Goal: Task Accomplishment & Management: Complete application form

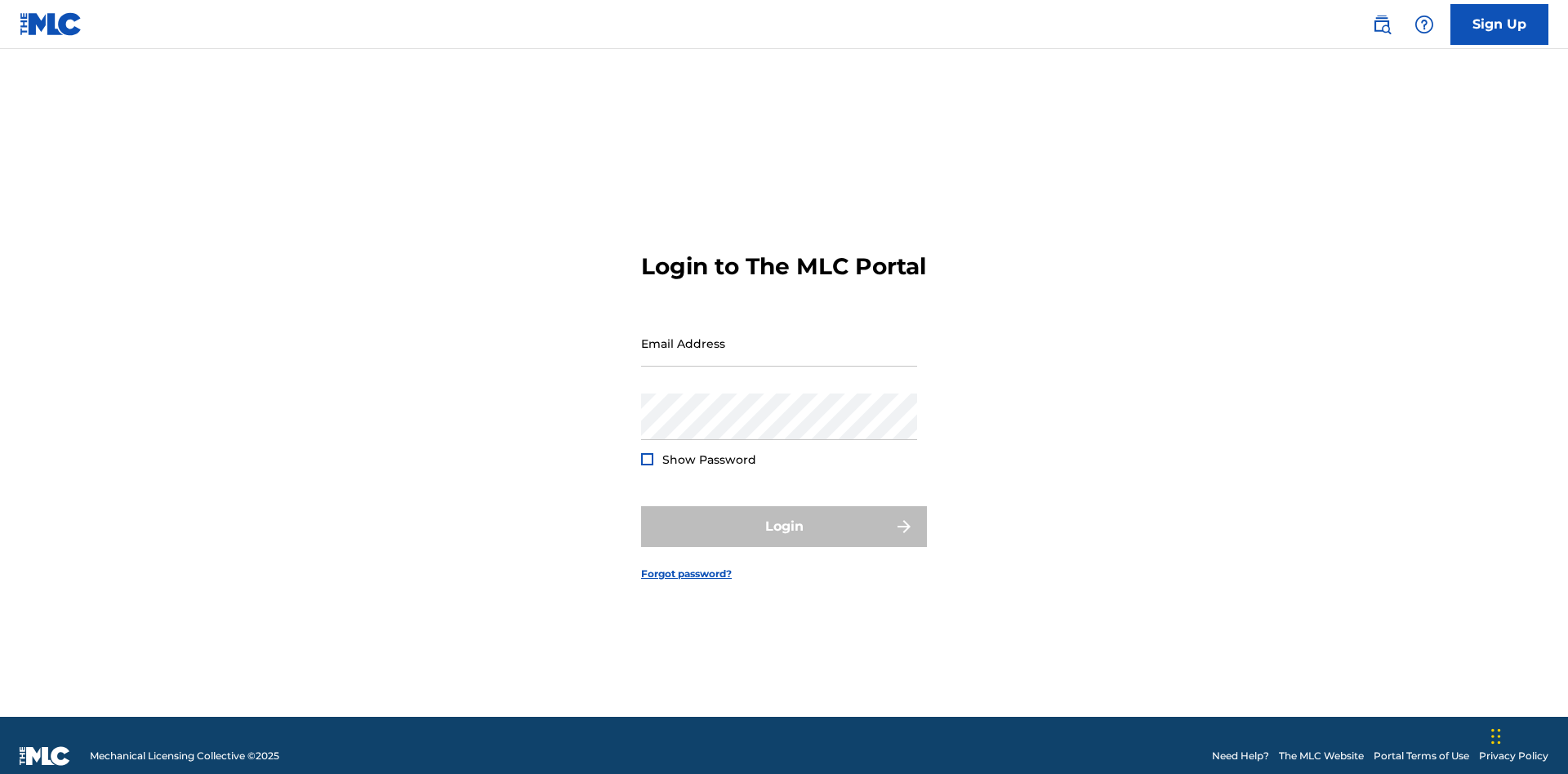
scroll to position [22, 0]
click at [779, 335] on input "Email Address" at bounding box center [779, 343] width 276 height 46
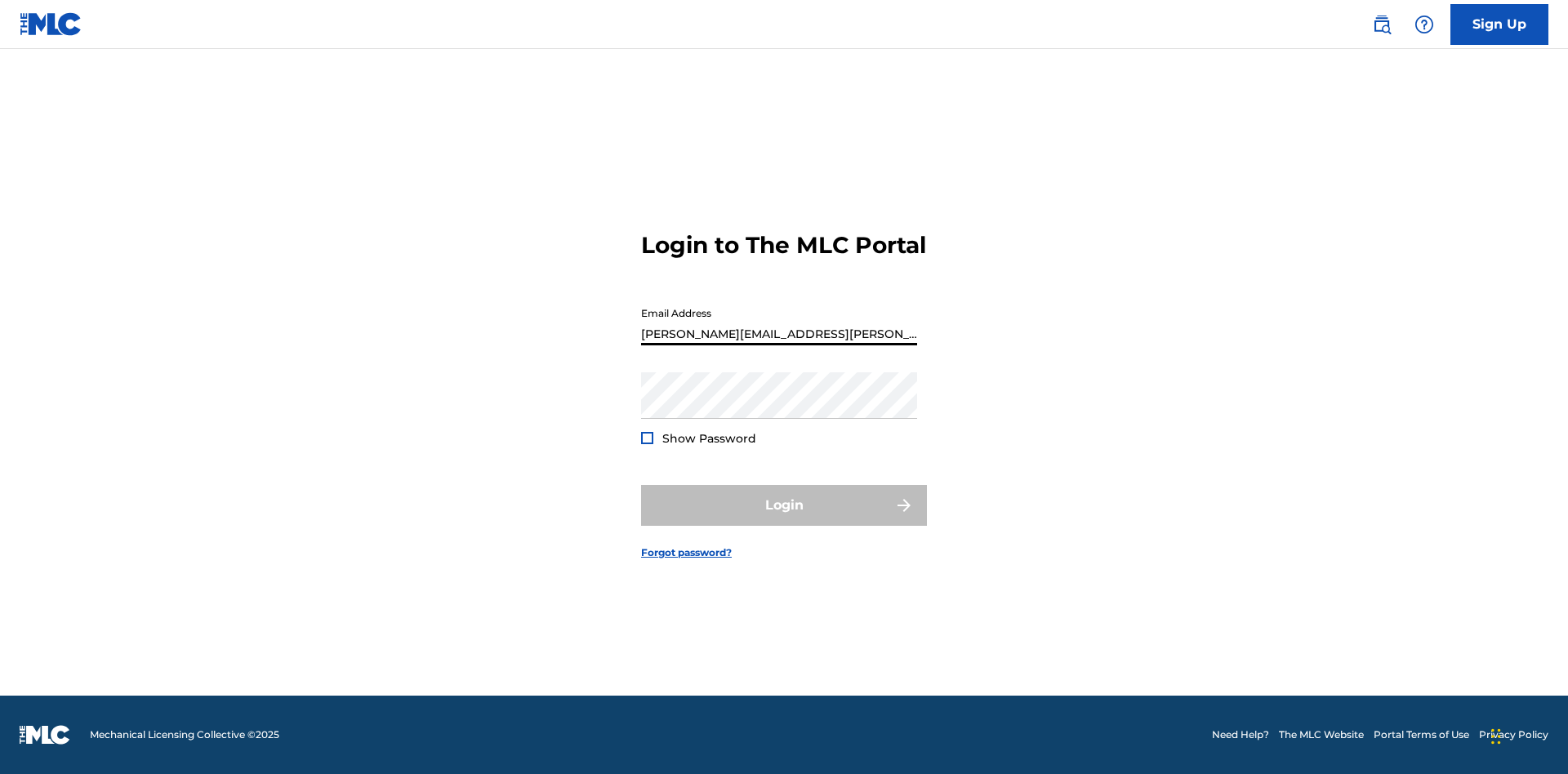
type input "Krystal.Ribble@themlc.com"
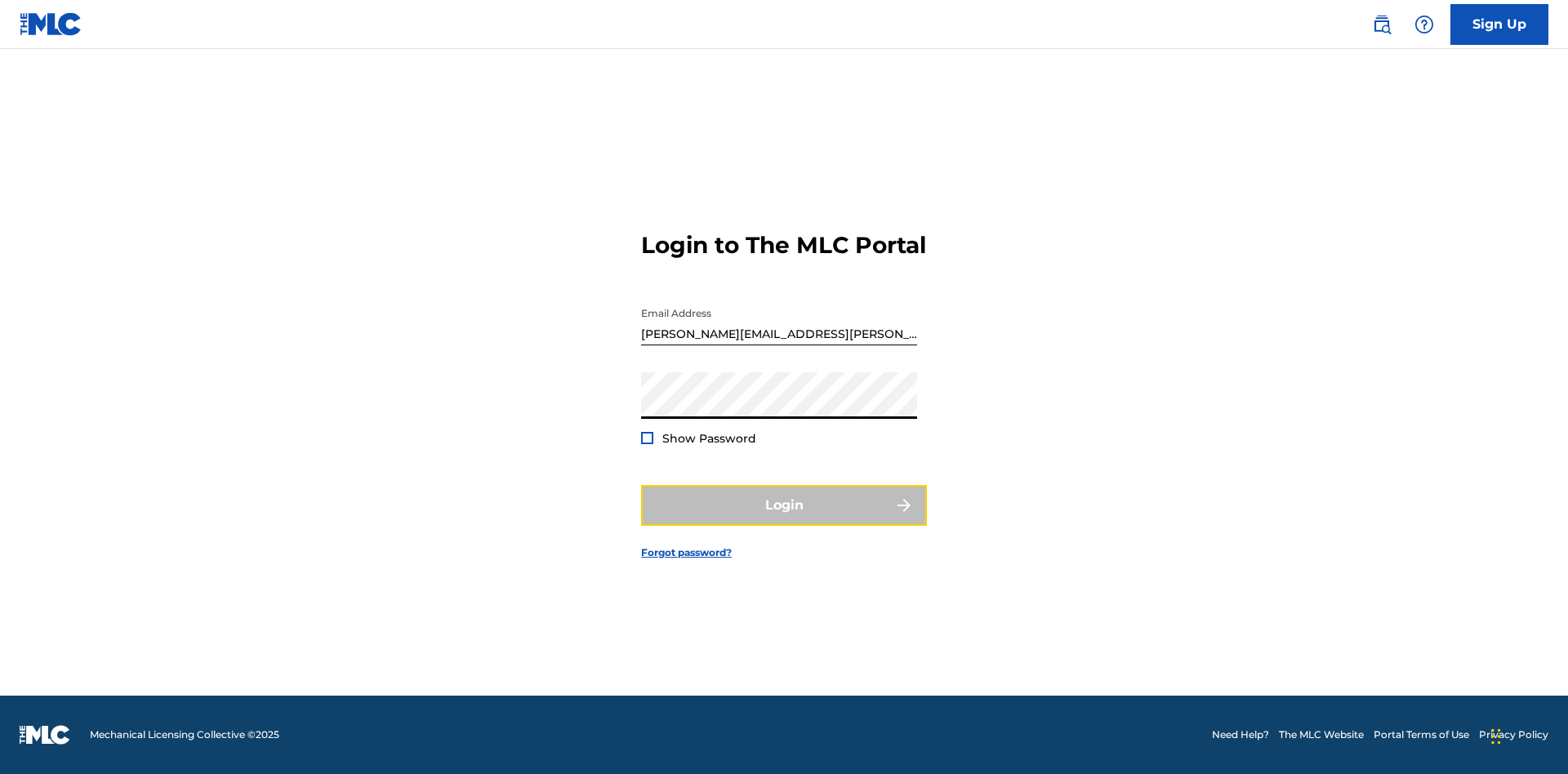
click at [784, 520] on button "Login" at bounding box center [784, 505] width 286 height 40
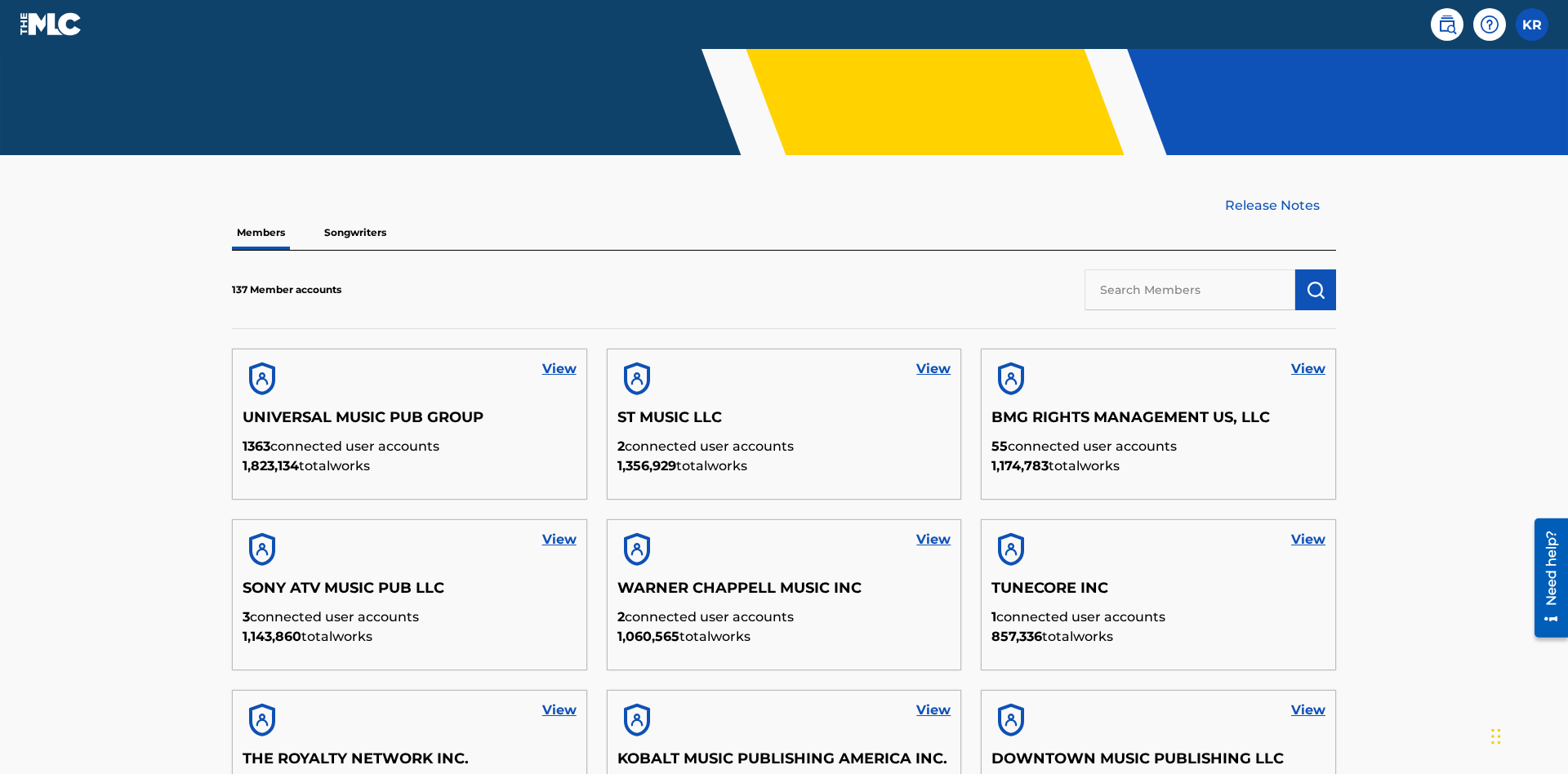
click at [1190, 269] on input "text" at bounding box center [1190, 289] width 211 height 40
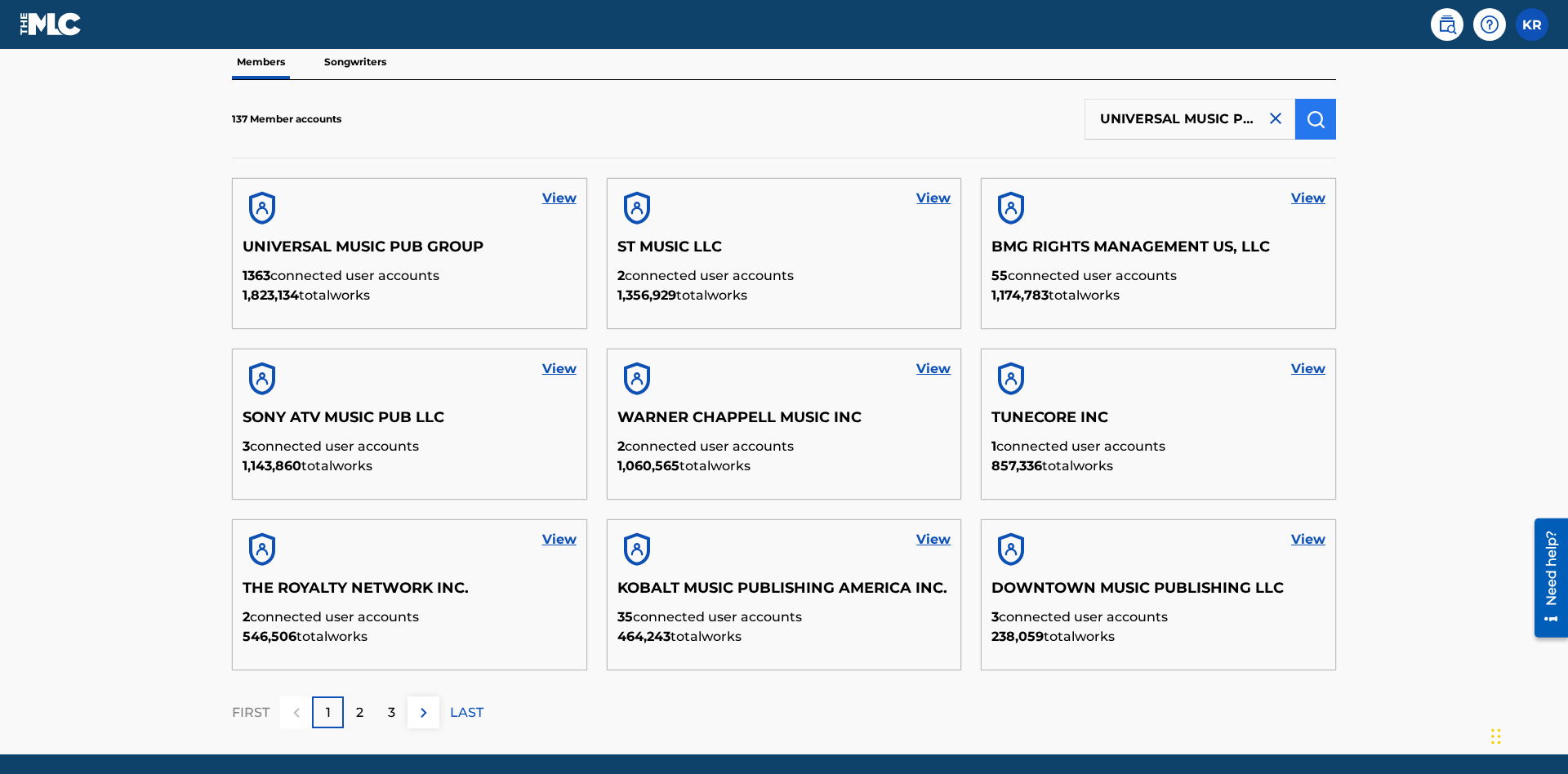
type input "UNIVERSAL MUSIC PUB GROUP"
click at [1316, 109] on img "submit" at bounding box center [1316, 119] width 20 height 20
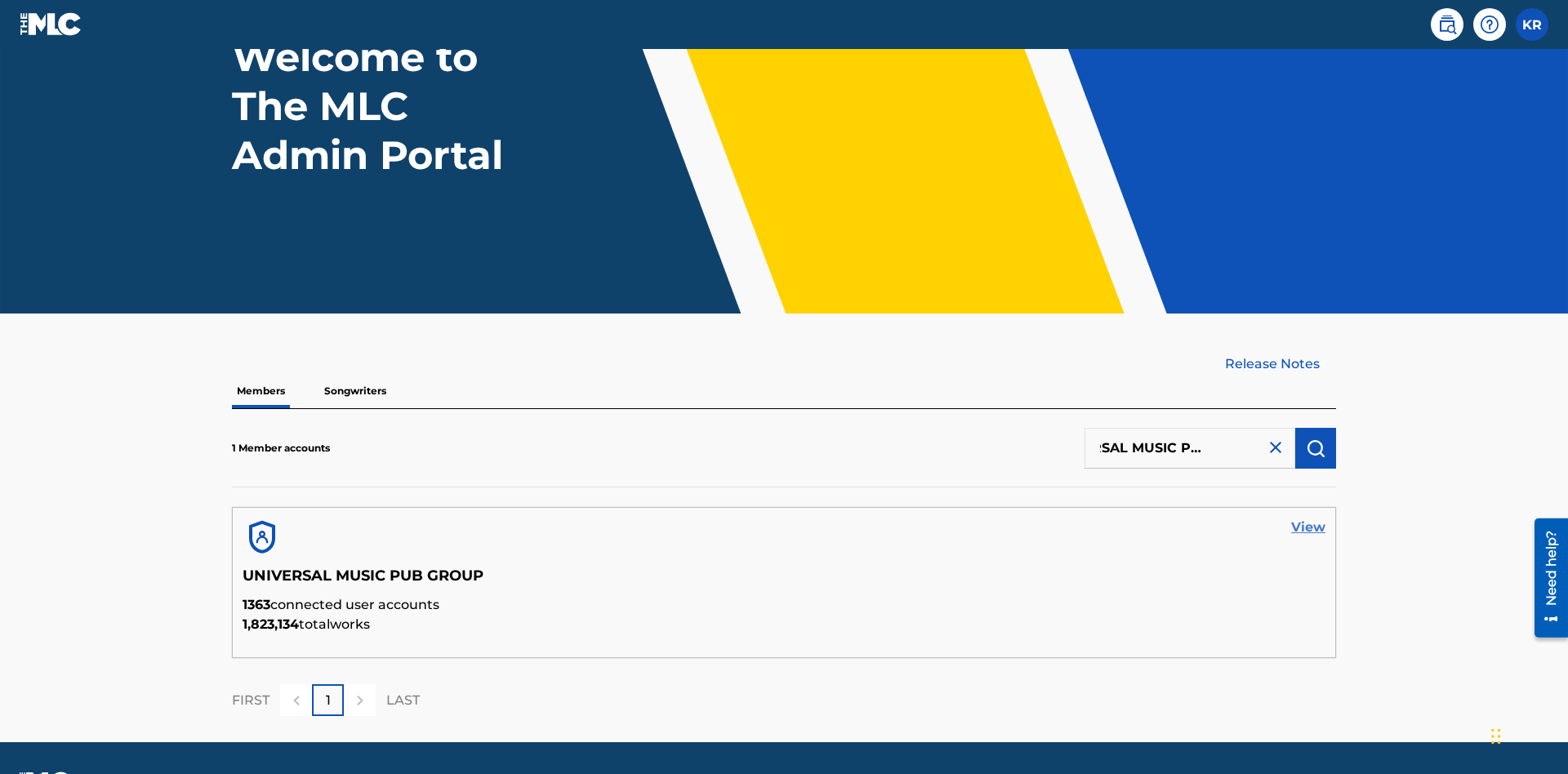
click at [1309, 518] on link "View" at bounding box center [1308, 528] width 35 height 20
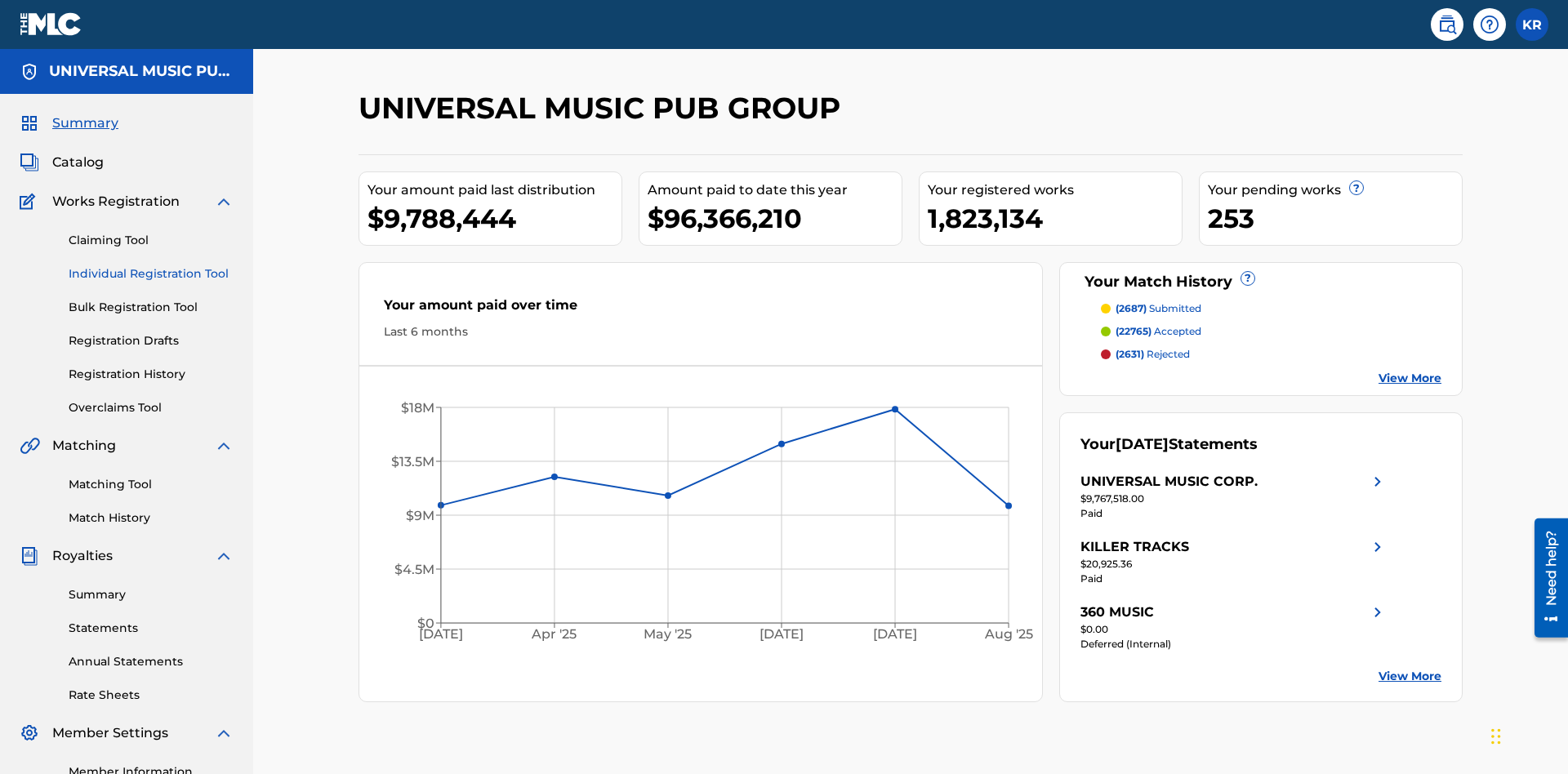
click at [151, 265] on link "Individual Registration Tool" at bounding box center [151, 273] width 165 height 17
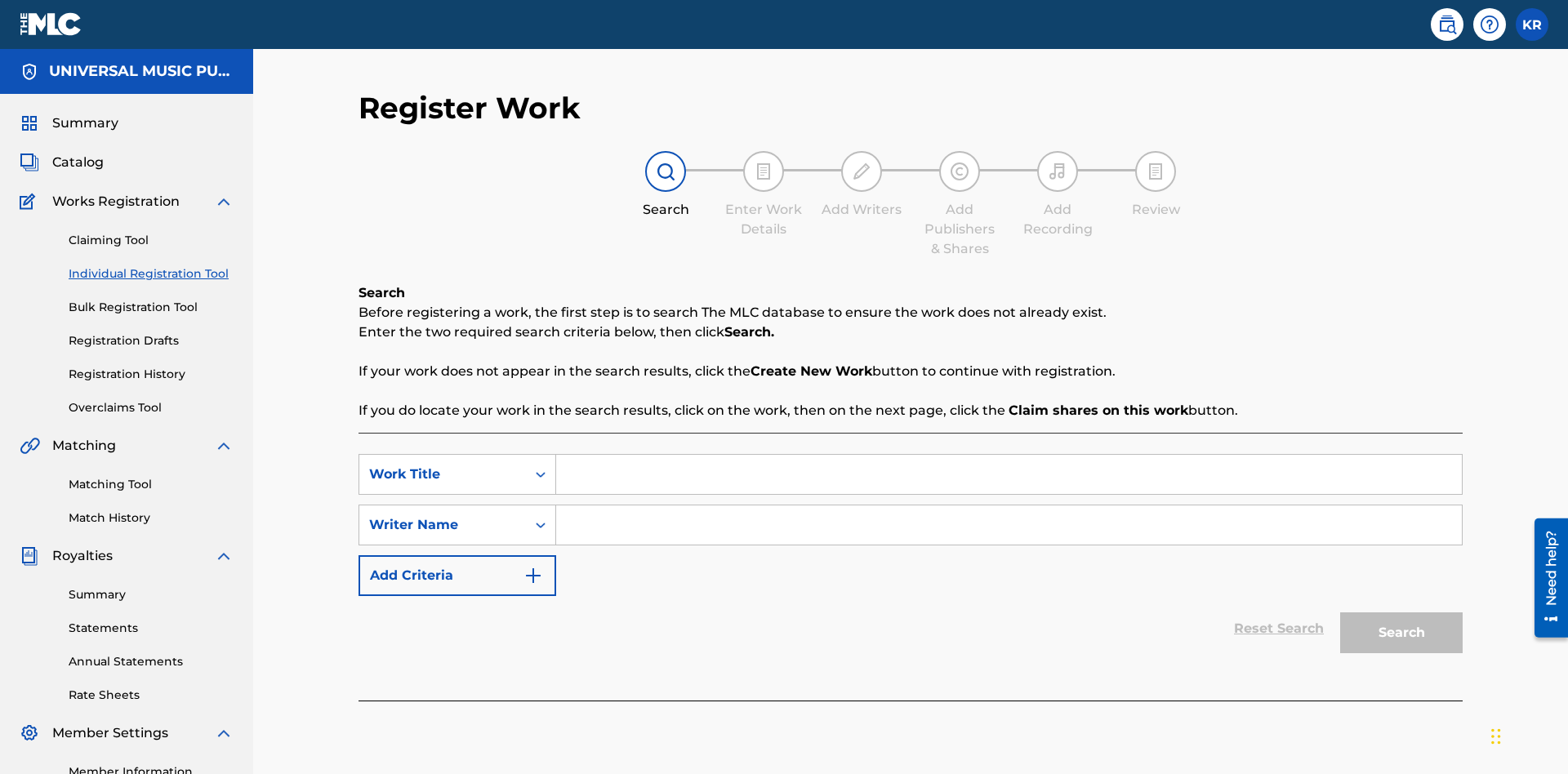
scroll to position [205, 0]
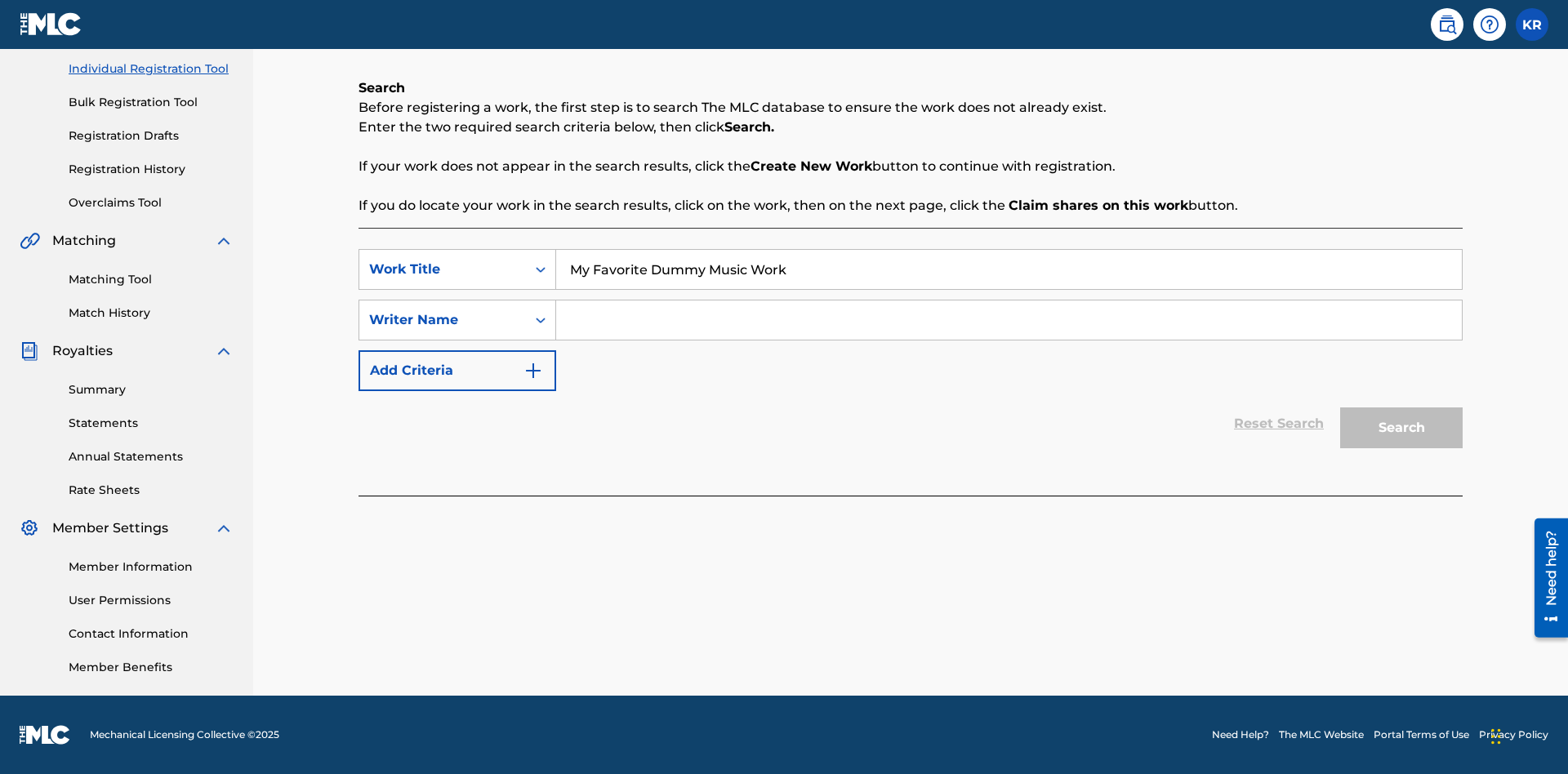
type input "My Favorite Dummy Music Work"
click at [1009, 320] on input "Search Form" at bounding box center [1009, 320] width 905 height 39
type input "QWERTYUIOP"
click at [1401, 428] on button "Search" at bounding box center [1401, 427] width 122 height 40
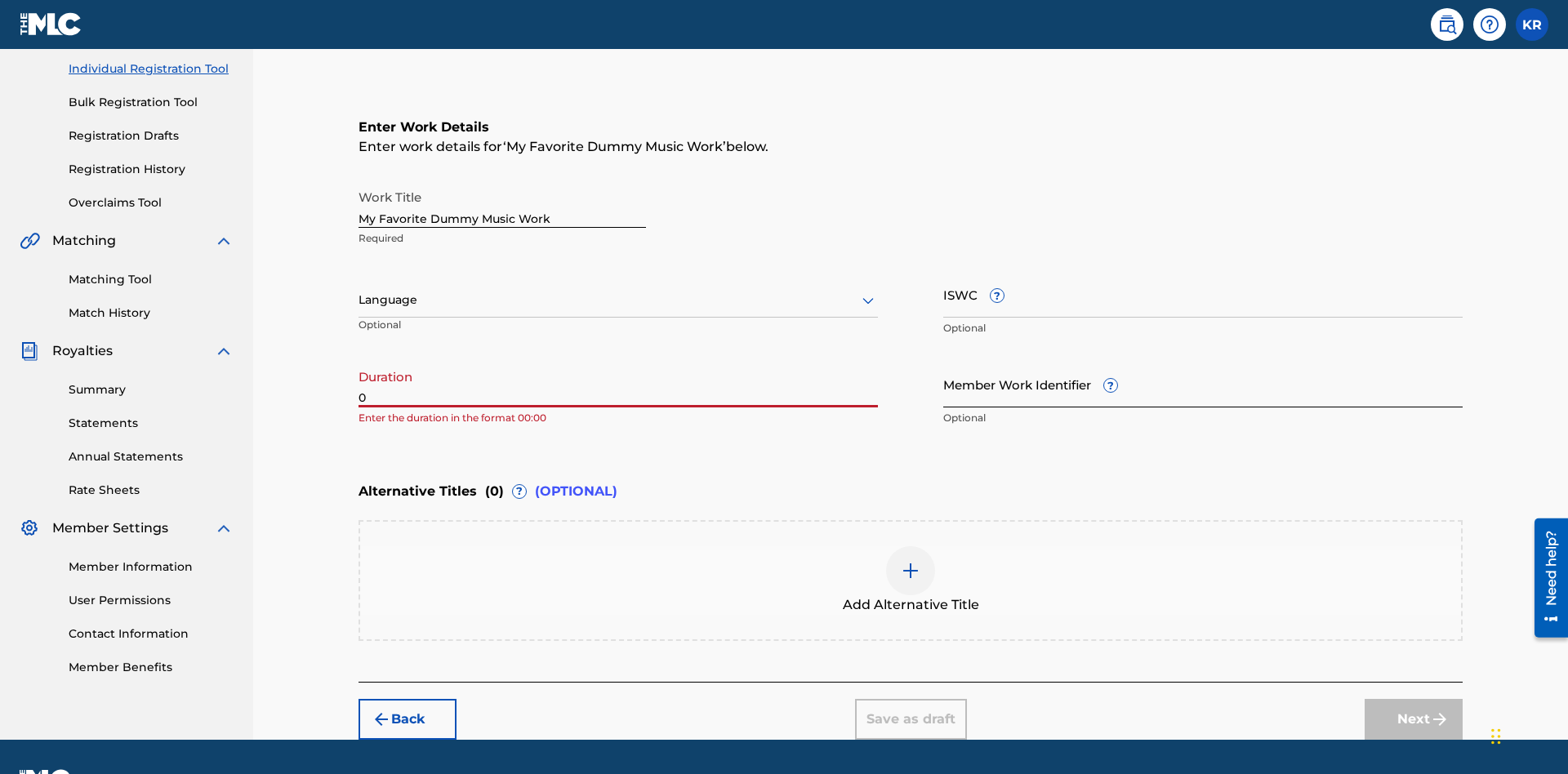
click at [618, 361] on input "0" at bounding box center [618, 384] width 520 height 46
type input "00:00"
click at [868, 291] on icon at bounding box center [868, 301] width 20 height 20
click at [1203, 361] on input "Member Work Identifier ?" at bounding box center [1202, 384] width 520 height 46
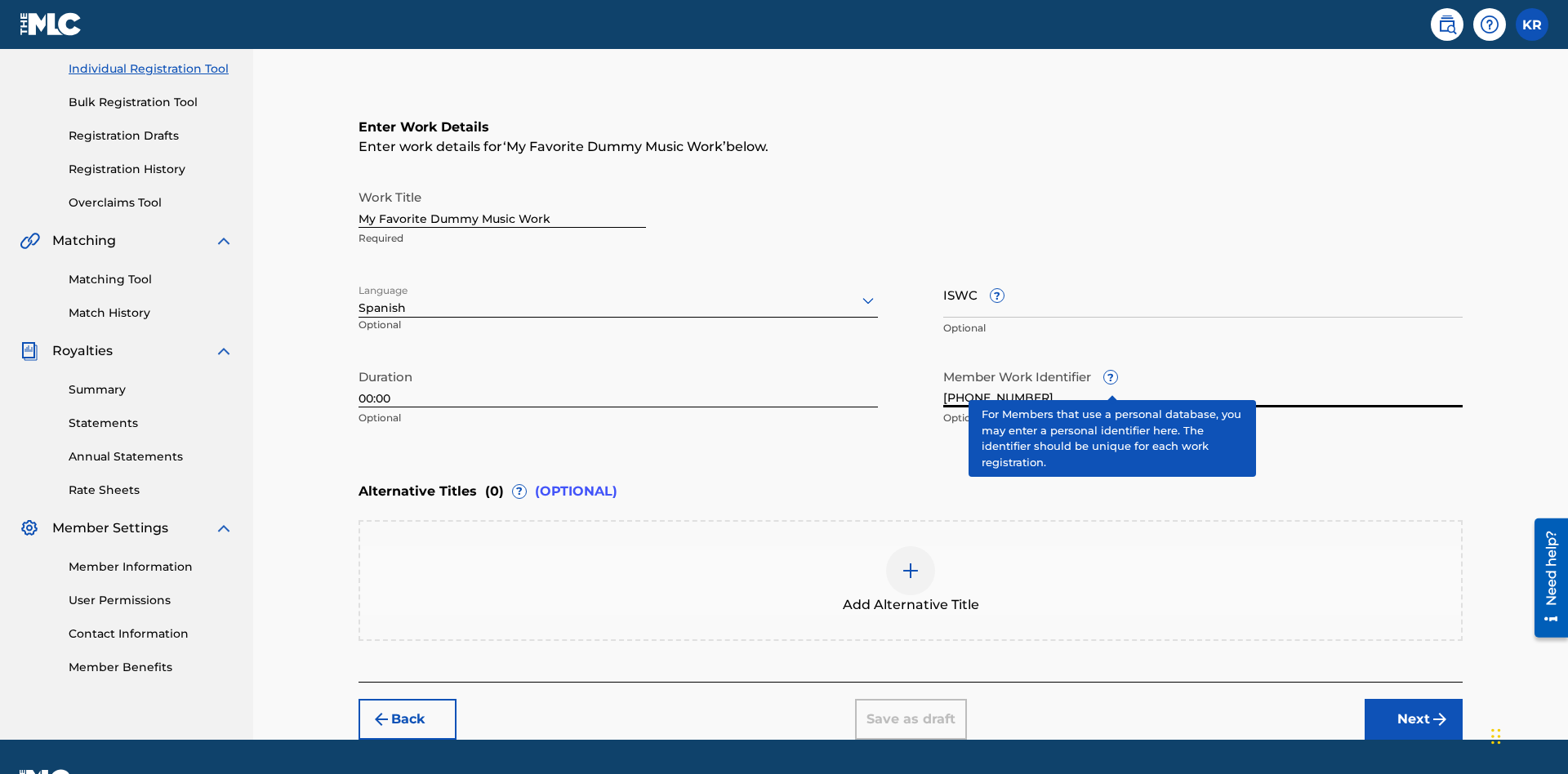
type input "2025.09.30.04"
click at [1203, 271] on input "ISWC ?" at bounding box center [1202, 294] width 520 height 46
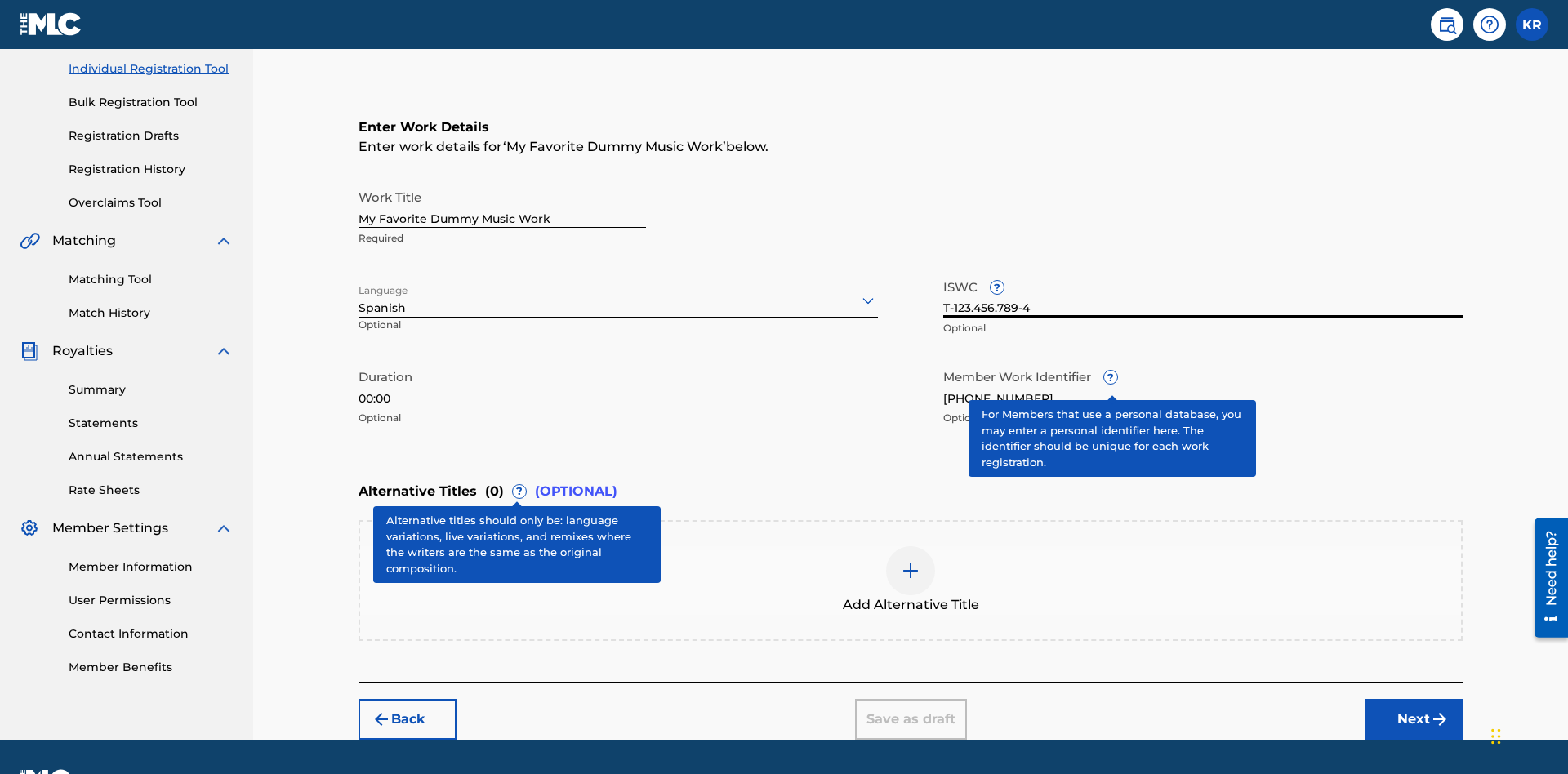
type input "T-123.456.789-4"
click at [910, 561] on img at bounding box center [910, 571] width 20 height 20
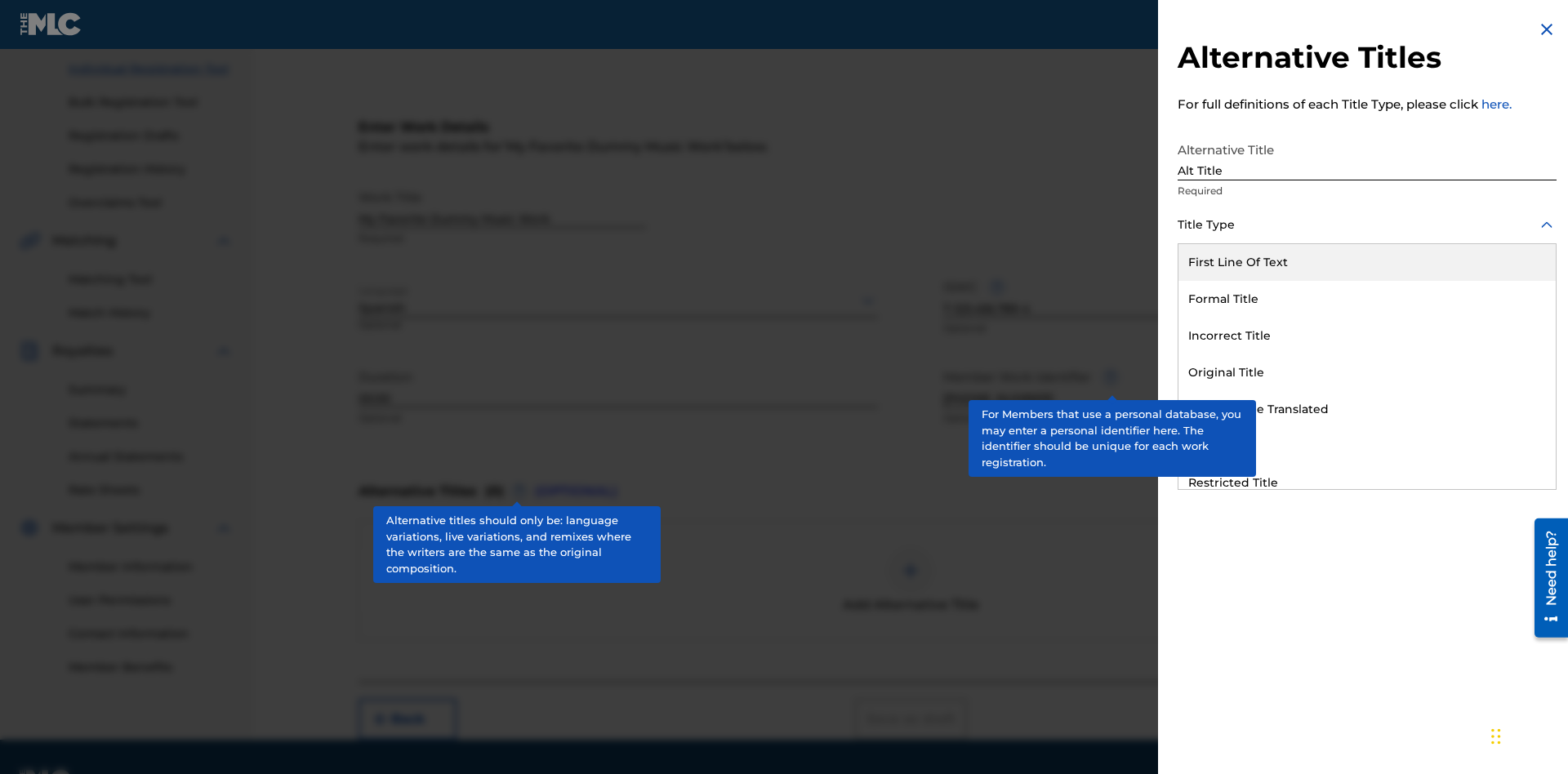
click at [1367, 373] on div "Original Title" at bounding box center [1367, 372] width 378 height 36
click at [1367, 298] on div at bounding box center [1367, 298] width 379 height 21
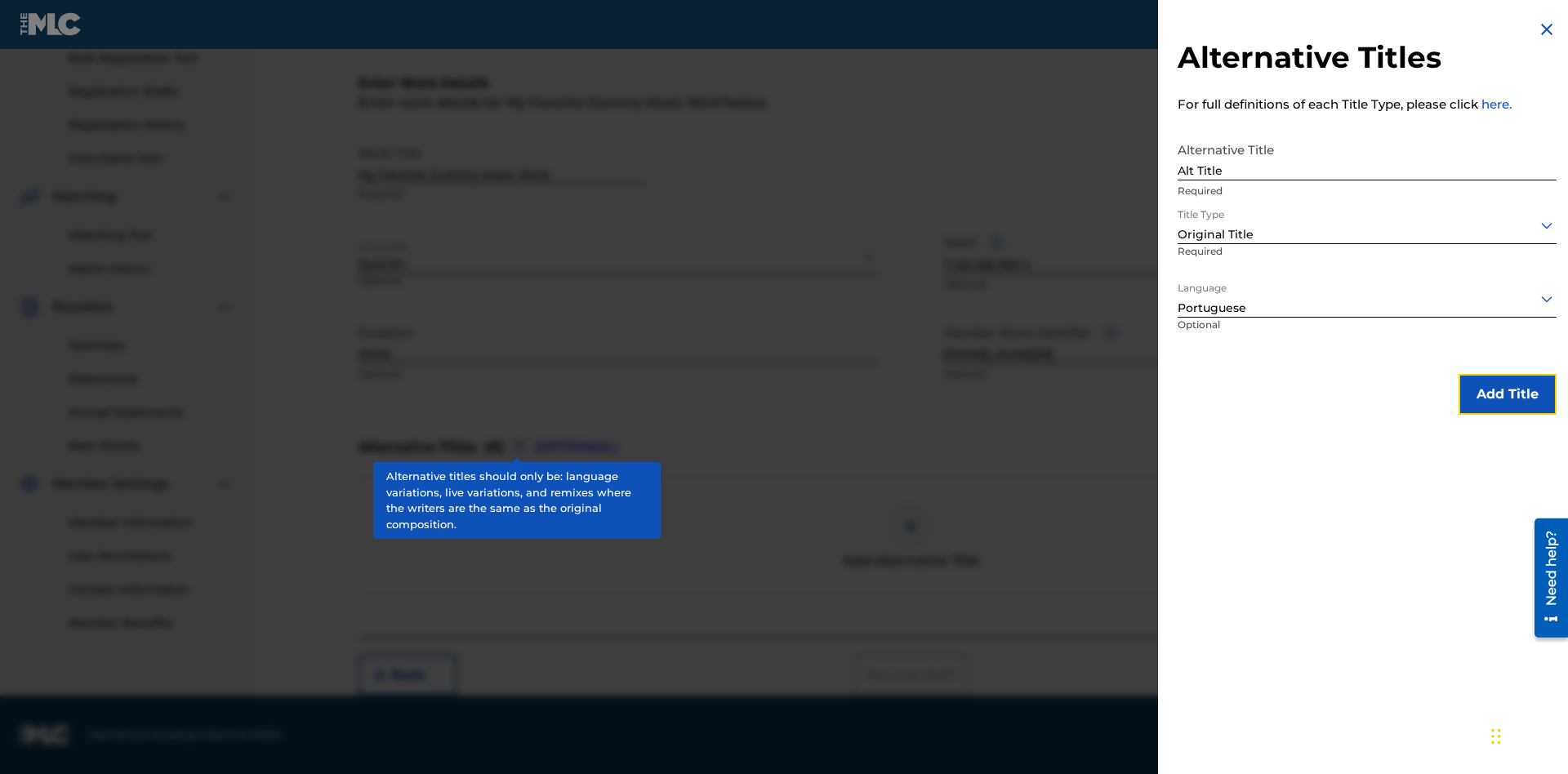
click at [1508, 393] on button "Add Title" at bounding box center [1507, 393] width 98 height 40
click at [910, 536] on div at bounding box center [910, 527] width 49 height 49
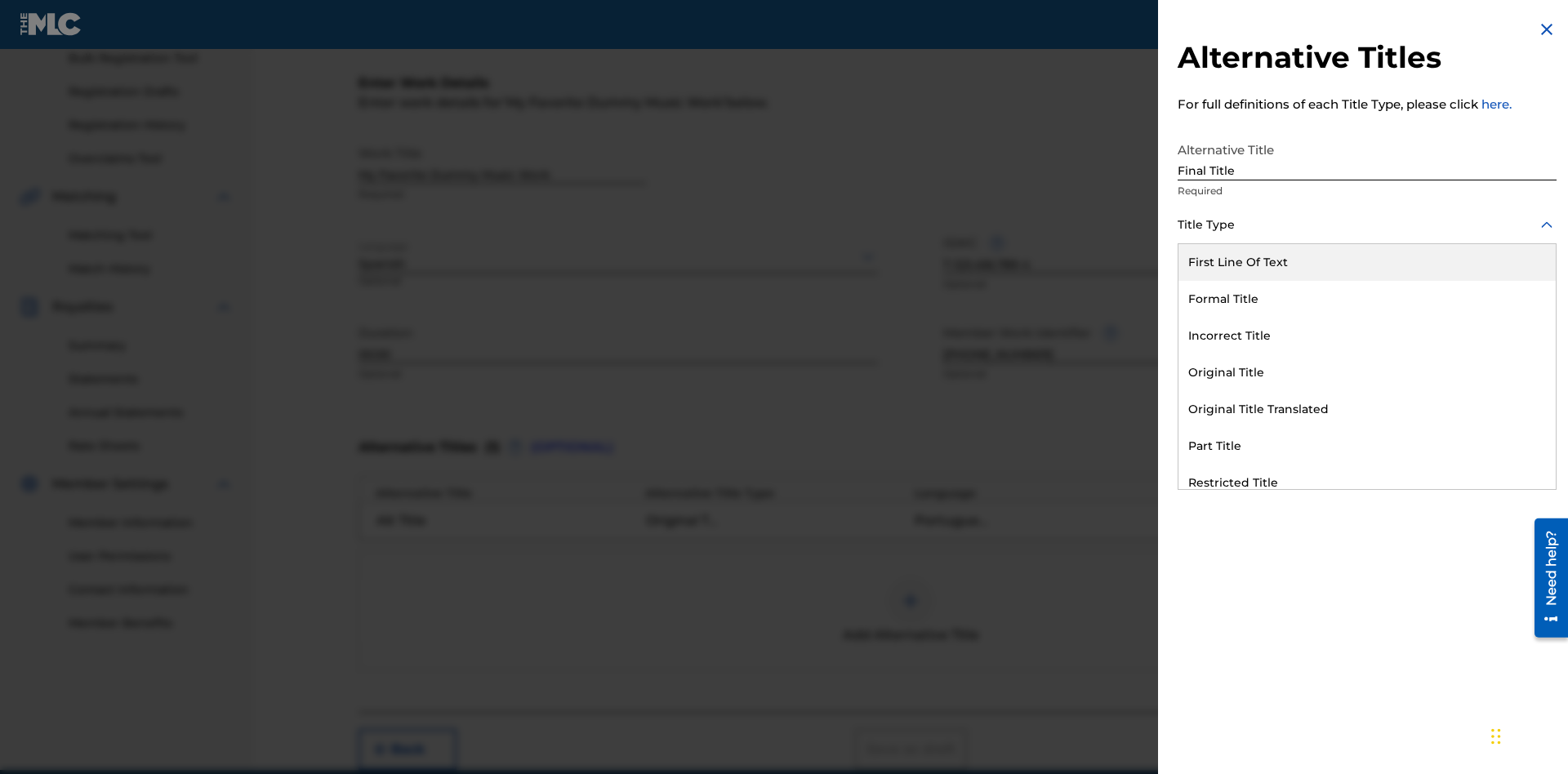
click at [1367, 446] on div "Part Title" at bounding box center [1367, 446] width 378 height 36
click at [1367, 298] on div at bounding box center [1367, 298] width 379 height 21
click at [1508, 393] on button "Add Title" at bounding box center [1507, 393] width 98 height 40
click at [1413, 729] on button "Next" at bounding box center [1413, 748] width 98 height 40
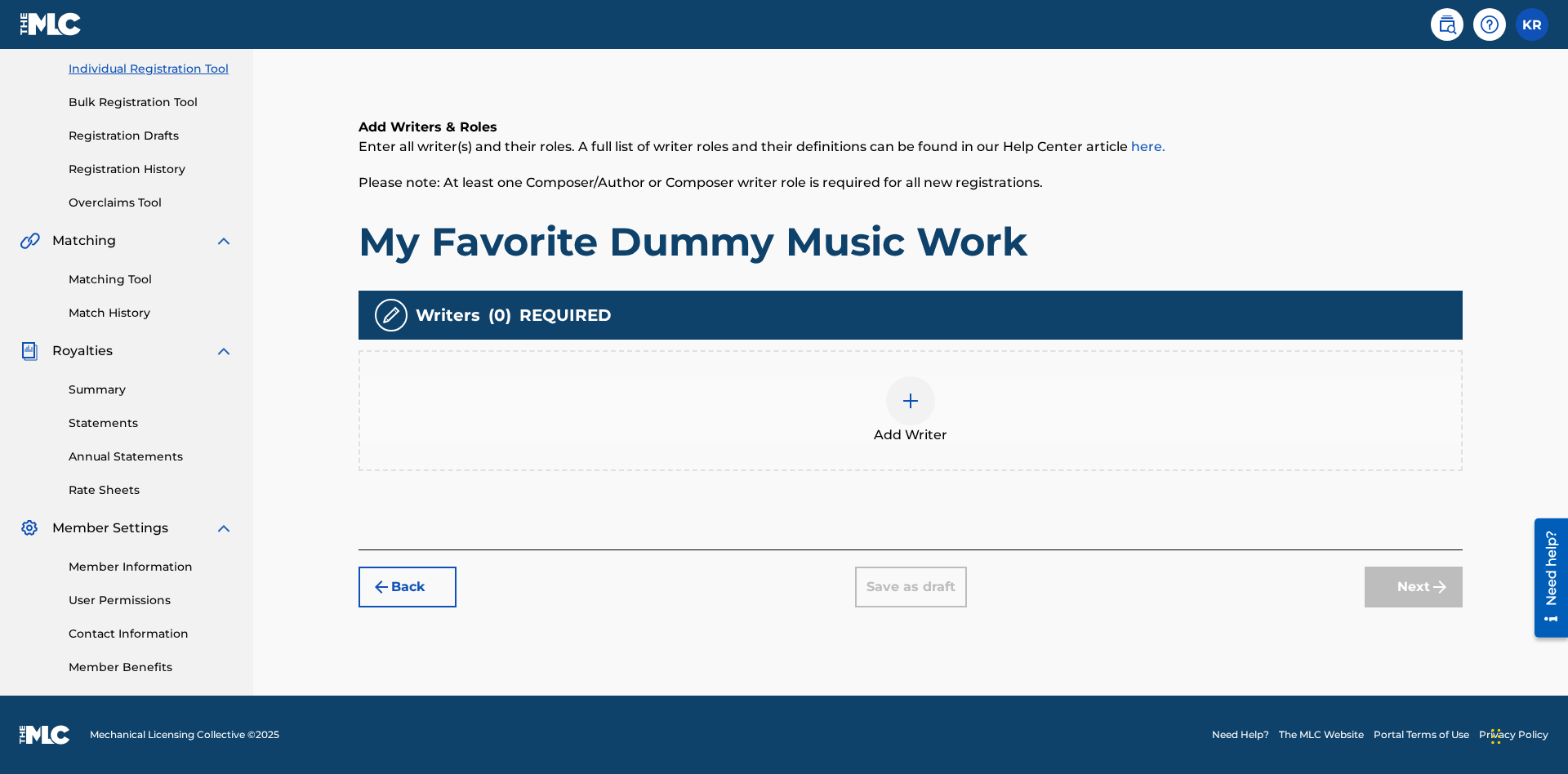
click at [910, 410] on img at bounding box center [910, 401] width 20 height 20
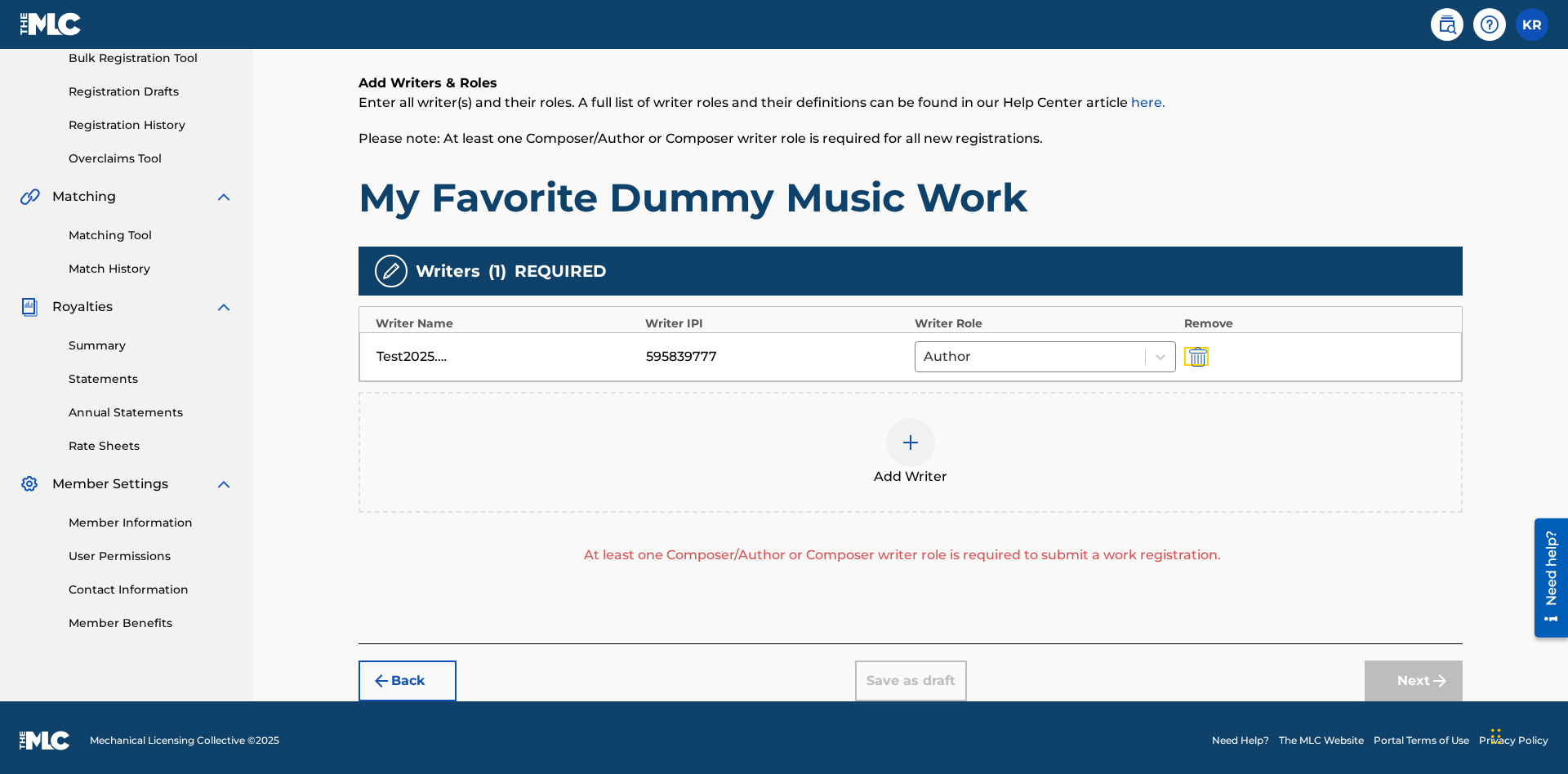
click at [1195, 350] on img "submit" at bounding box center [1198, 357] width 18 height 20
click at [910, 433] on img at bounding box center [910, 443] width 20 height 20
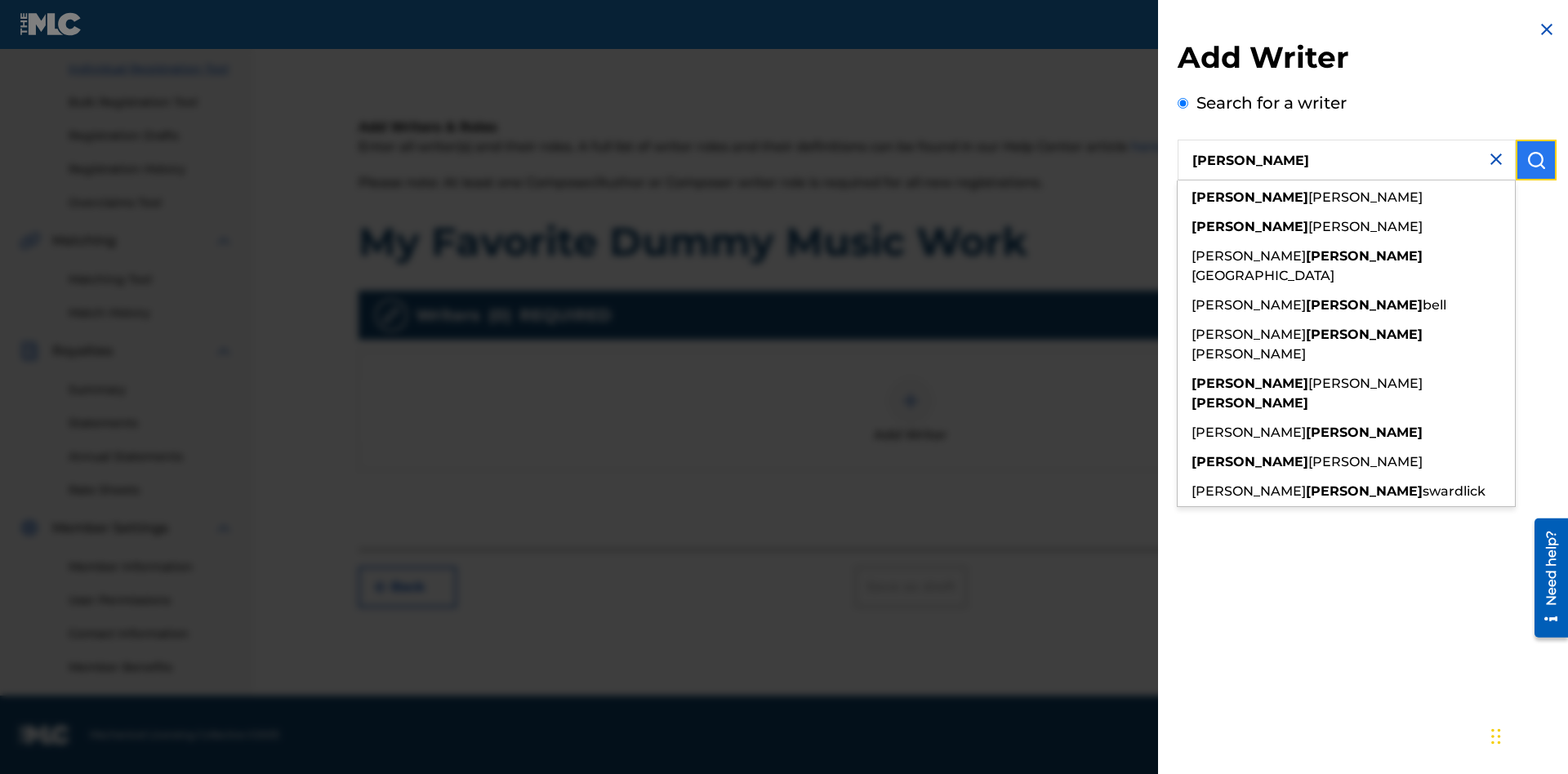
click at [1536, 160] on img "submit" at bounding box center [1536, 160] width 20 height 20
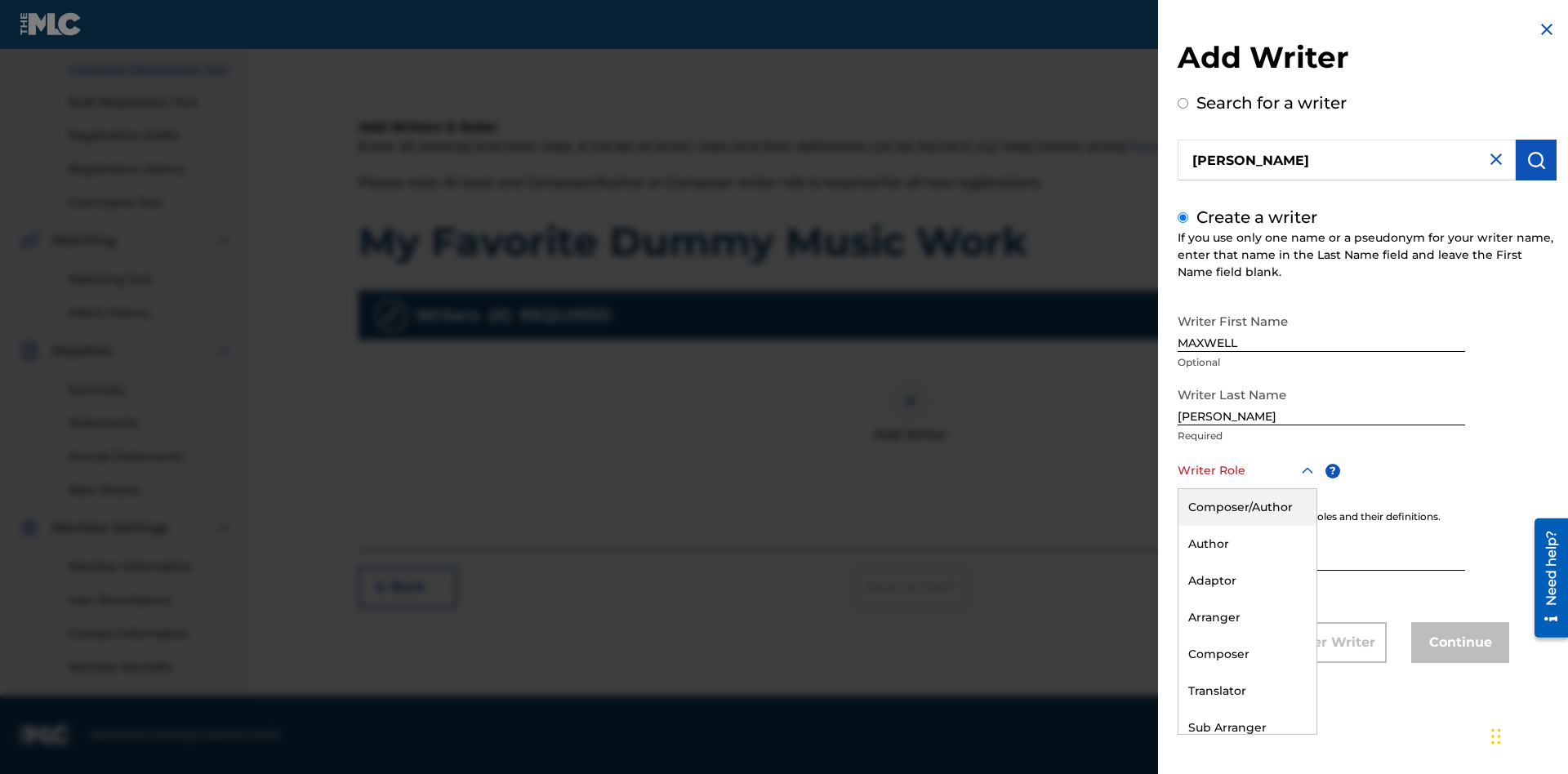
click at [1247, 654] on div "Composer" at bounding box center [1247, 654] width 138 height 36
click at [1458, 644] on button "Continue" at bounding box center [1460, 642] width 98 height 40
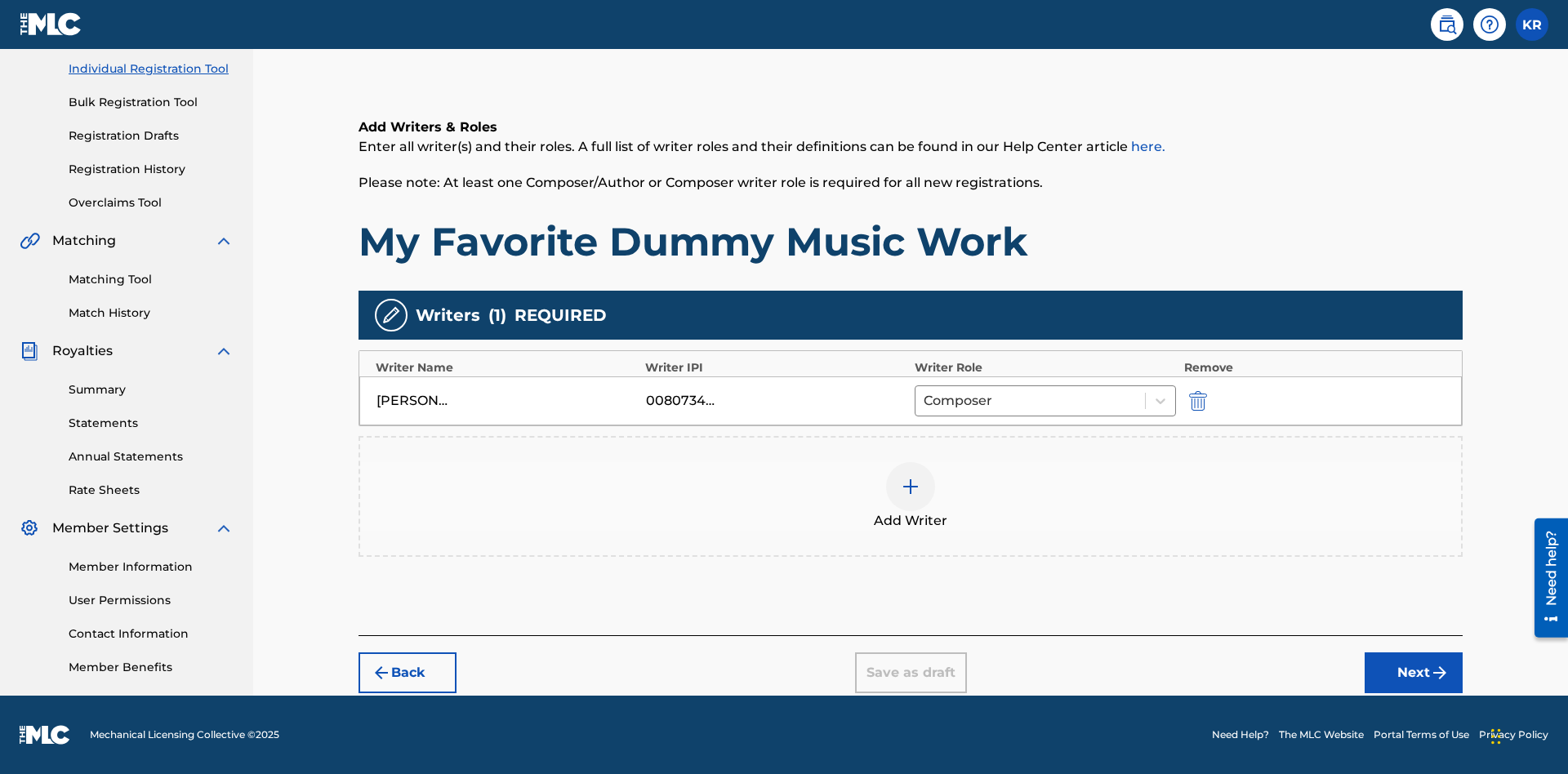
click at [910, 496] on div at bounding box center [910, 487] width 49 height 49
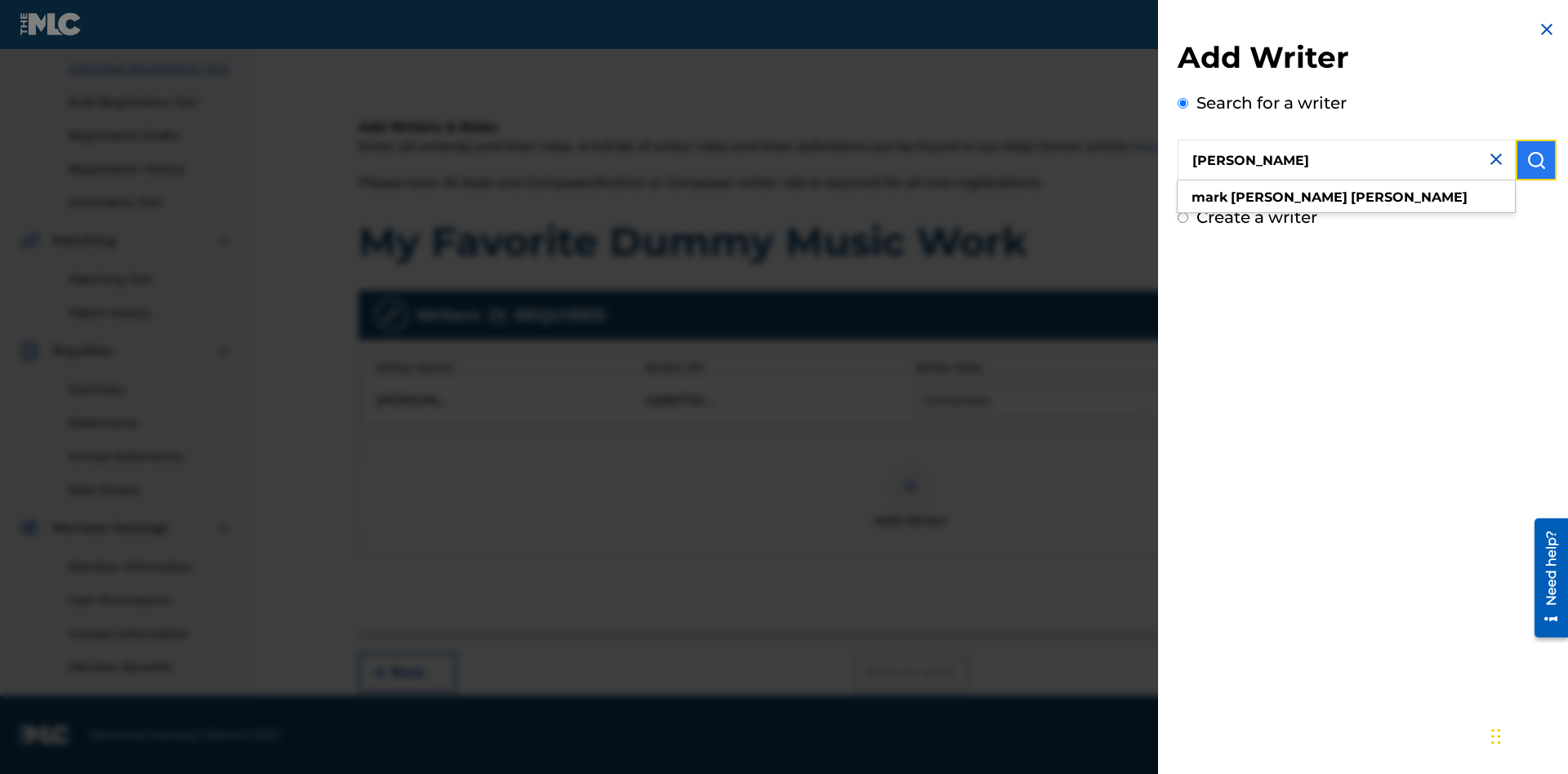
click at [1536, 160] on img "submit" at bounding box center [1536, 160] width 20 height 20
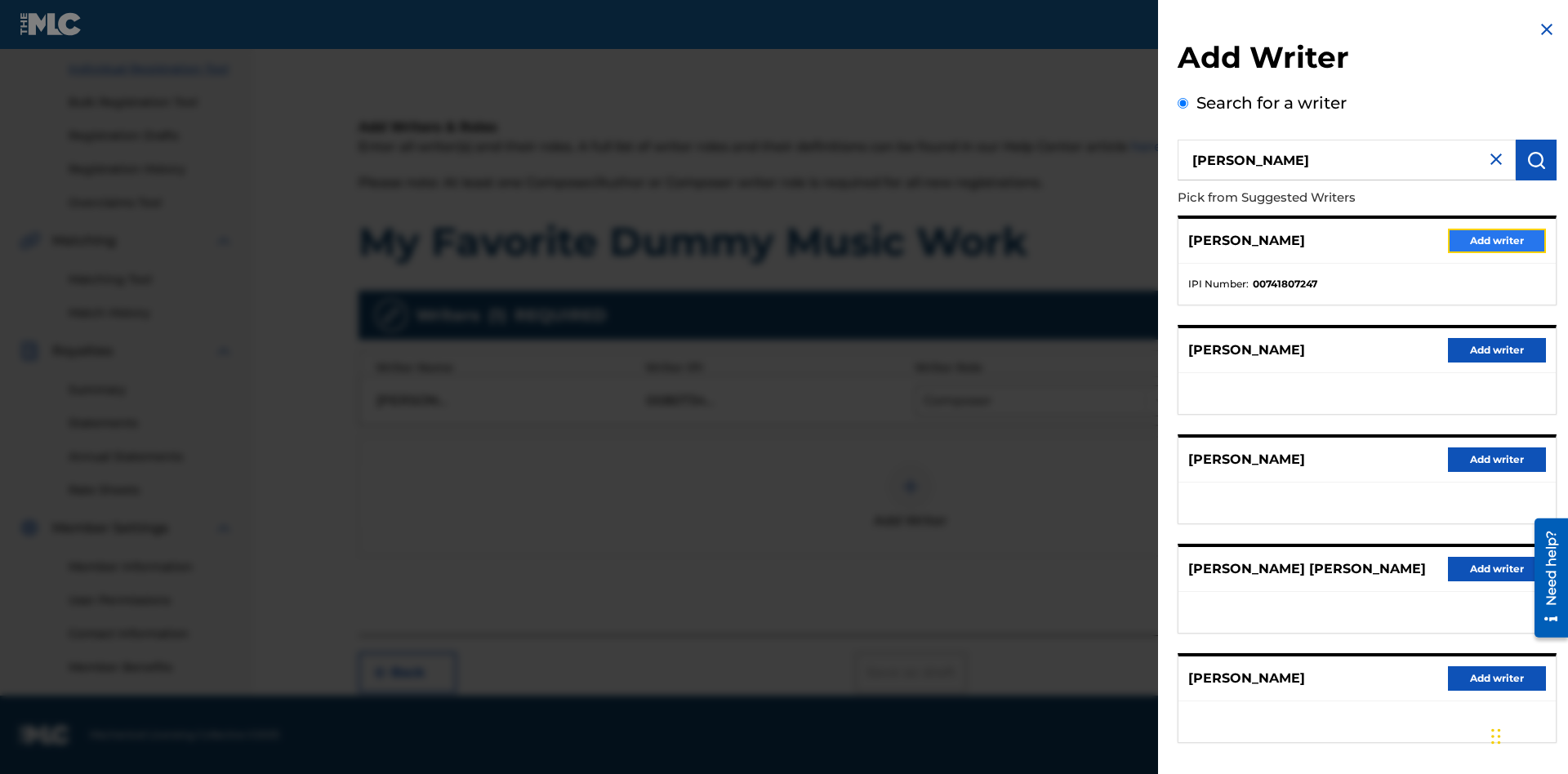
click at [1497, 240] on button "Add writer" at bounding box center [1496, 241] width 98 height 25
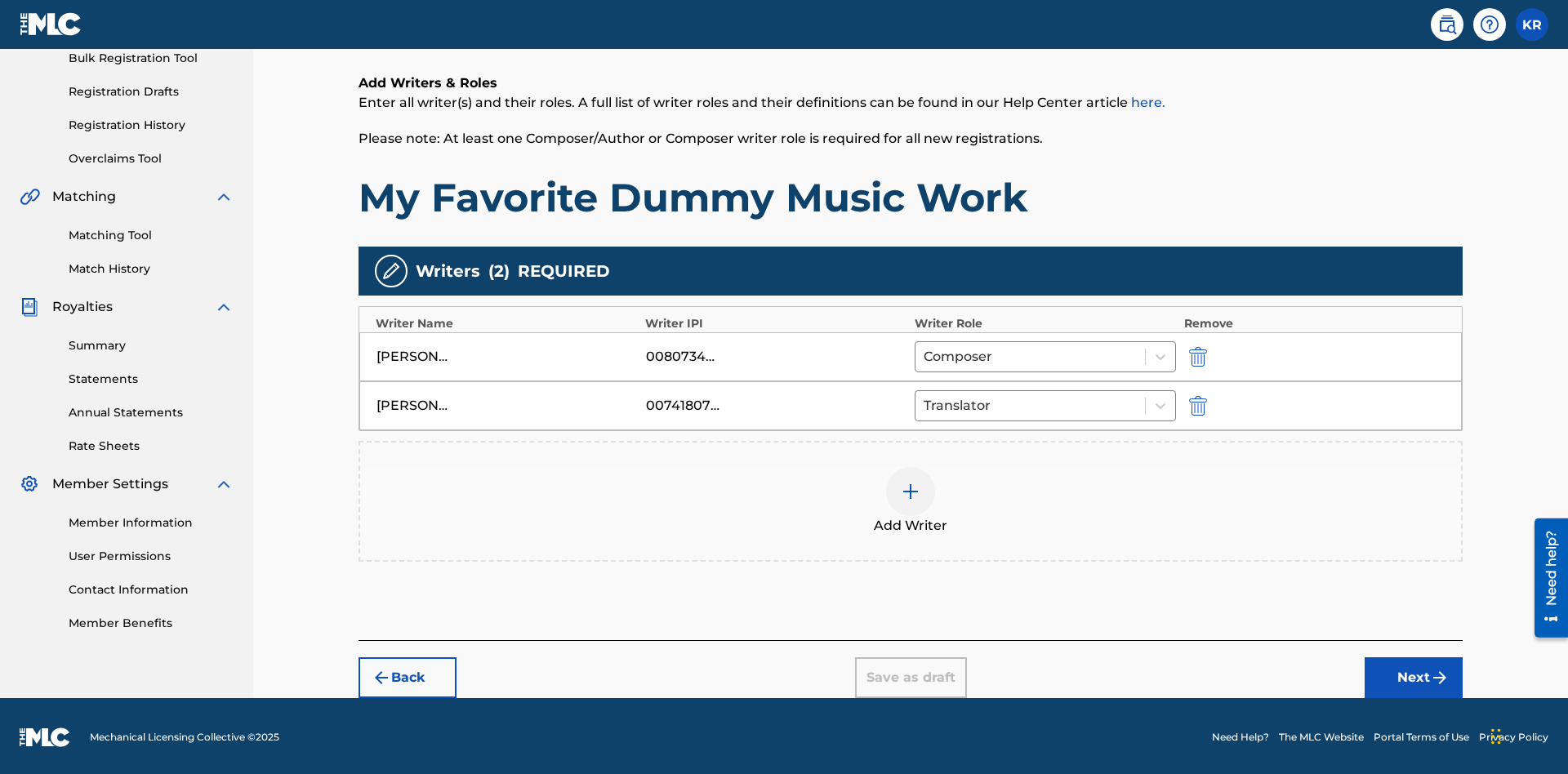
click at [910, 499] on div at bounding box center [910, 492] width 49 height 49
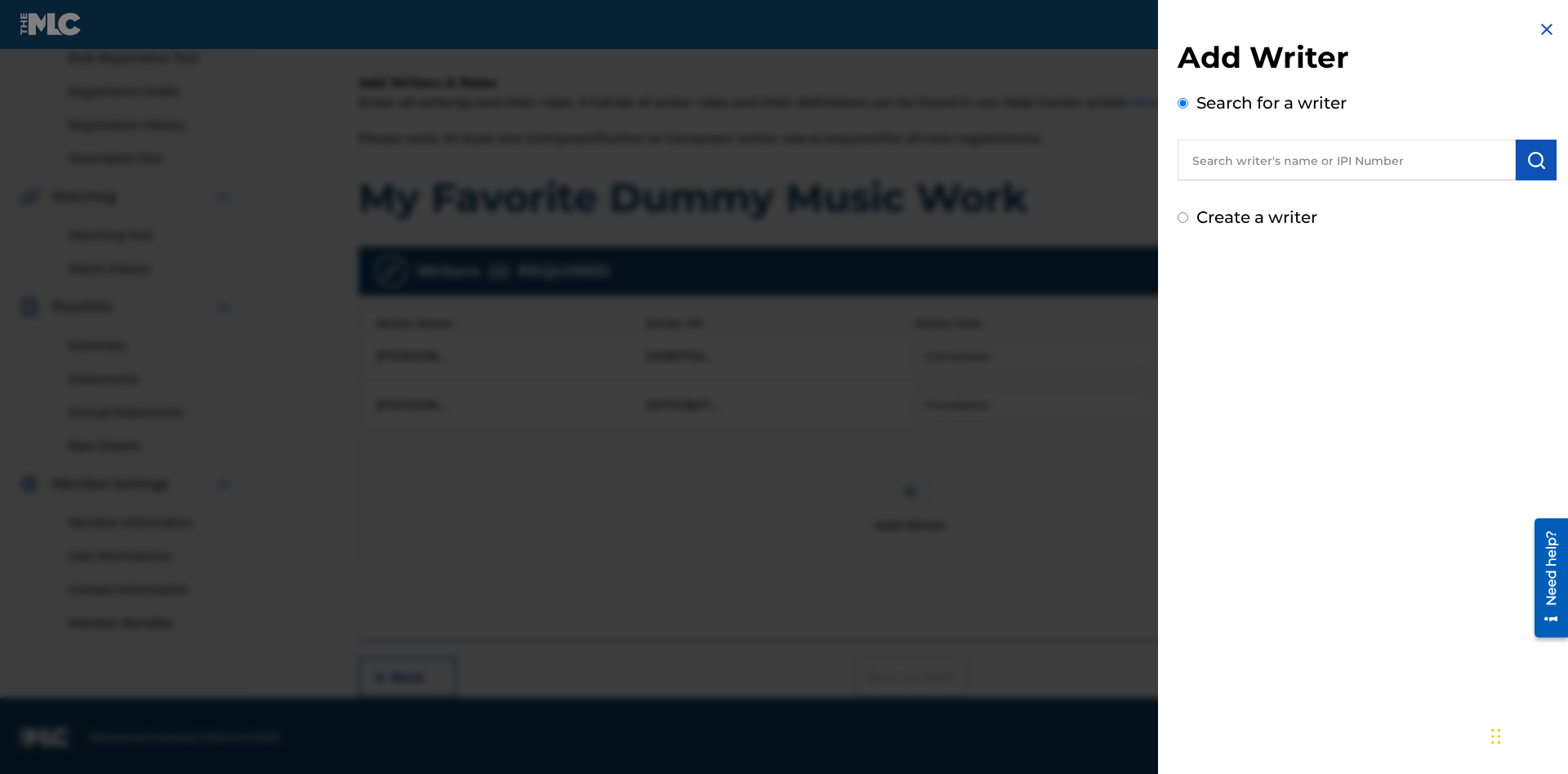
click at [1346, 160] on input "text" at bounding box center [1346, 160] width 338 height 40
click at [1536, 160] on img "submit" at bounding box center [1536, 160] width 20 height 20
click at [1183, 223] on input "Create a writer" at bounding box center [1182, 217] width 11 height 11
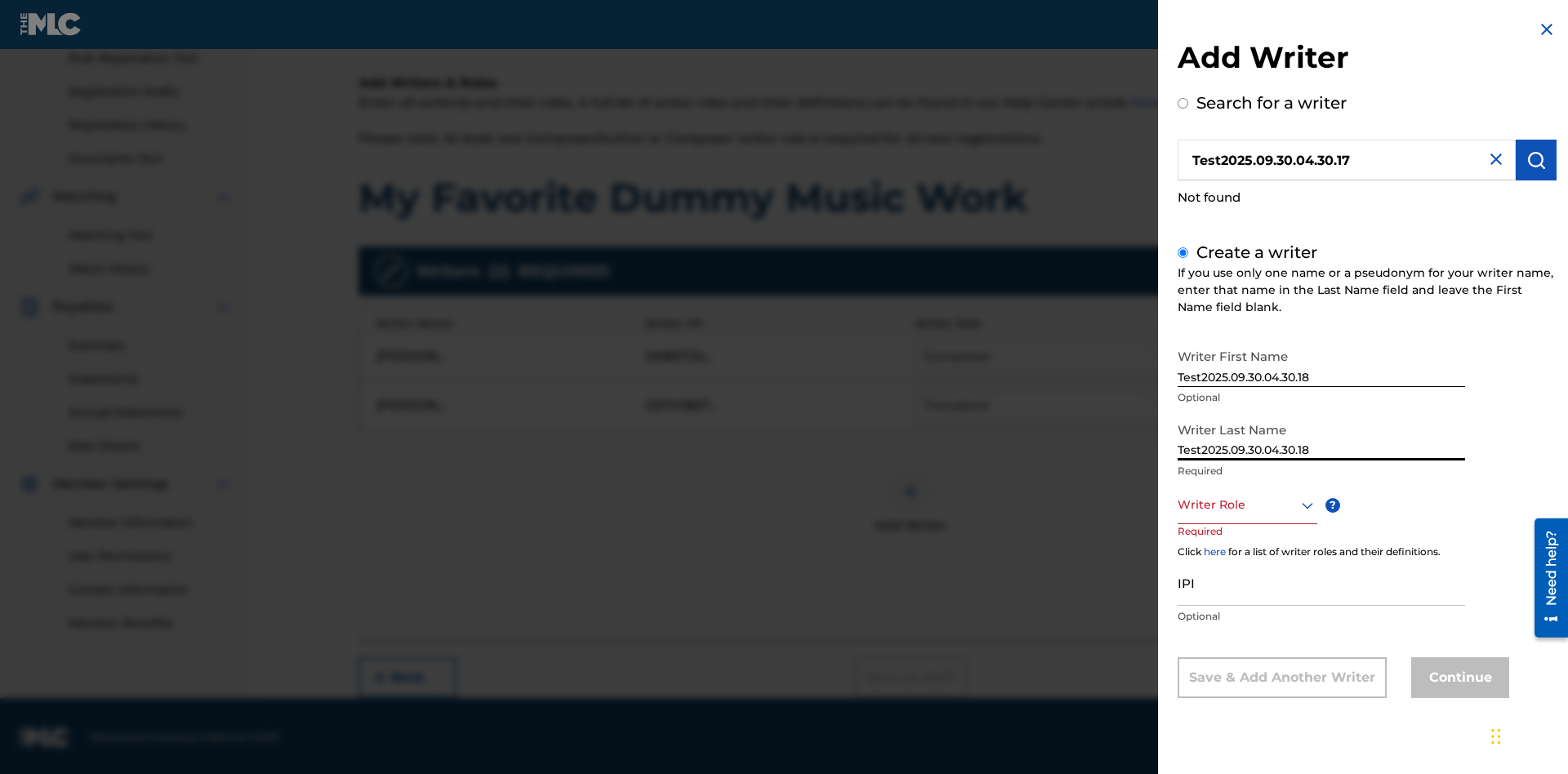
click at [1247, 505] on div at bounding box center [1247, 505] width 140 height 21
click at [1321, 584] on input "IPI" at bounding box center [1320, 582] width 287 height 46
click at [1458, 678] on button "Continue" at bounding box center [1460, 677] width 98 height 40
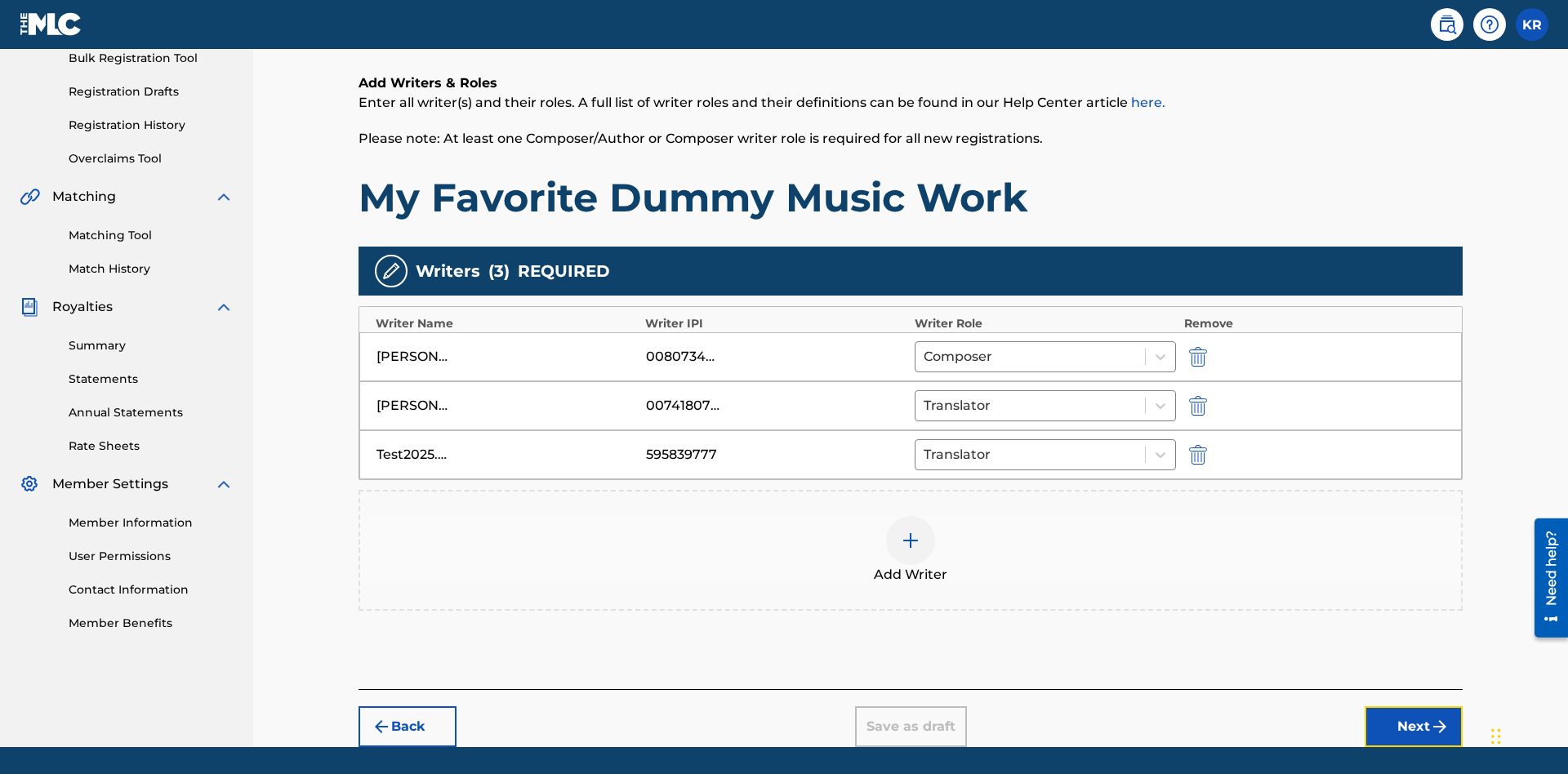
click at [1413, 706] on button "Next" at bounding box center [1413, 726] width 98 height 40
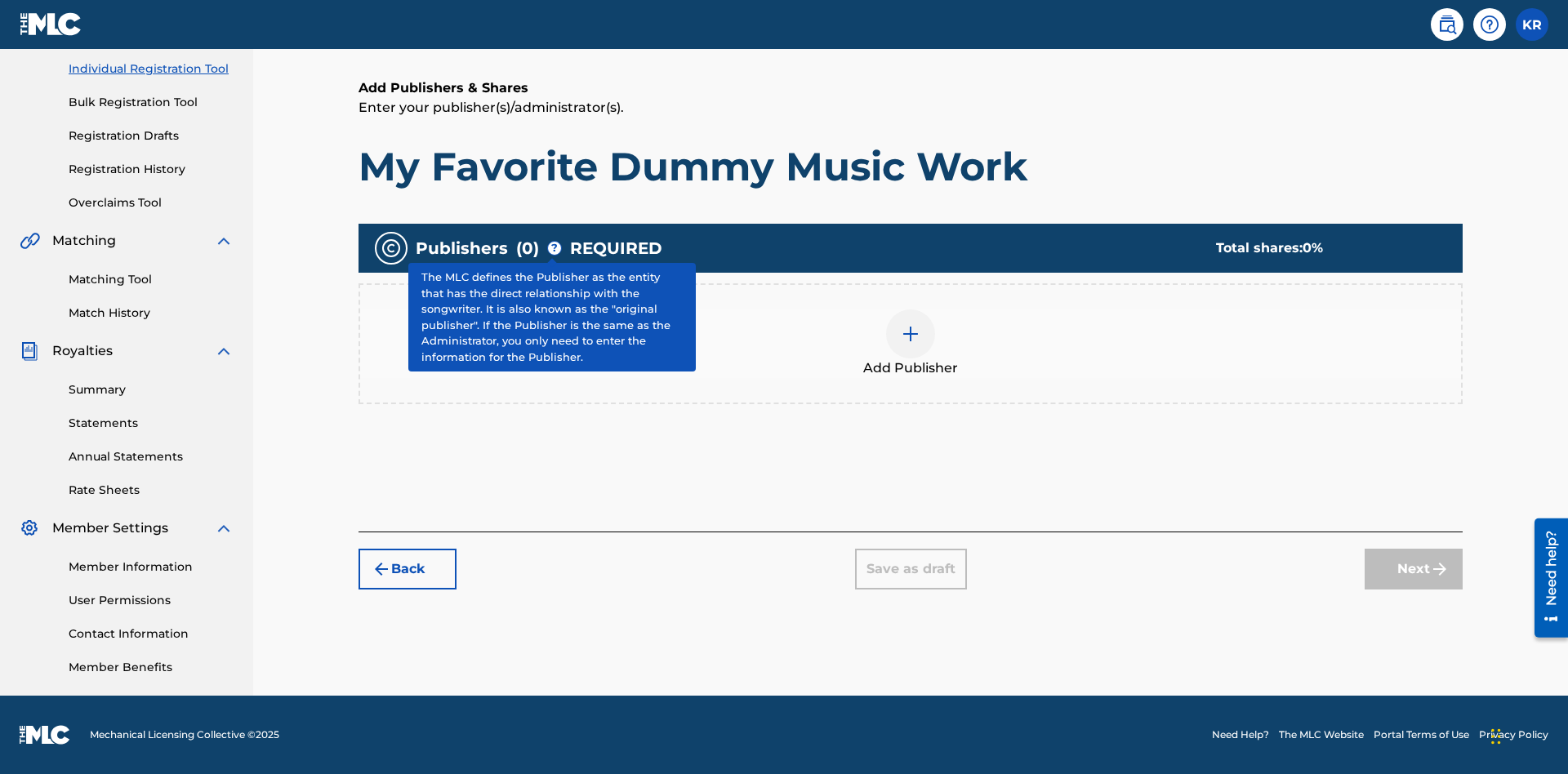
click at [910, 333] on img at bounding box center [910, 334] width 20 height 20
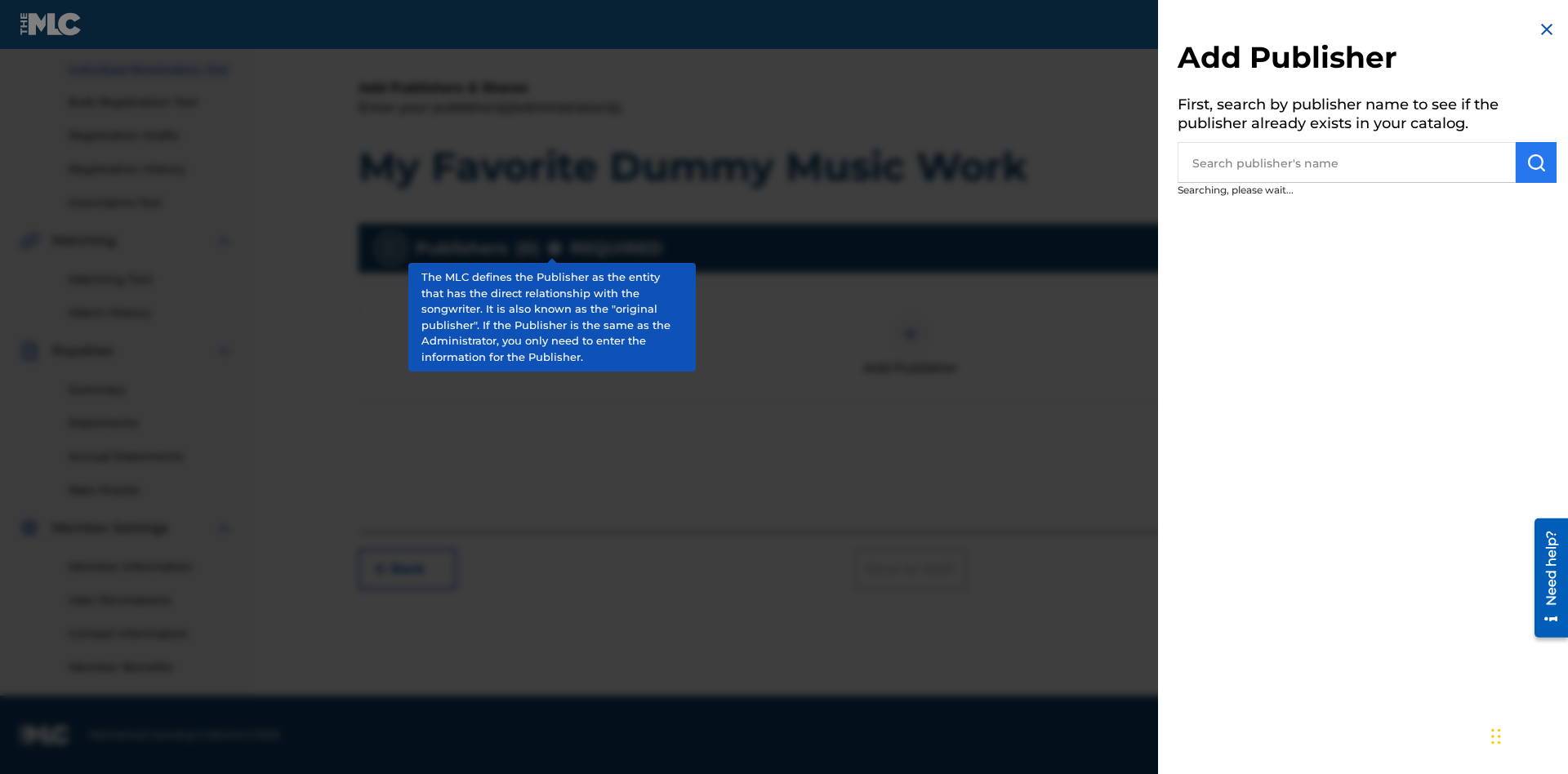
click at [1346, 163] on input "text" at bounding box center [1346, 162] width 338 height 40
click at [1536, 163] on img "submit" at bounding box center [1536, 163] width 20 height 20
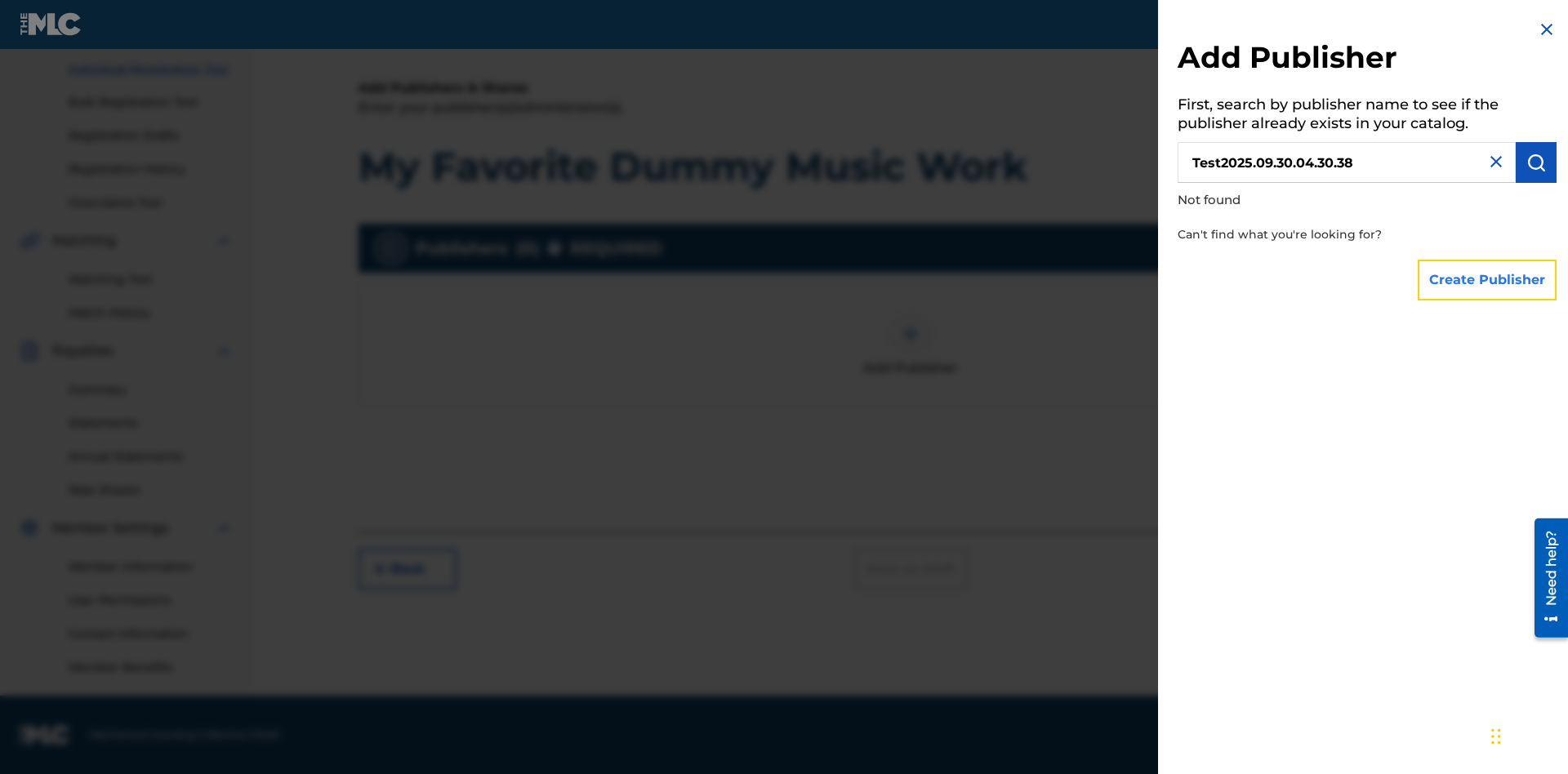
click at [1488, 279] on button "Create Publisher" at bounding box center [1487, 279] width 139 height 40
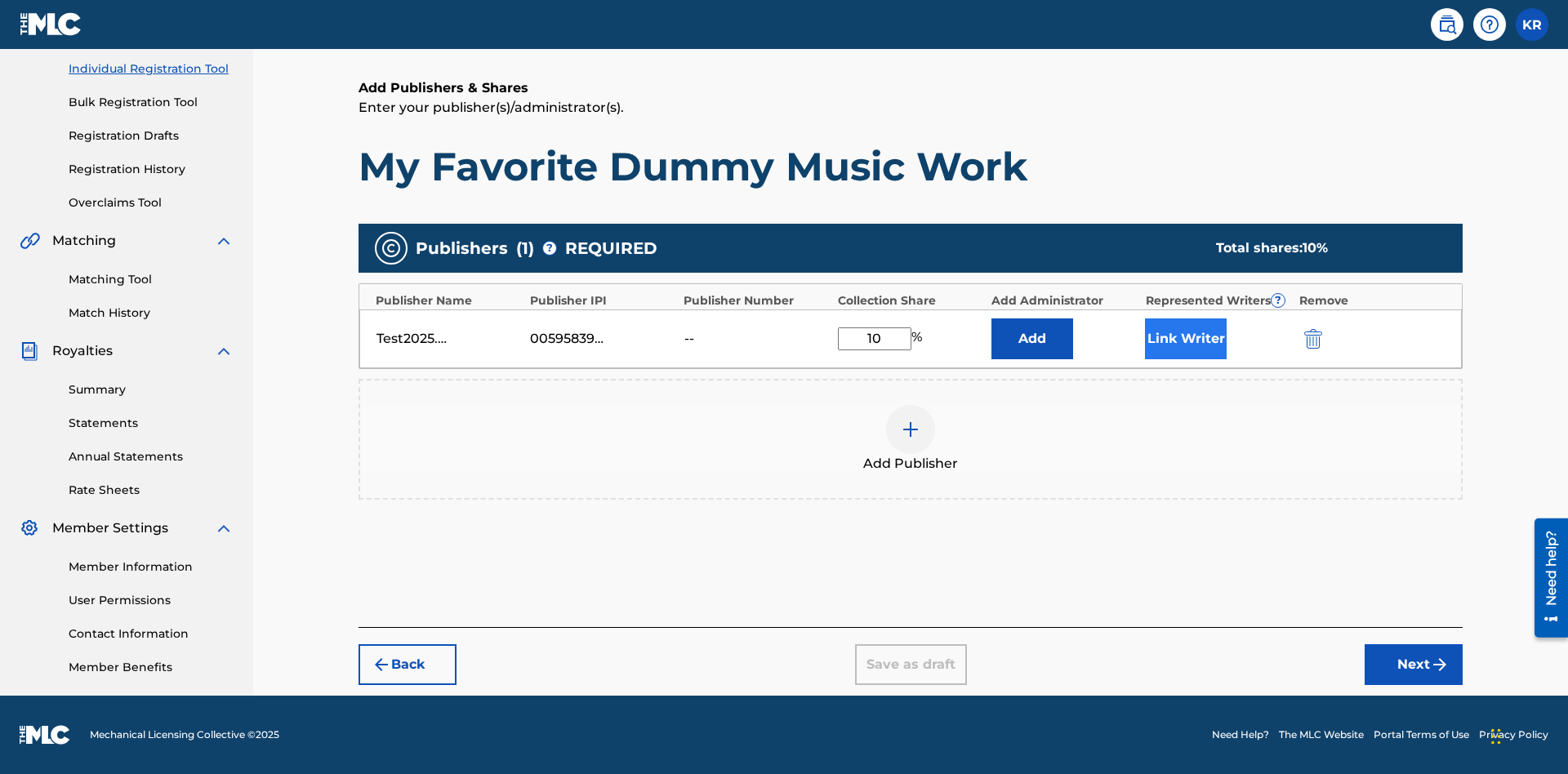
type input "10"
click at [1185, 338] on button "Link Writer" at bounding box center [1185, 338] width 82 height 40
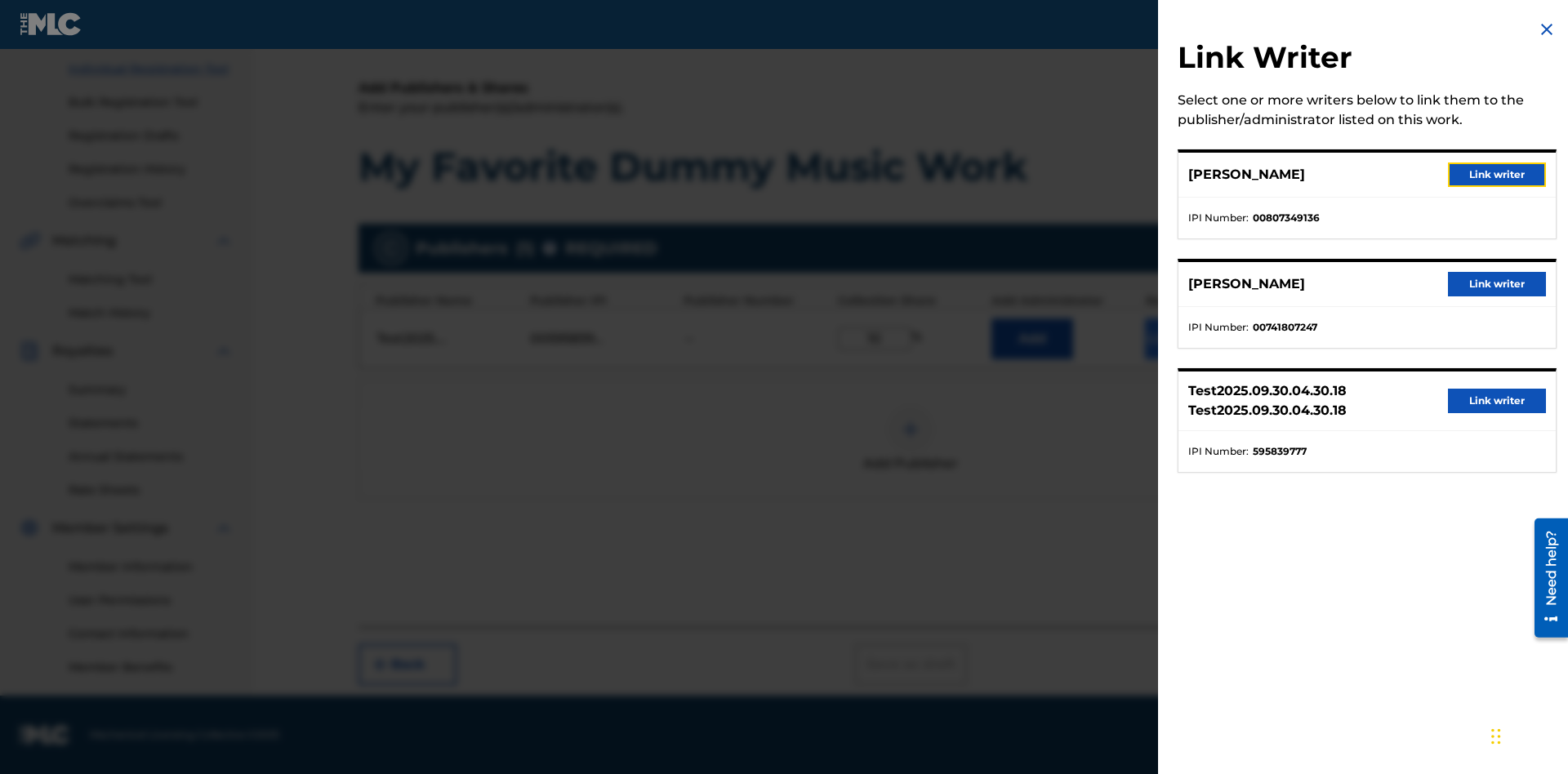
click at [1497, 175] on button "Link writer" at bounding box center [1496, 175] width 98 height 25
click at [1185, 349] on button "Link Writer" at bounding box center [1185, 338] width 82 height 40
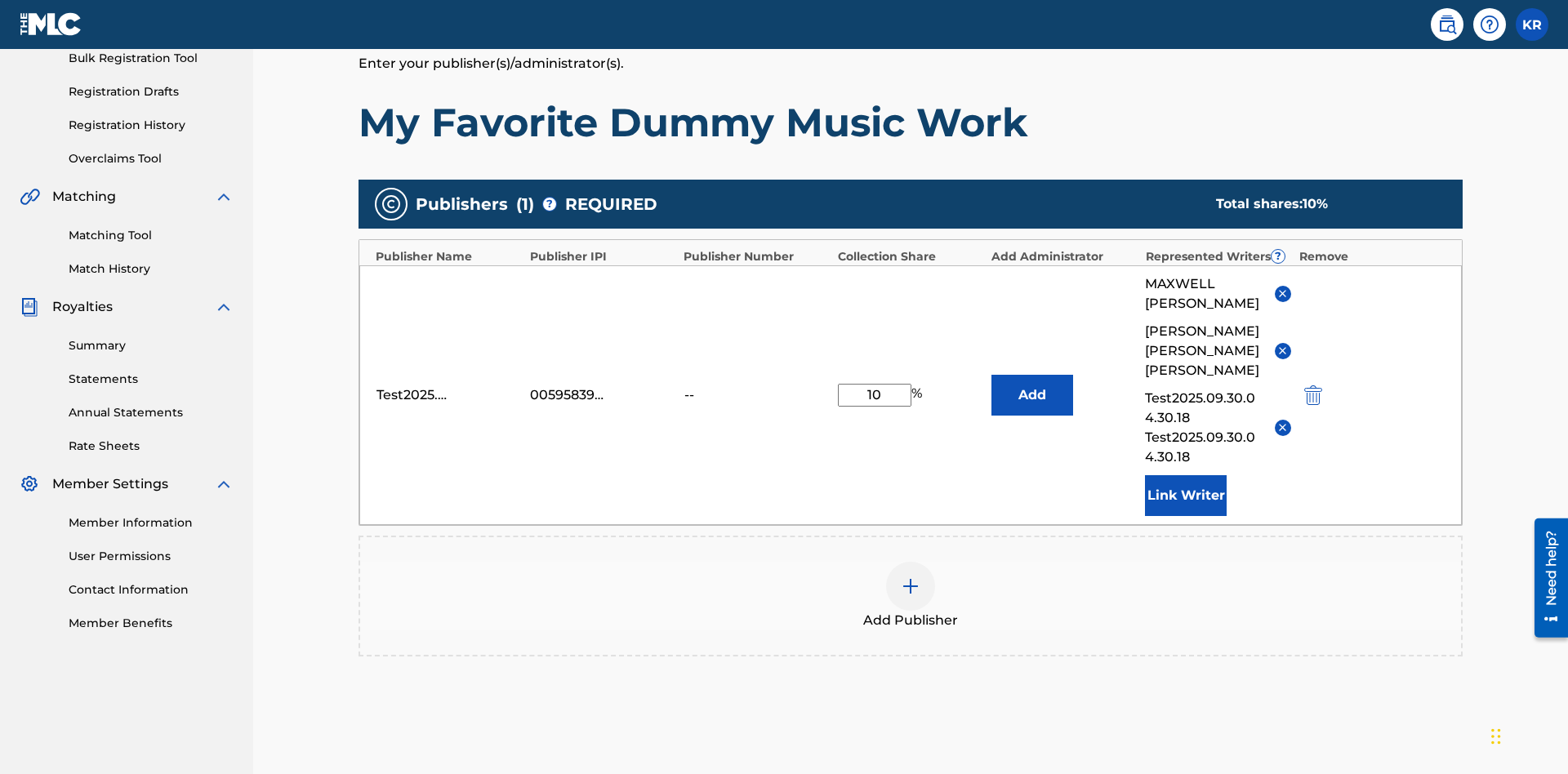
click at [910, 577] on img at bounding box center [910, 587] width 20 height 20
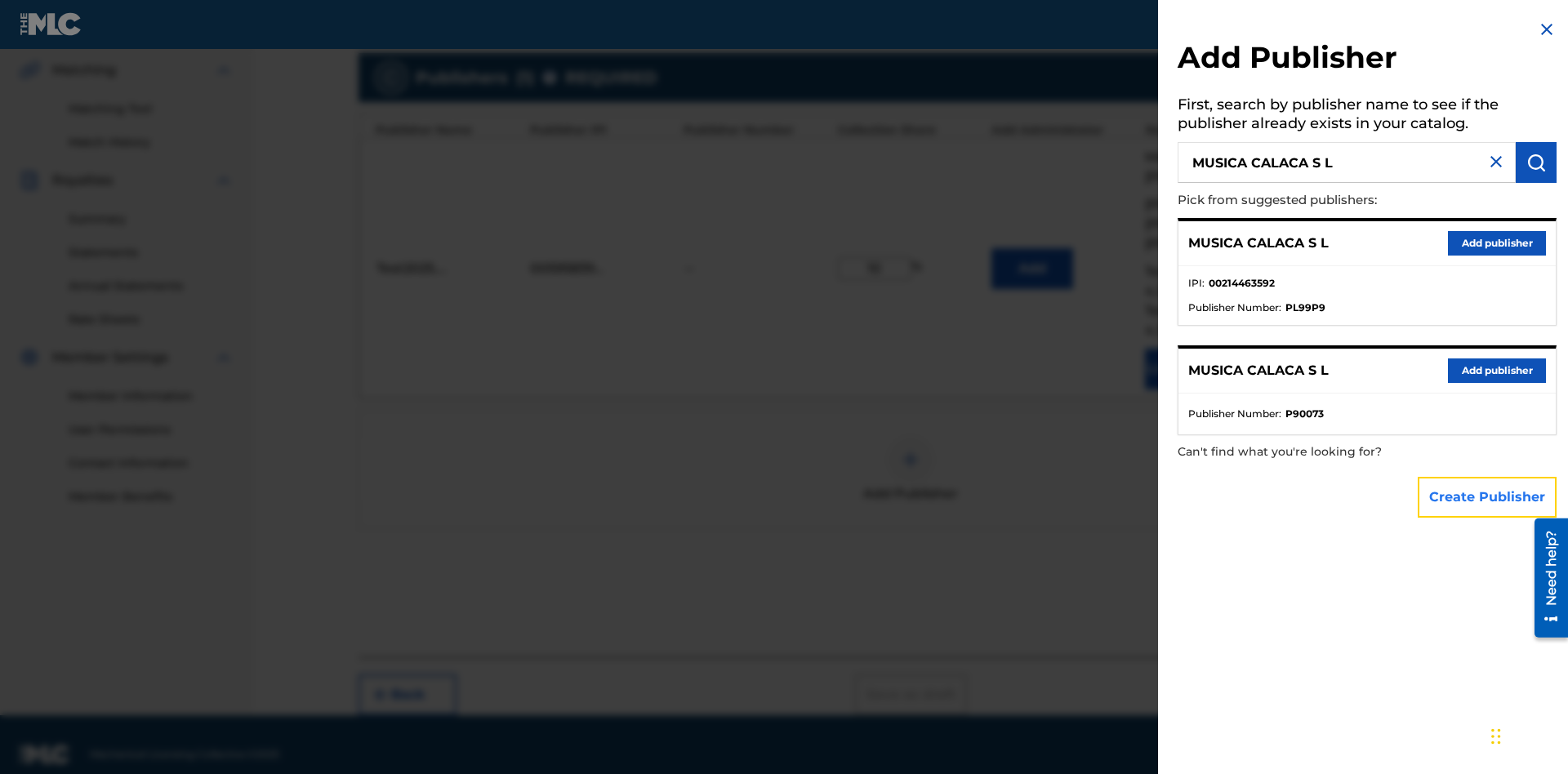
click at [1488, 496] on button "Create Publisher" at bounding box center [1487, 497] width 139 height 40
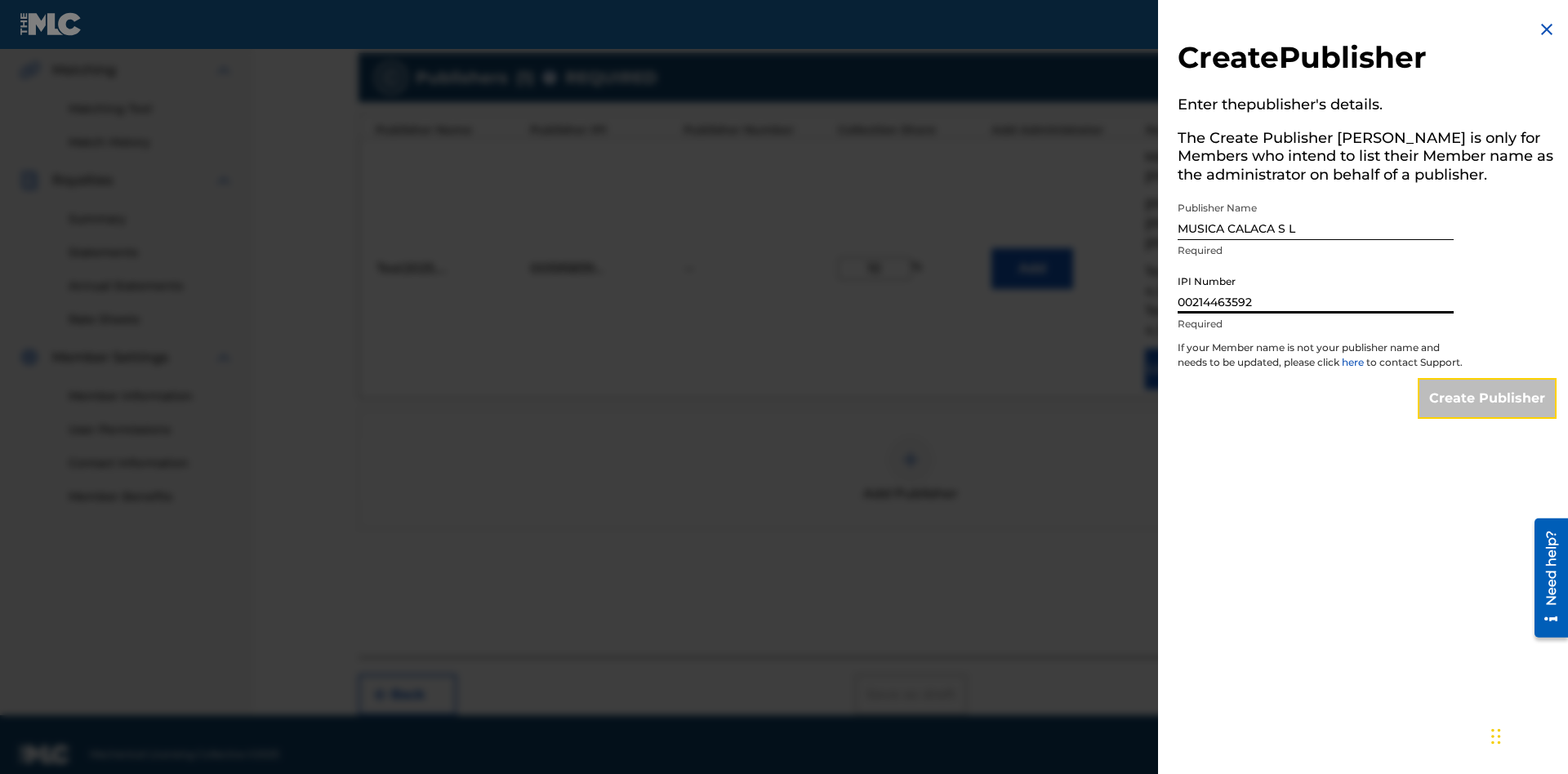
click at [1488, 413] on input "Create Publisher" at bounding box center [1487, 397] width 139 height 40
click at [1488, 378] on input "Create Publisher" at bounding box center [1487, 397] width 139 height 40
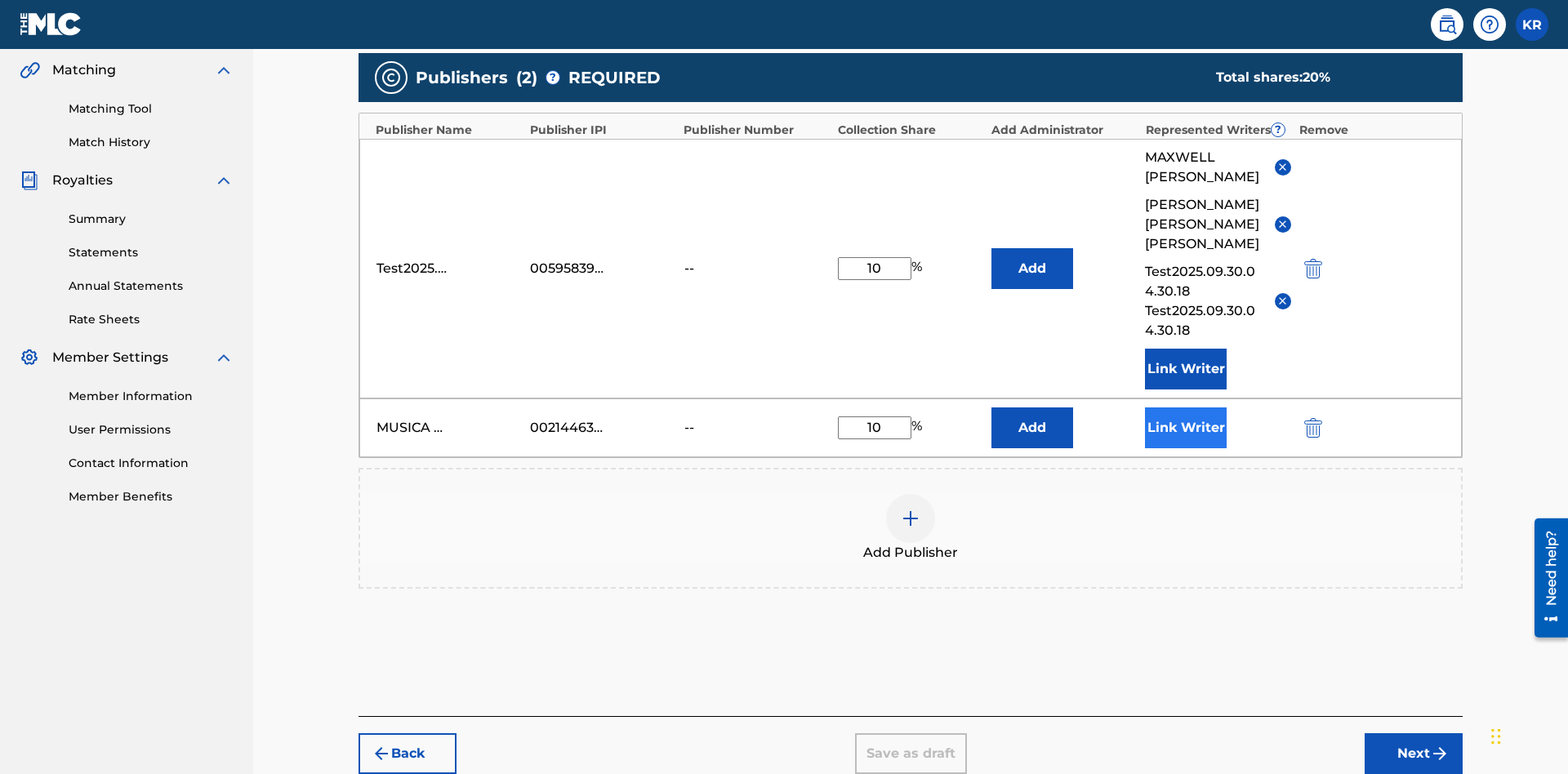
type input "10"
click at [1185, 407] on button "Link Writer" at bounding box center [1185, 427] width 82 height 40
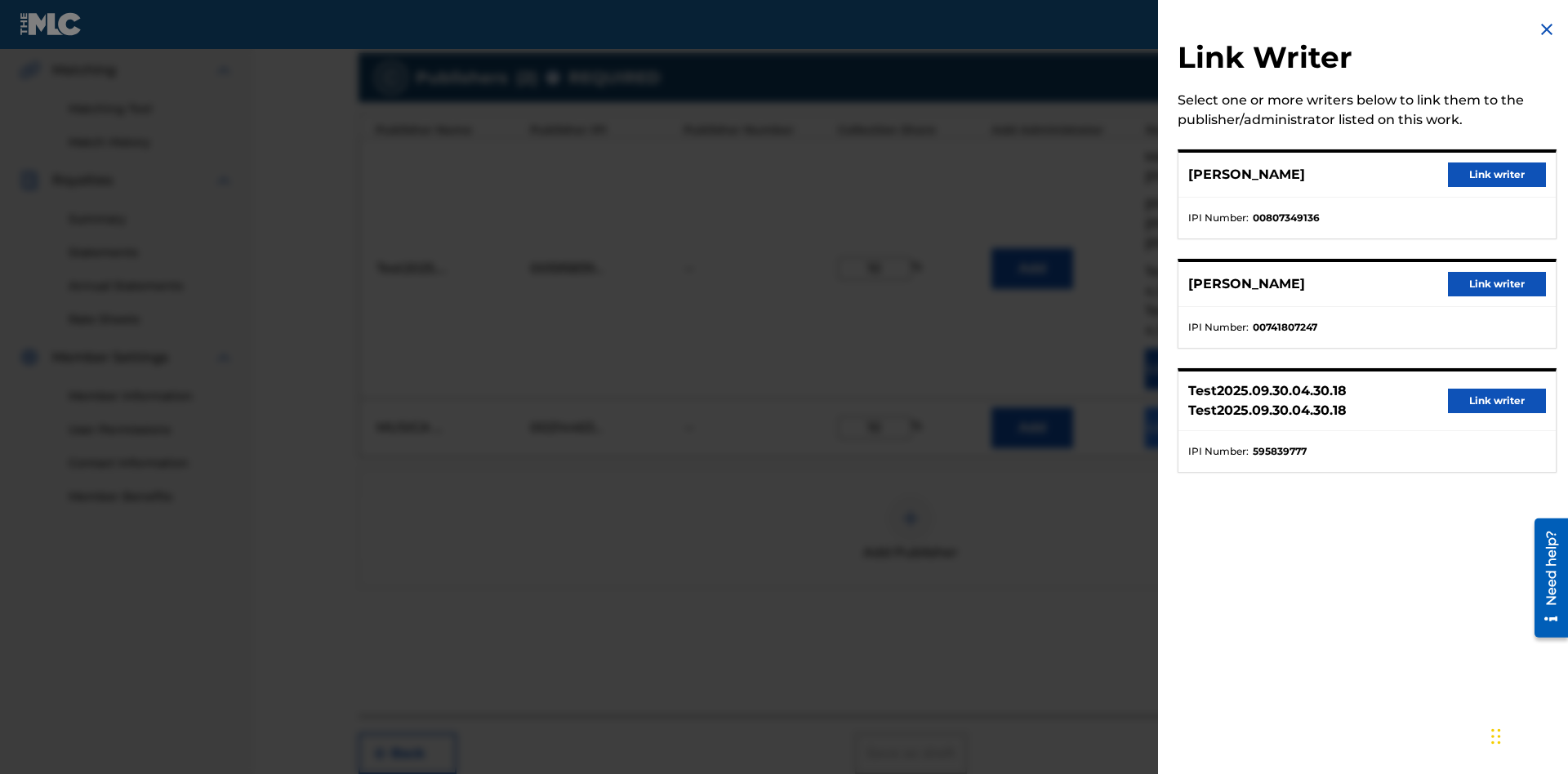
click at [1497, 175] on button "Link writer" at bounding box center [1496, 175] width 98 height 25
click at [1185, 407] on button "Link Writer" at bounding box center [1185, 427] width 82 height 40
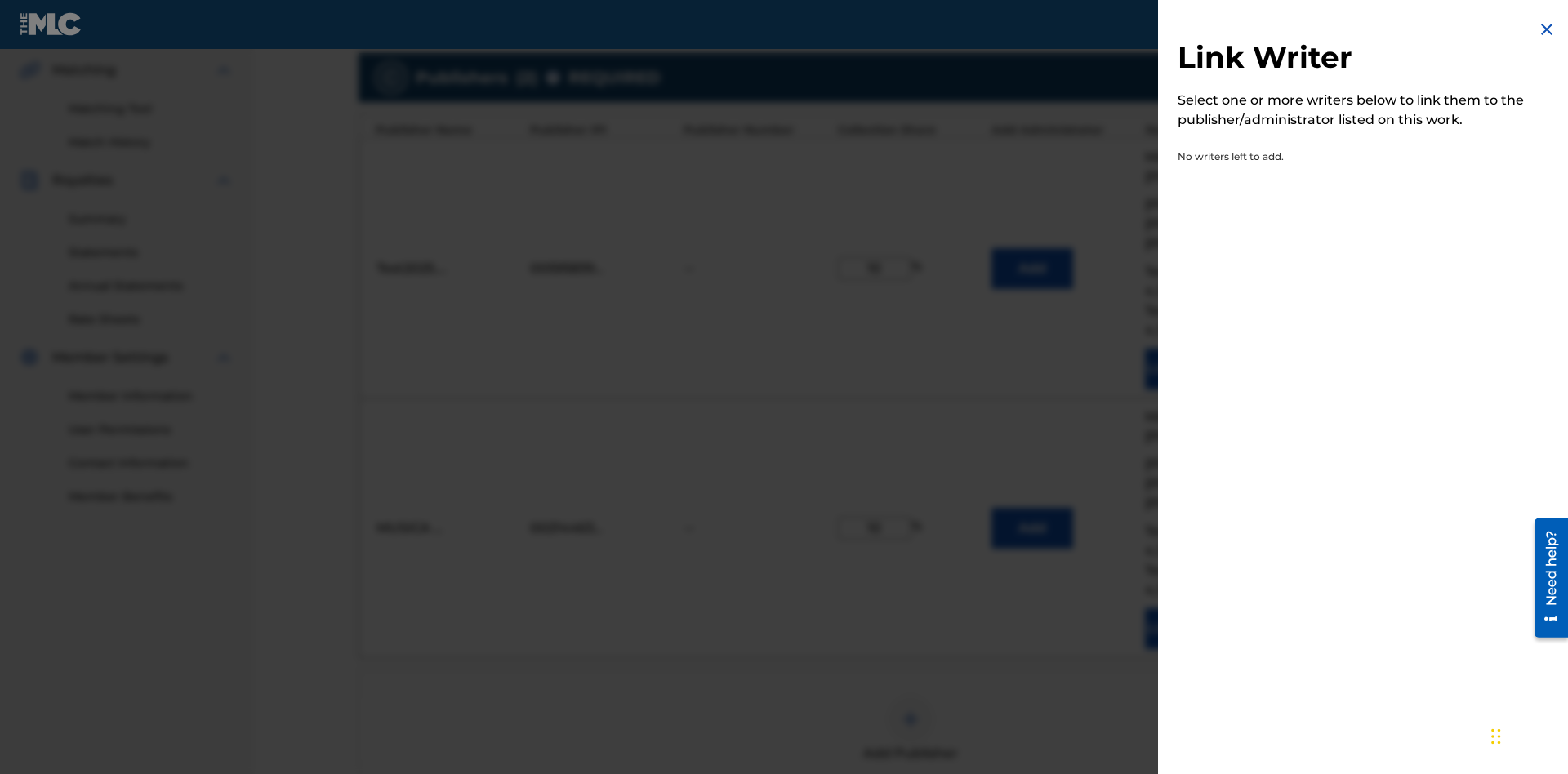
click at [1546, 30] on img at bounding box center [1546, 30] width 20 height 20
click at [910, 710] on img at bounding box center [910, 720] width 20 height 20
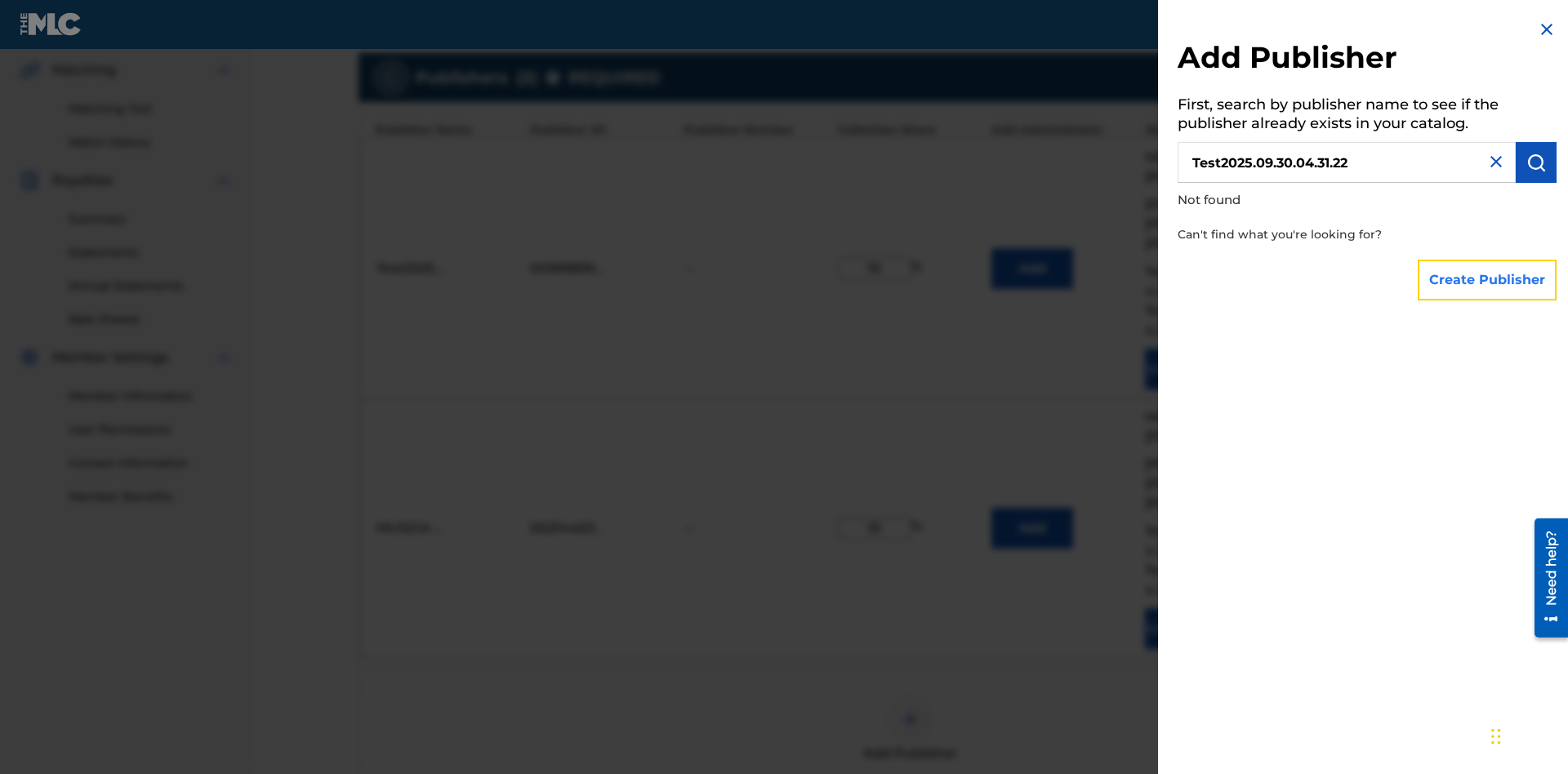
click at [1488, 279] on button "Create Publisher" at bounding box center [1487, 279] width 139 height 40
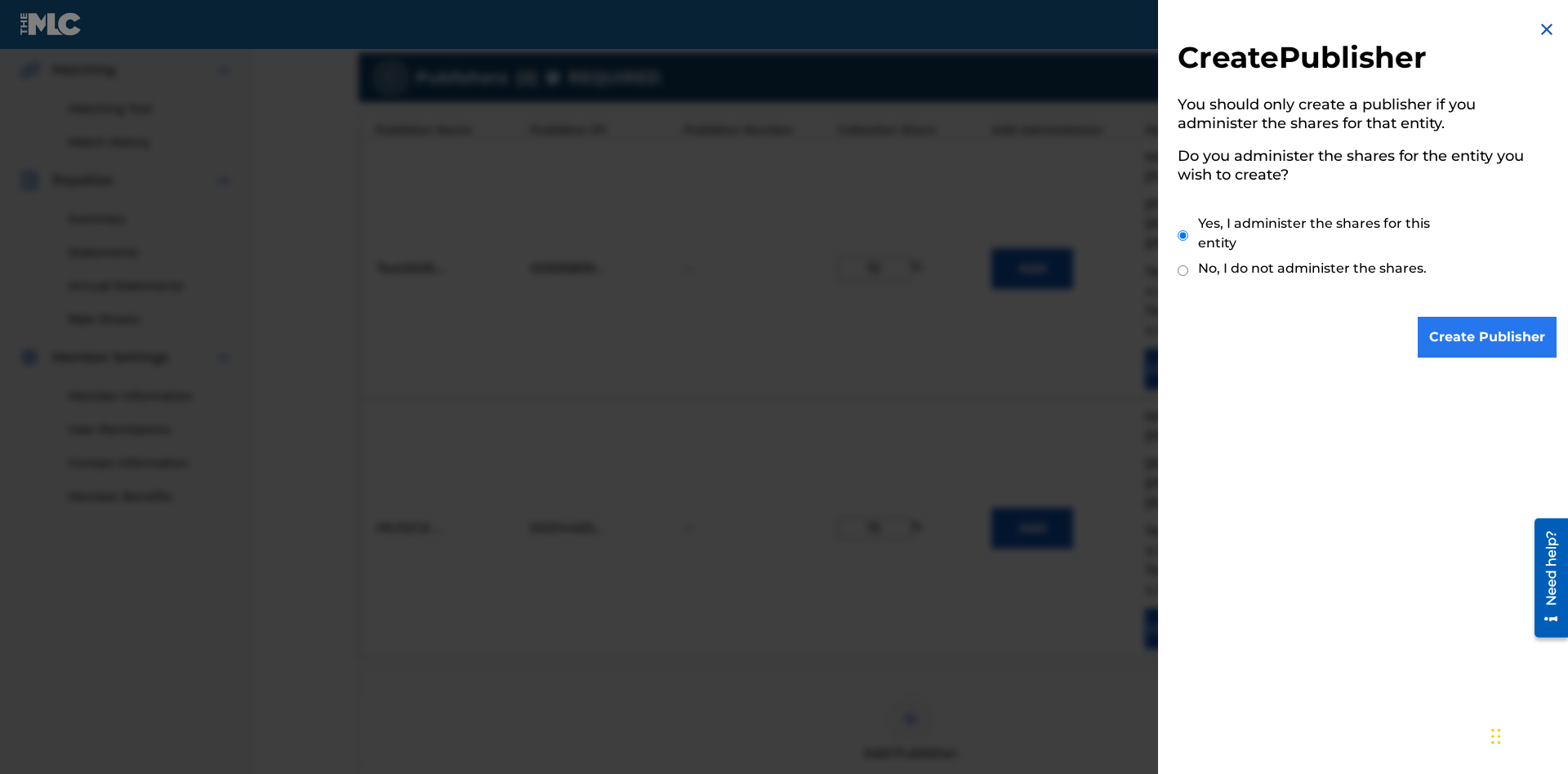
click at [1183, 235] on input "Yes, I administer the shares for this entity" at bounding box center [1182, 236] width 11 height 35
click at [1488, 337] on input "Create Publisher" at bounding box center [1487, 336] width 139 height 40
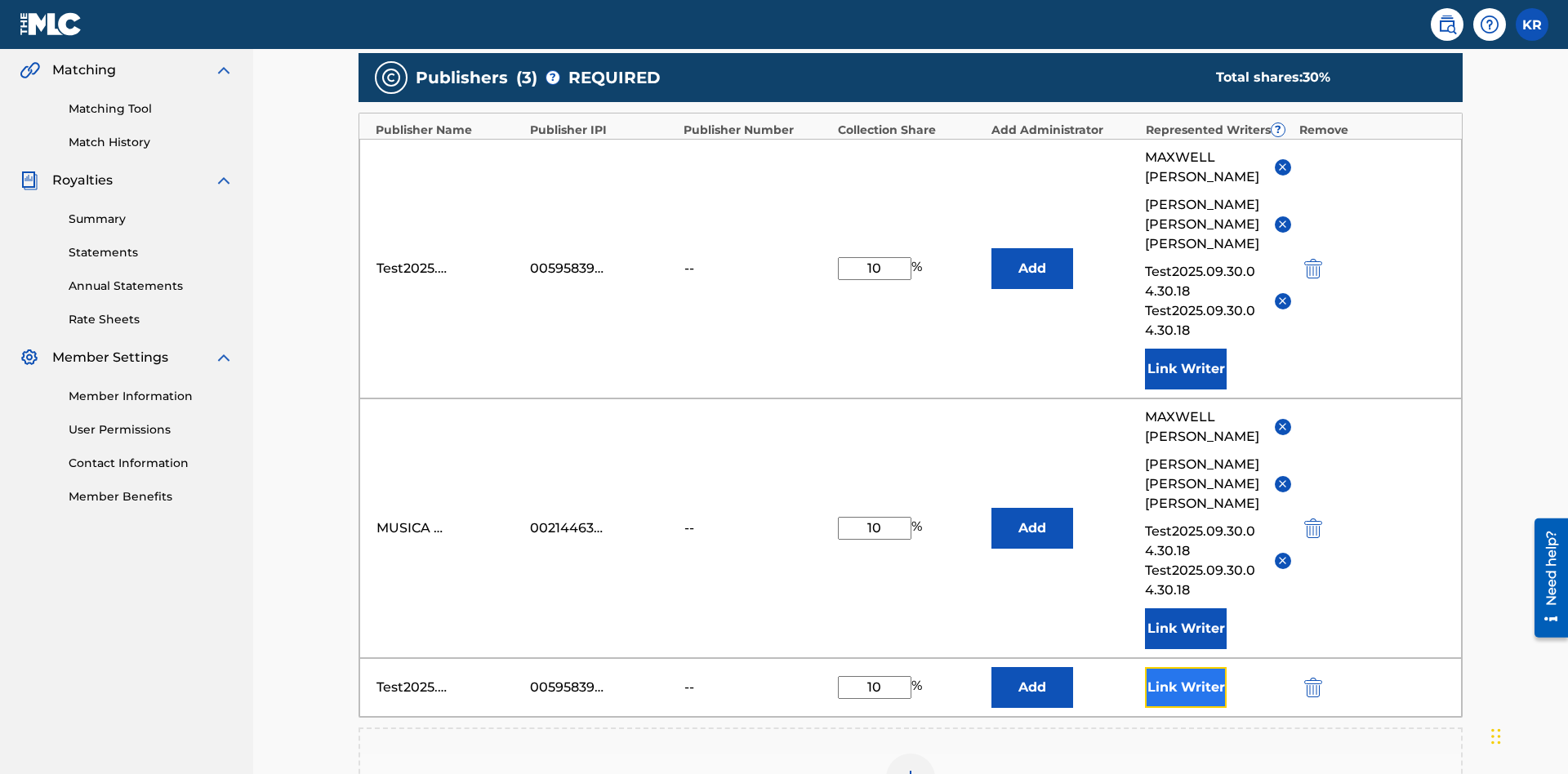
click at [1185, 668] on button "Link Writer" at bounding box center [1185, 687] width 82 height 40
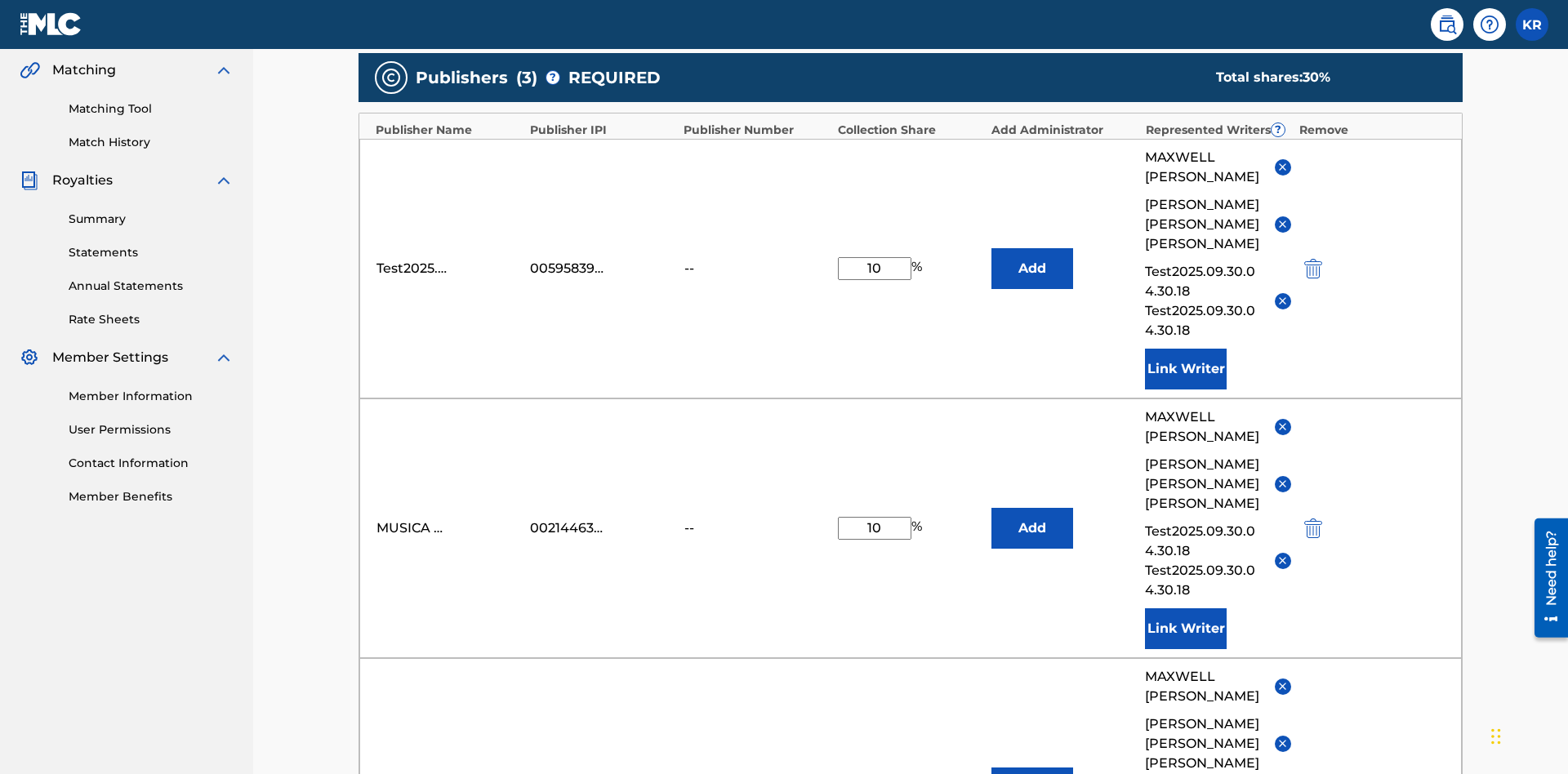
click at [1311, 773] on img "submit" at bounding box center [1313, 788] width 18 height 20
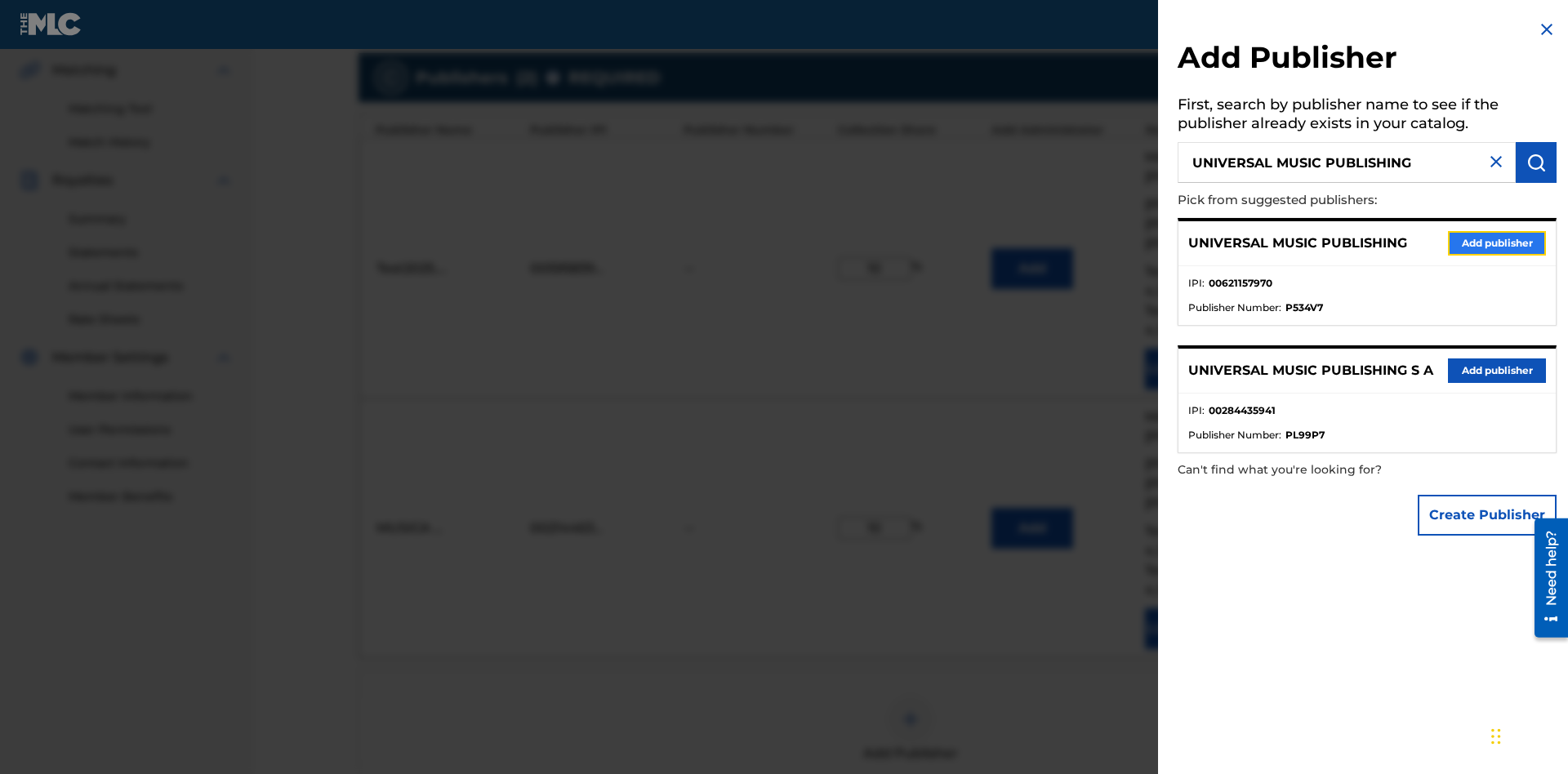
click at [1497, 243] on button "Add publisher" at bounding box center [1496, 243] width 98 height 25
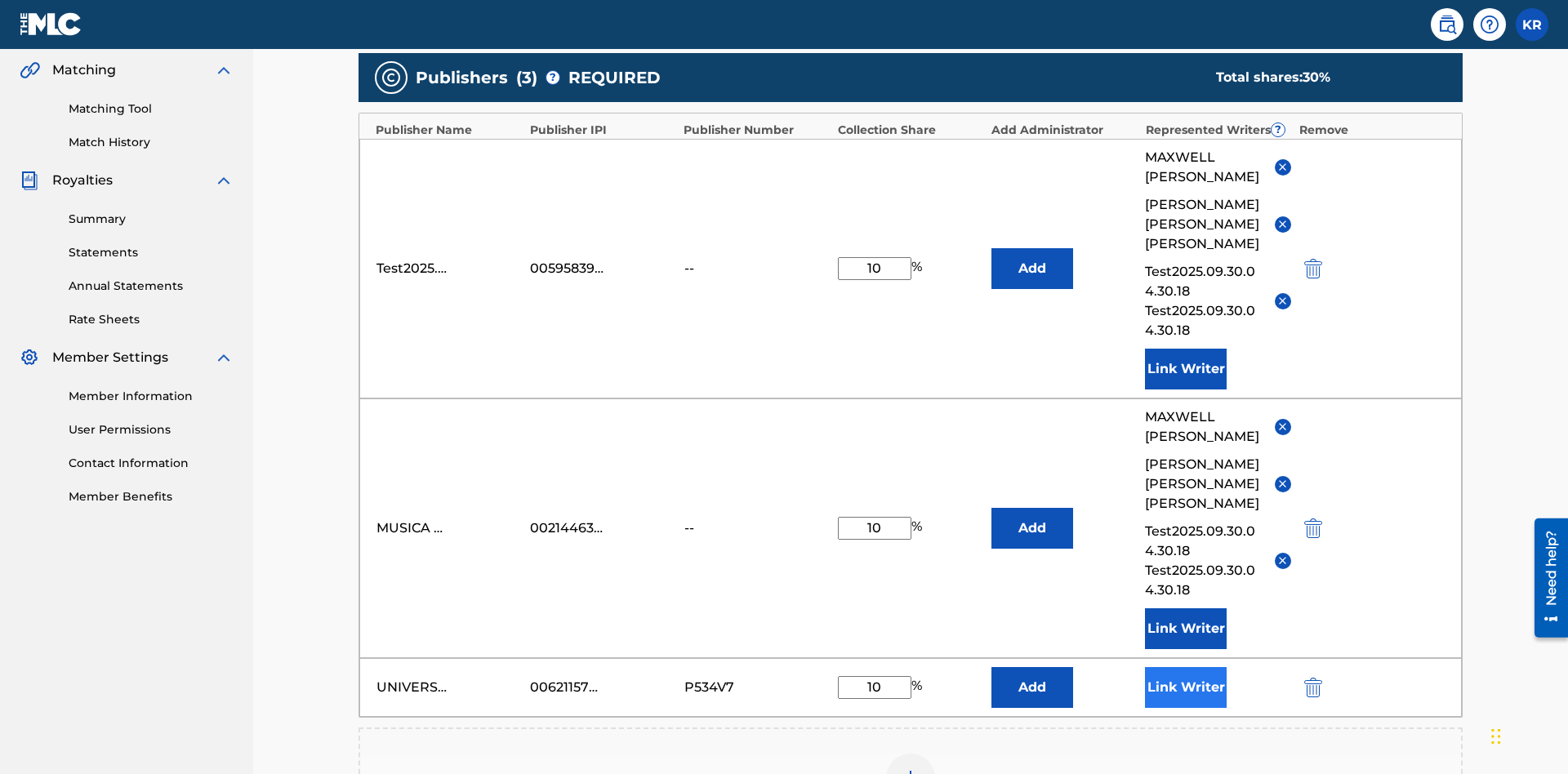
type input "10"
click at [1185, 668] on button "Link Writer" at bounding box center [1185, 687] width 82 height 40
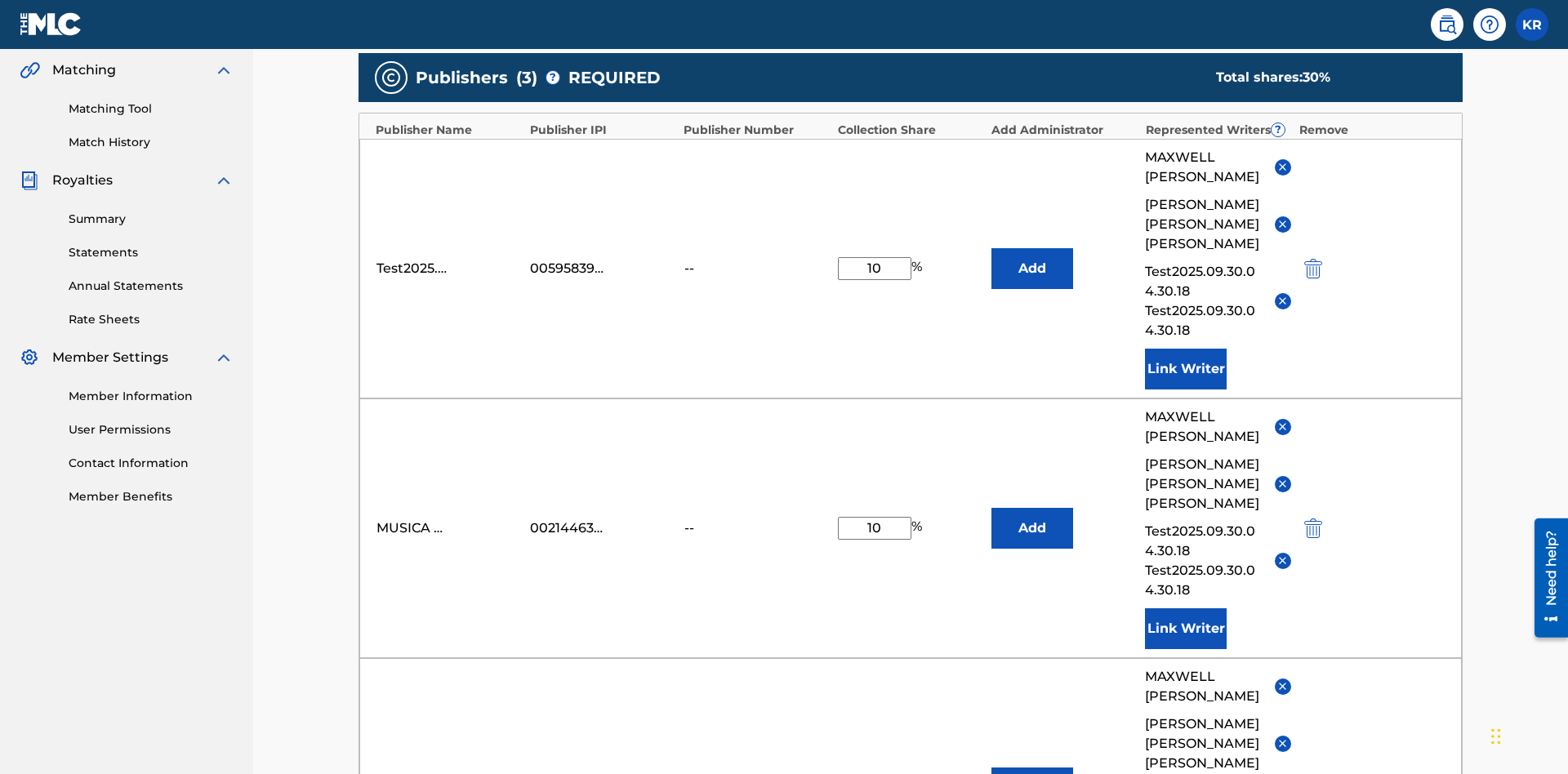
click at [1033, 248] on button "Add" at bounding box center [1032, 268] width 82 height 40
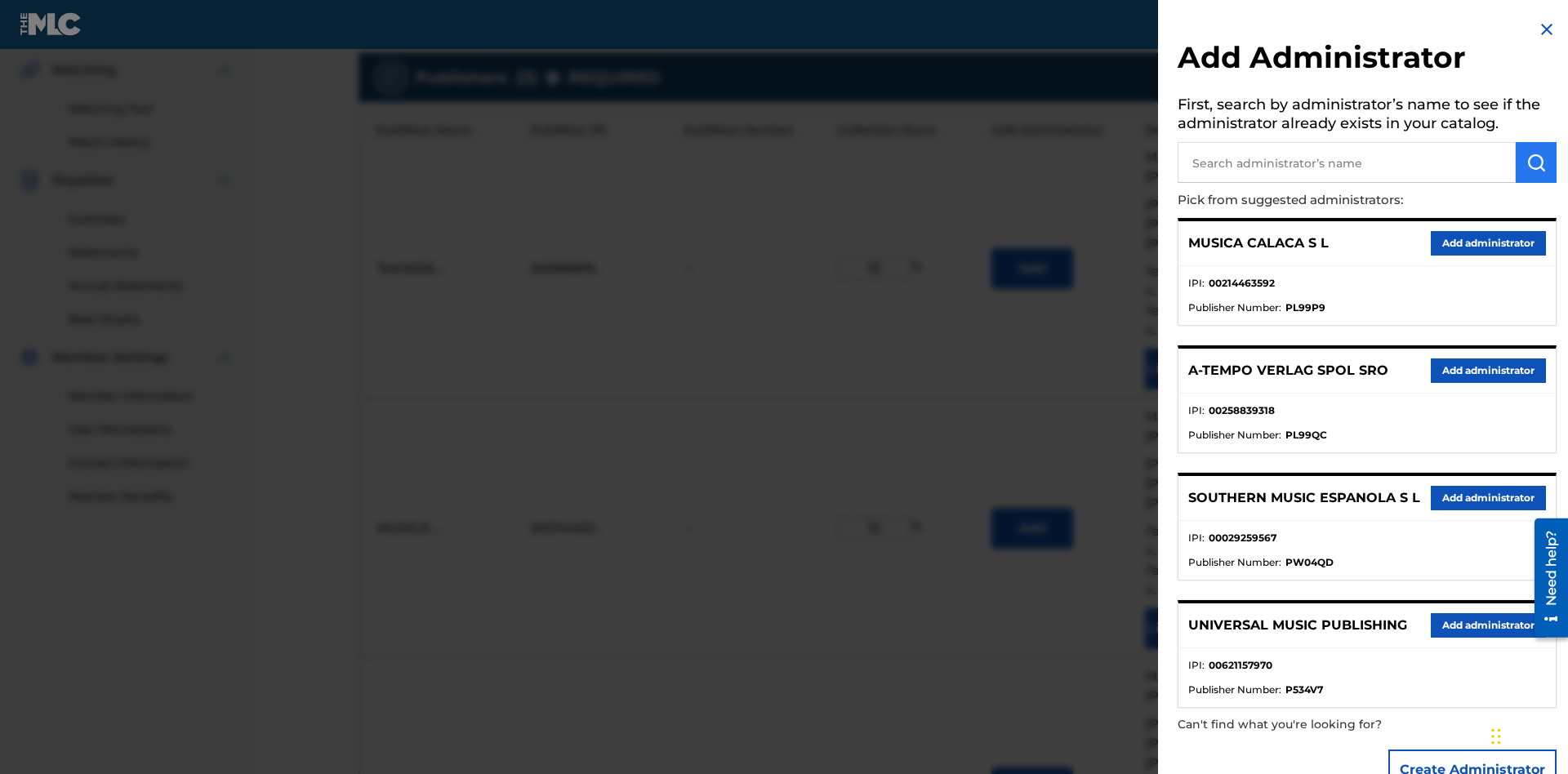
click at [1346, 163] on input "text" at bounding box center [1346, 162] width 338 height 40
click at [1536, 163] on img "submit" at bounding box center [1536, 163] width 20 height 20
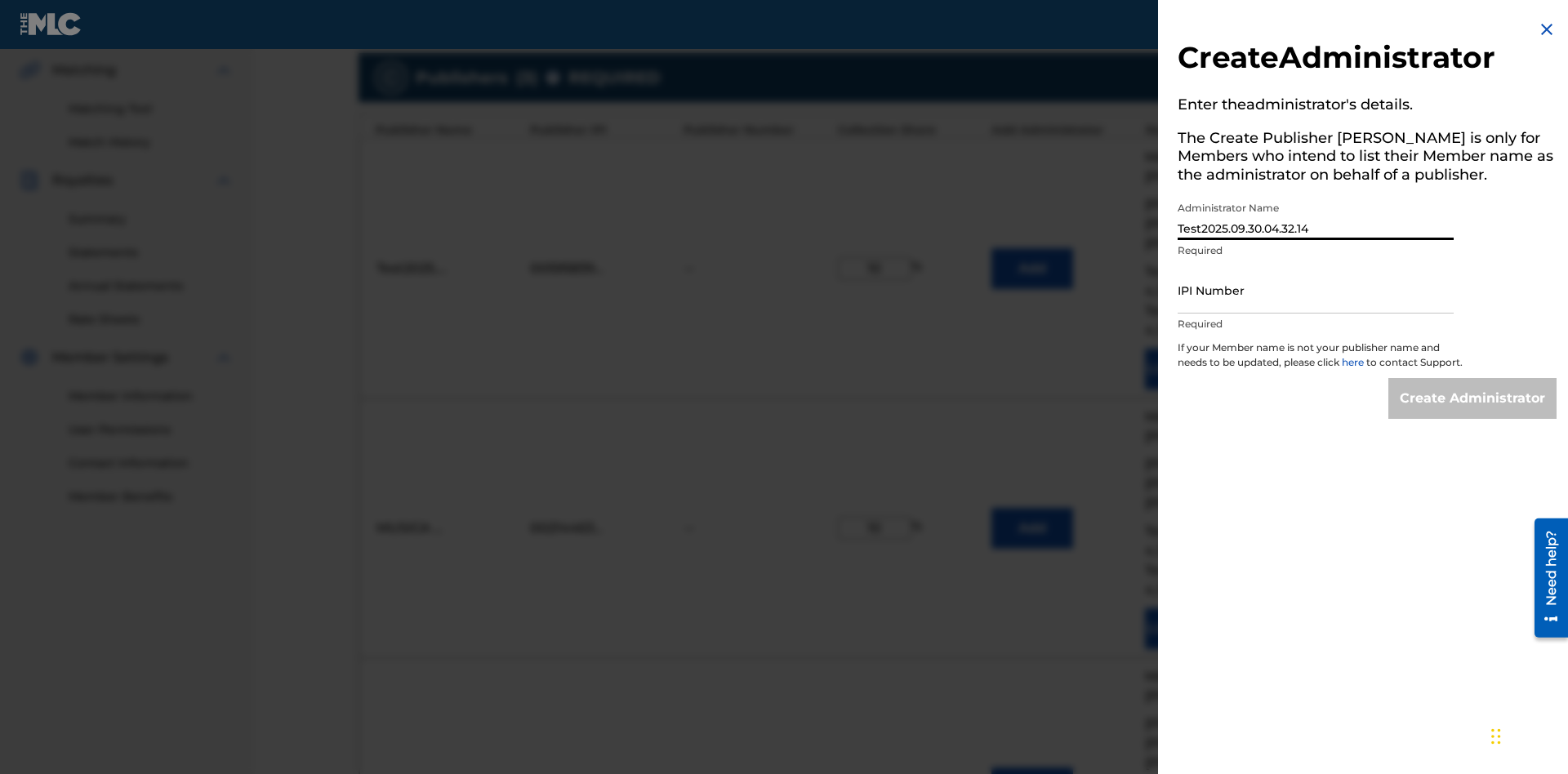
click at [1316, 290] on input "IPI Number" at bounding box center [1316, 290] width 276 height 46
click at [1473, 413] on input "Create Administrator" at bounding box center [1472, 397] width 169 height 40
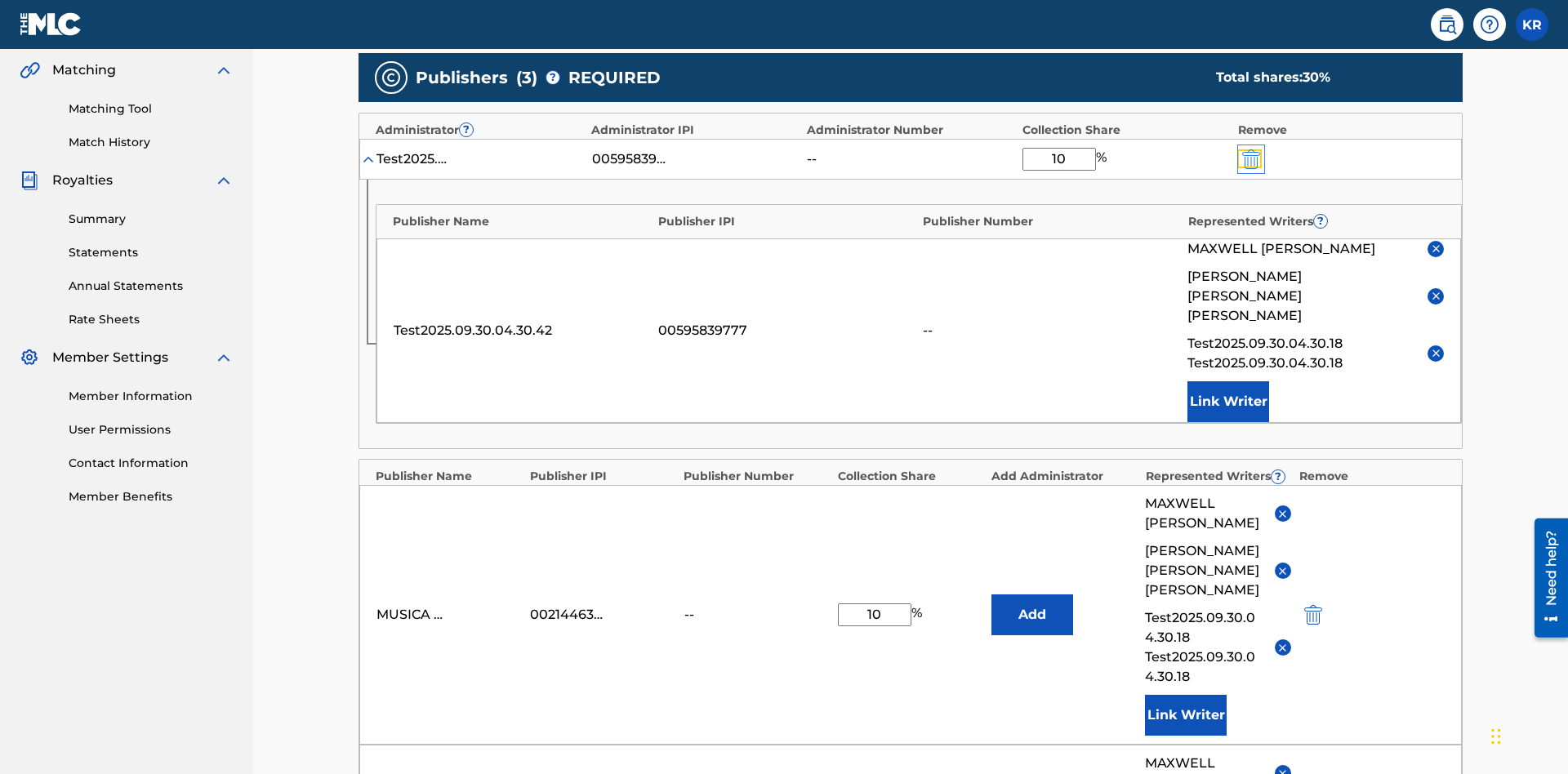
click at [1249, 150] on img "submit" at bounding box center [1251, 160] width 18 height 20
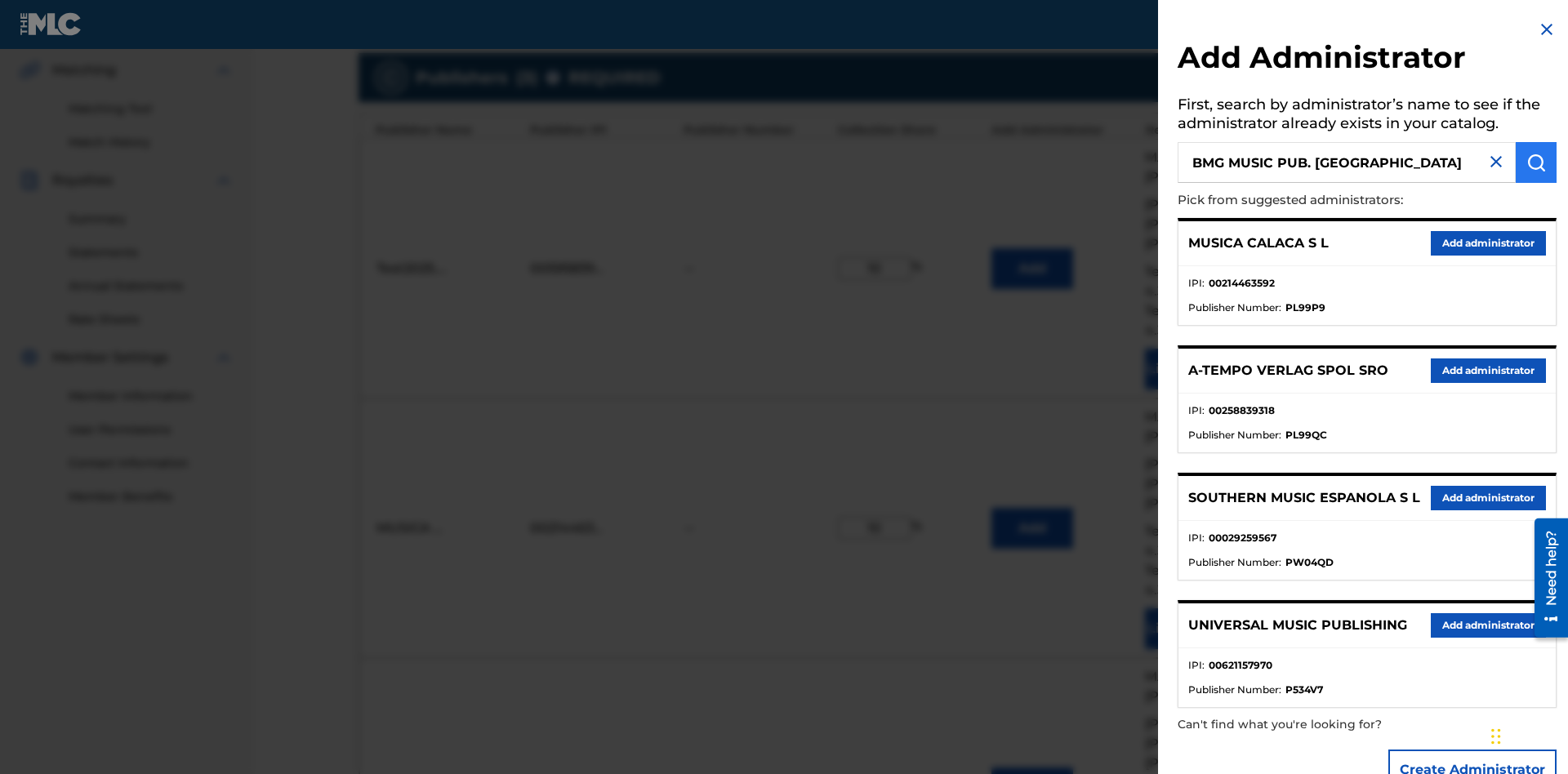
type input "BMG MUSIC PUB. SOUTH EAST ASIA"
click at [1536, 163] on img "submit" at bounding box center [1536, 163] width 20 height 20
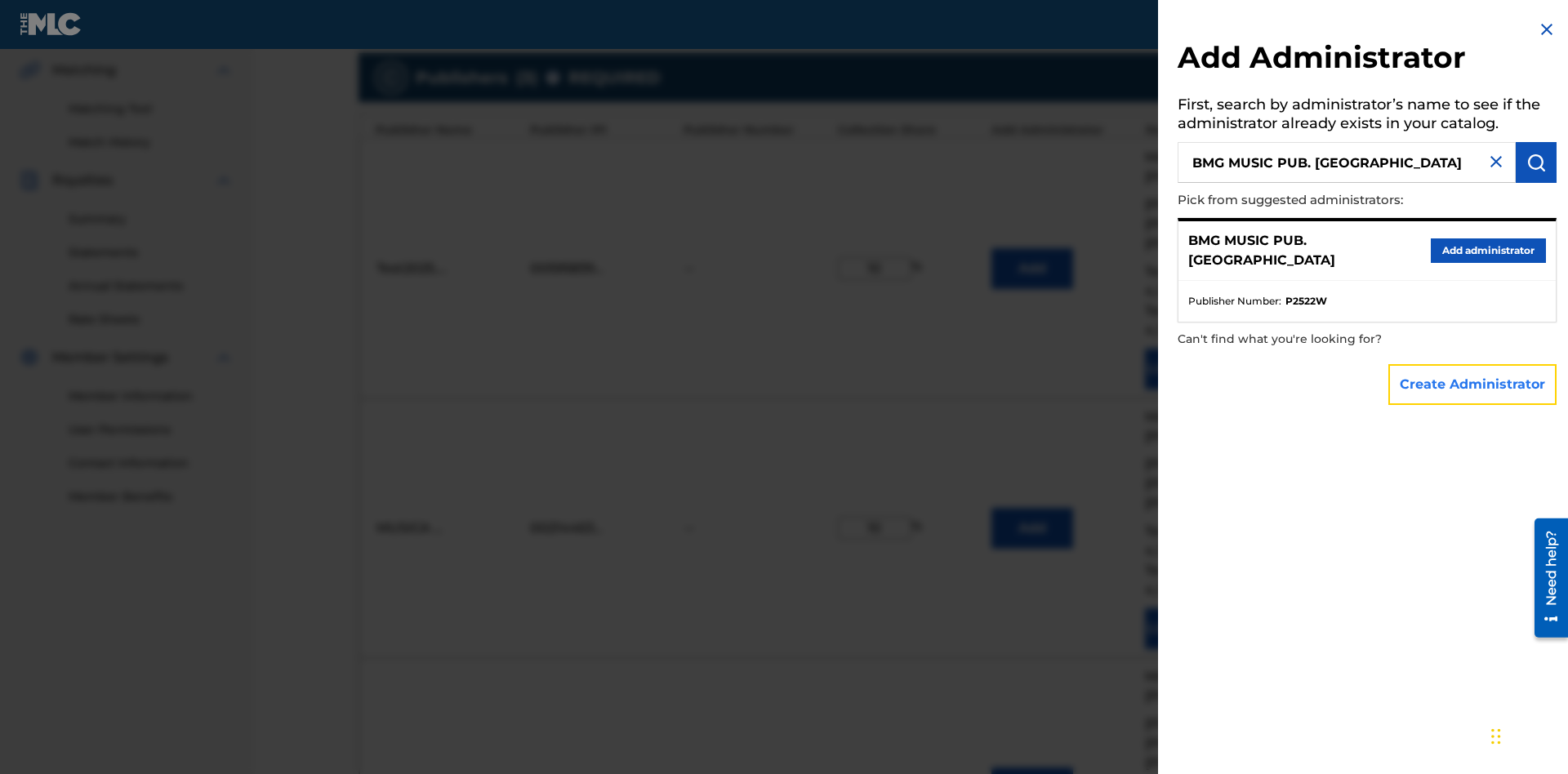
click at [1473, 384] on button "Create Administrator" at bounding box center [1472, 384] width 169 height 40
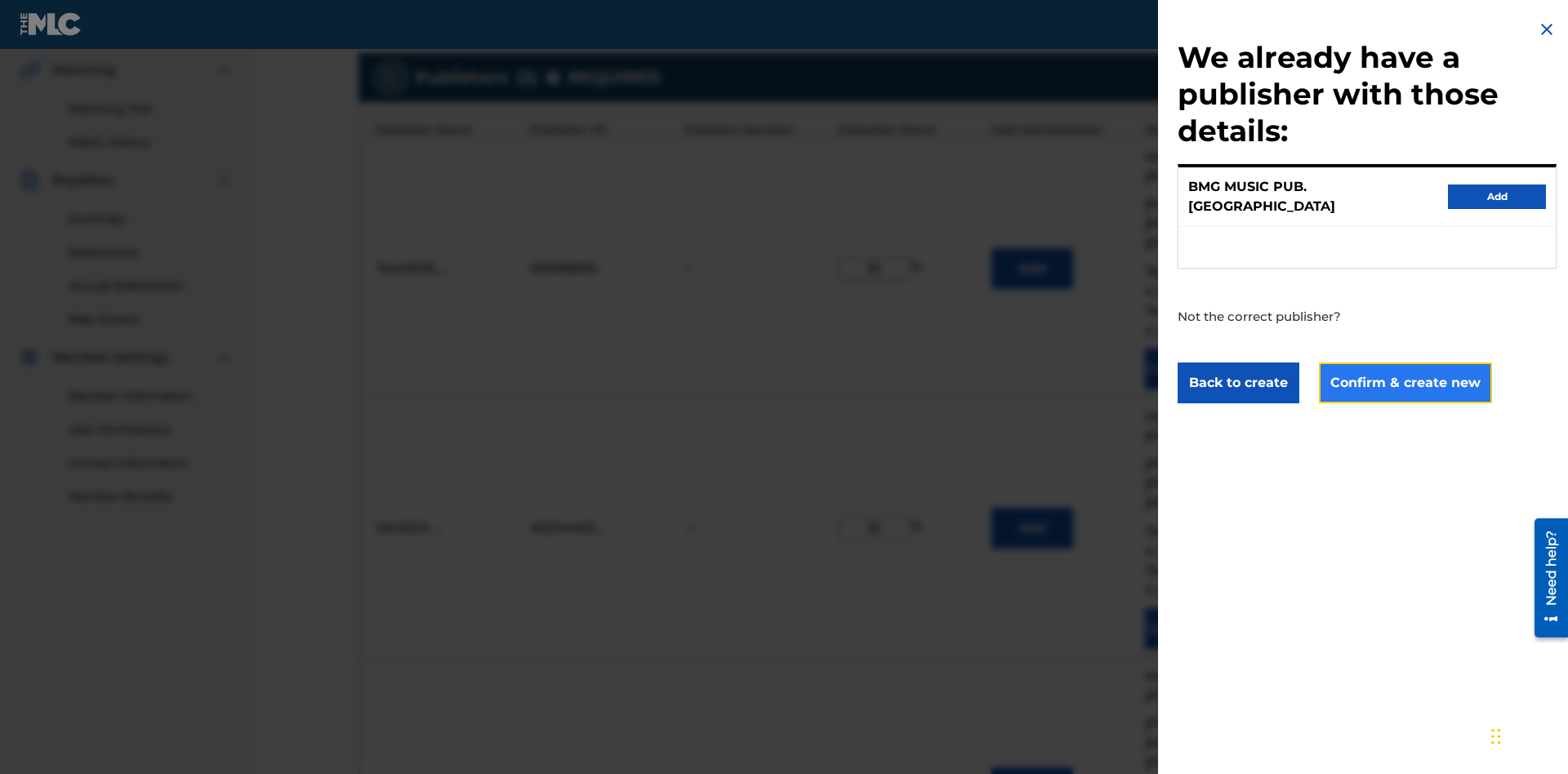
click at [1403, 368] on button "Confirm & create new" at bounding box center [1405, 383] width 174 height 40
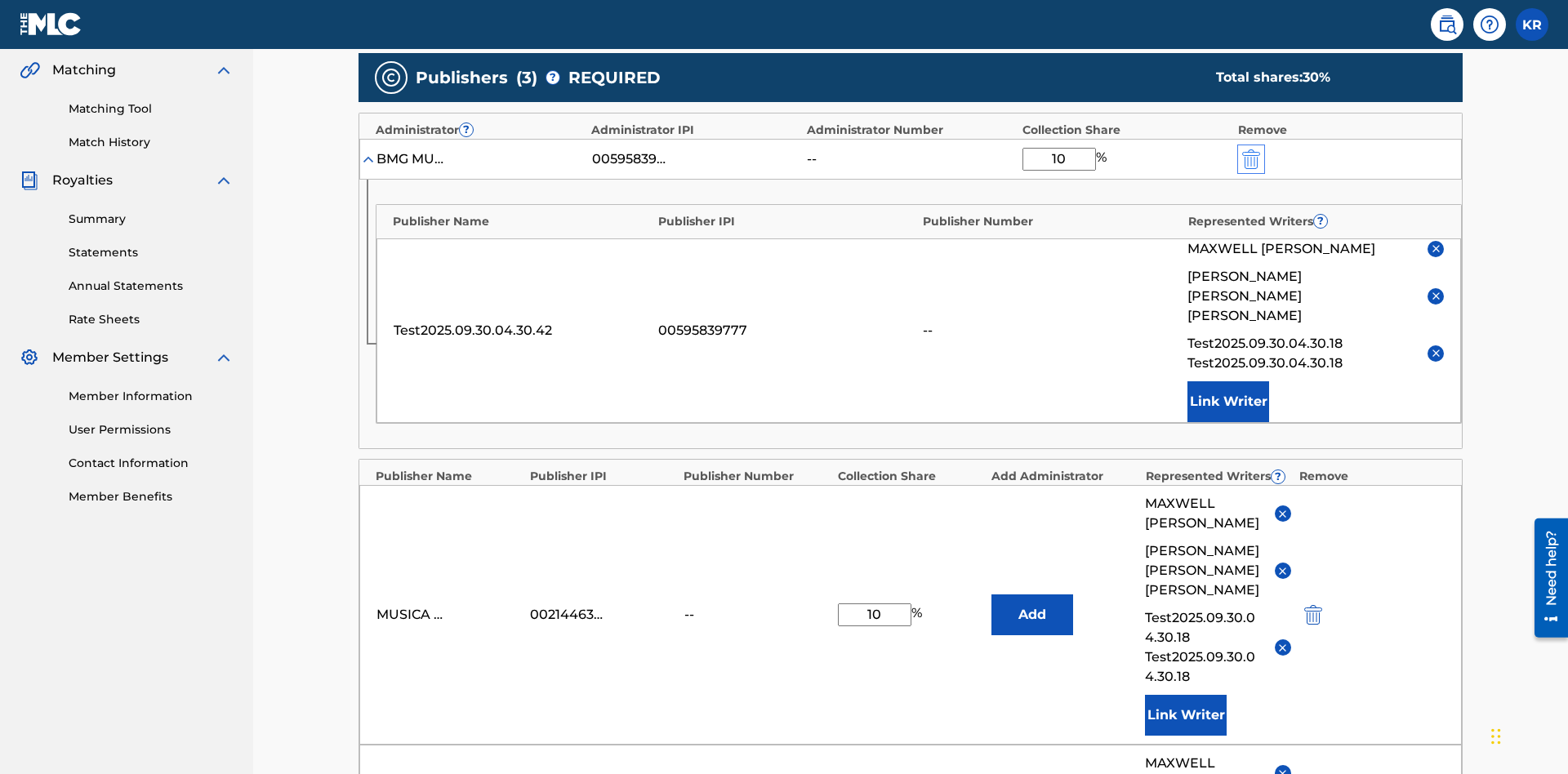
click at [1249, 150] on img "submit" at bounding box center [1251, 160] width 18 height 20
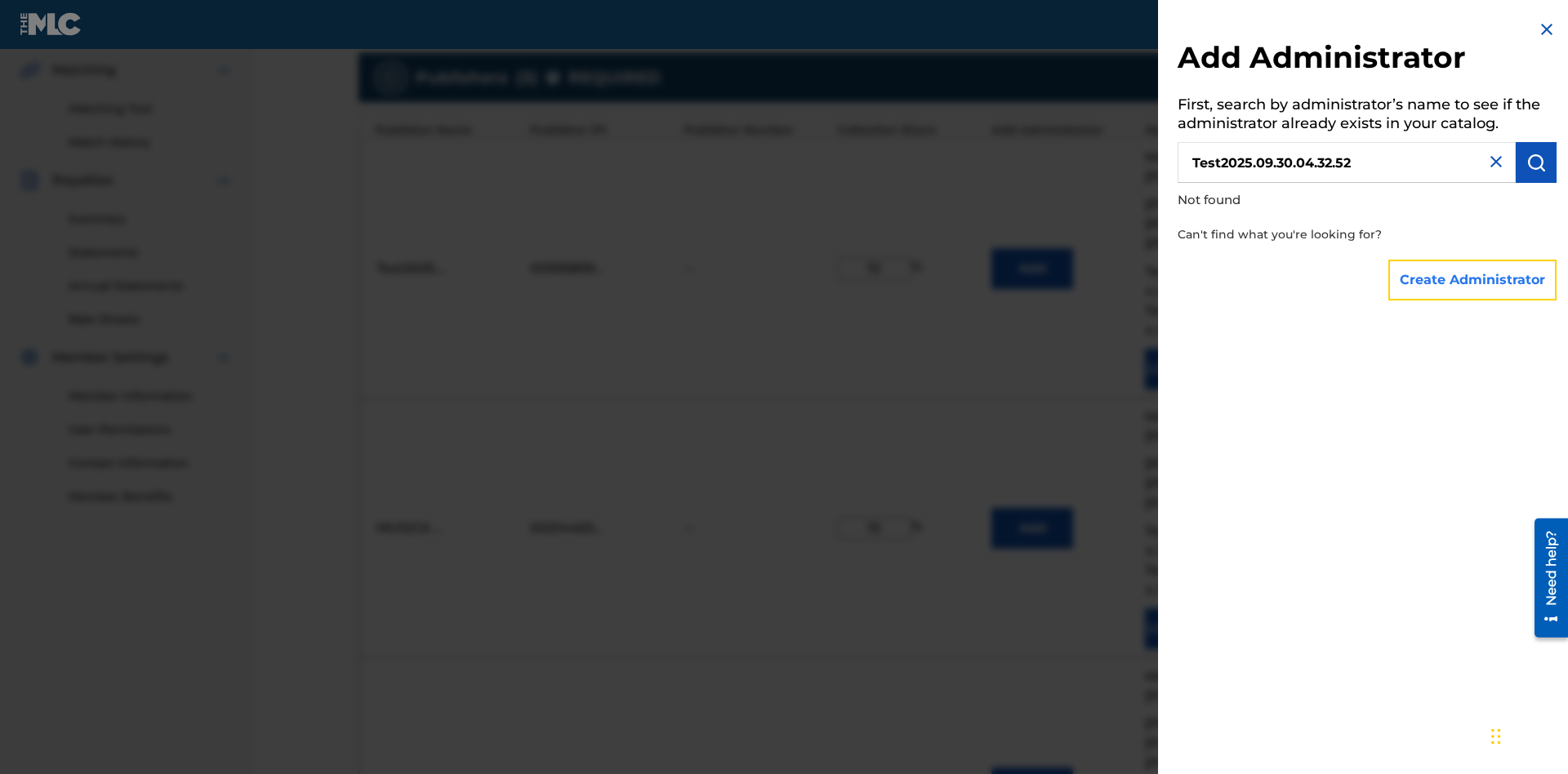
click at [1473, 279] on button "Create Administrator" at bounding box center [1472, 279] width 169 height 40
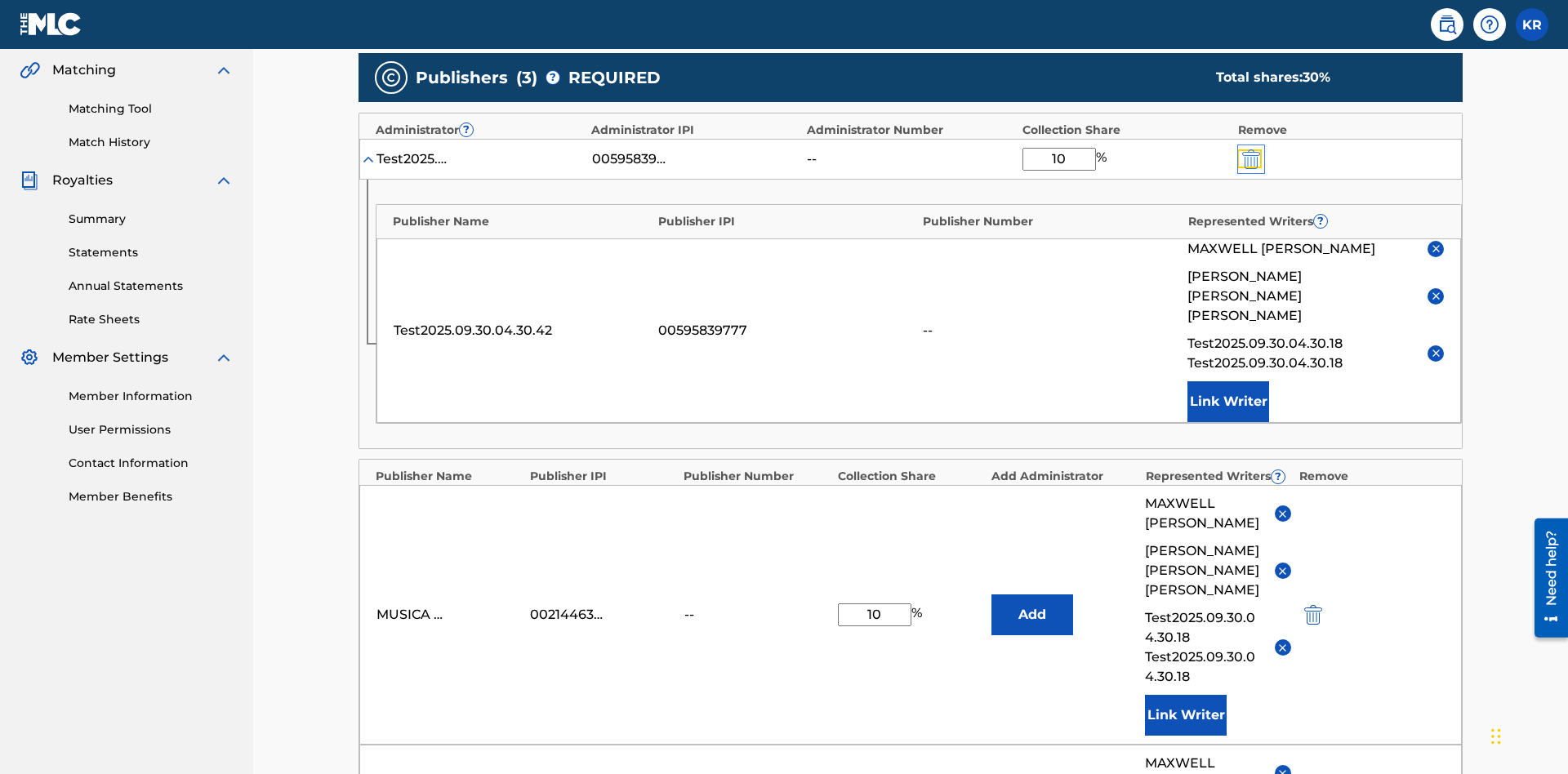
click at [1249, 150] on img "submit" at bounding box center [1251, 160] width 18 height 20
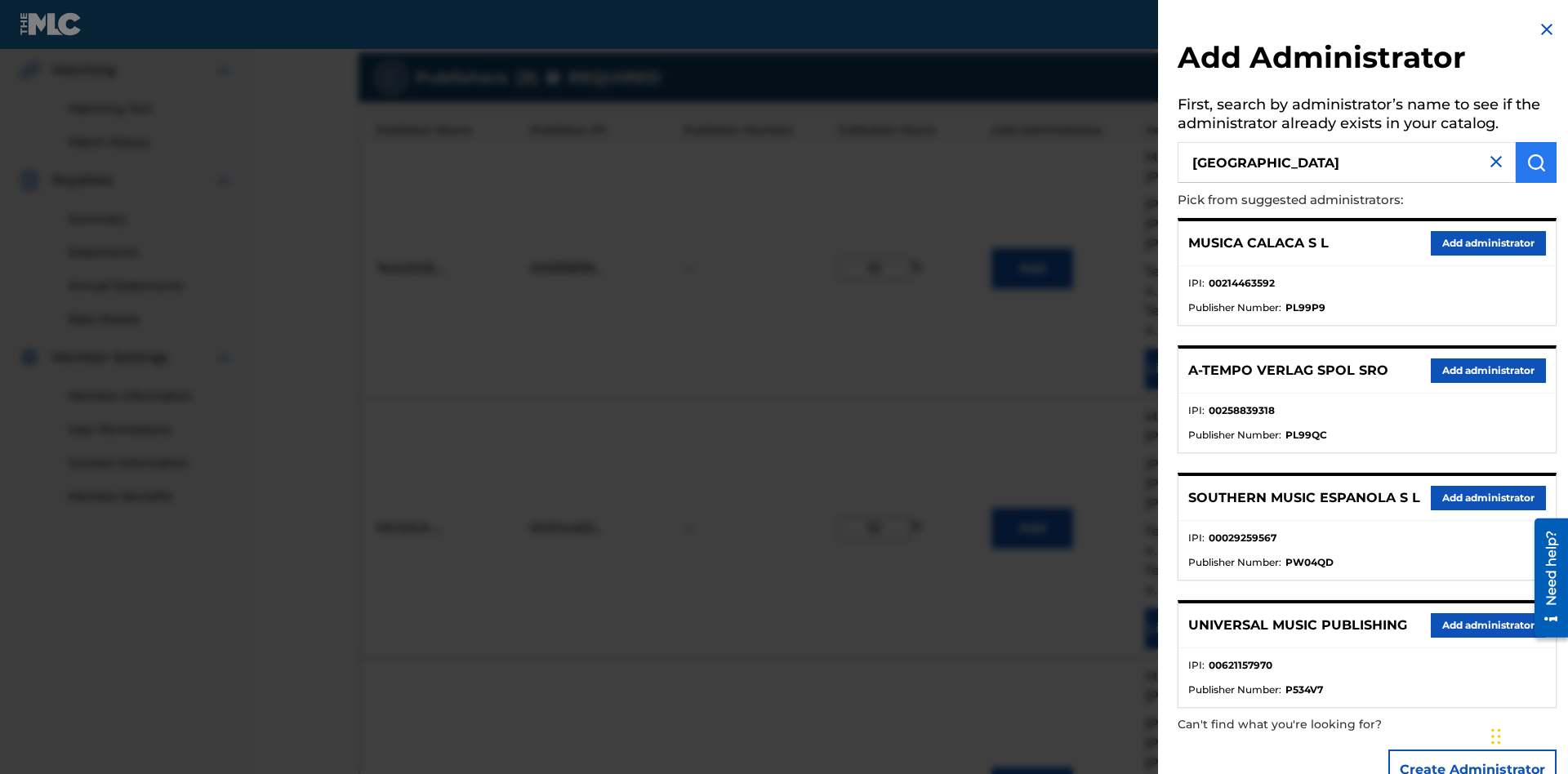
click at [1536, 163] on img "submit" at bounding box center [1536, 163] width 20 height 20
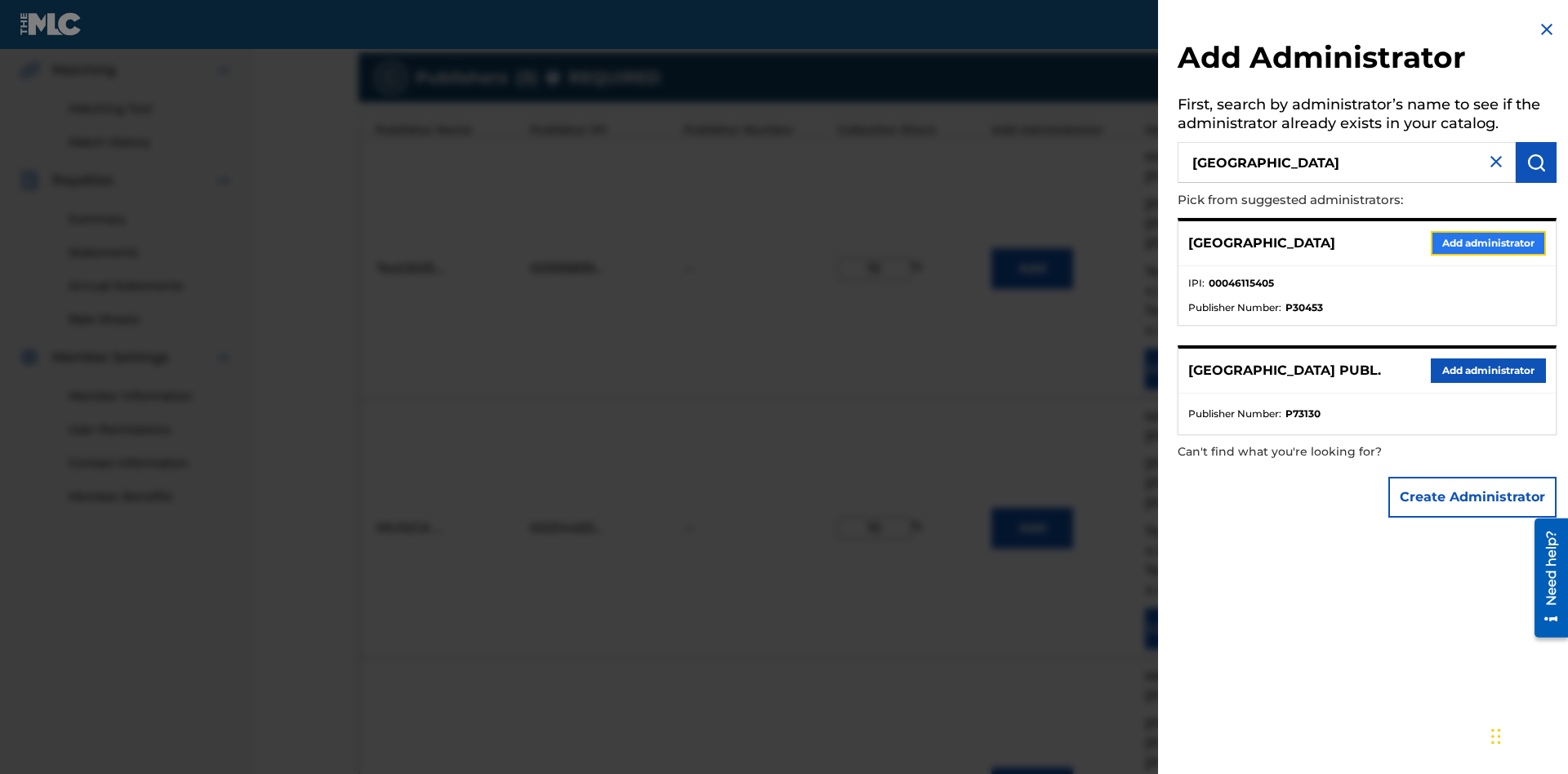
click at [1487, 243] on button "Add administrator" at bounding box center [1488, 243] width 115 height 25
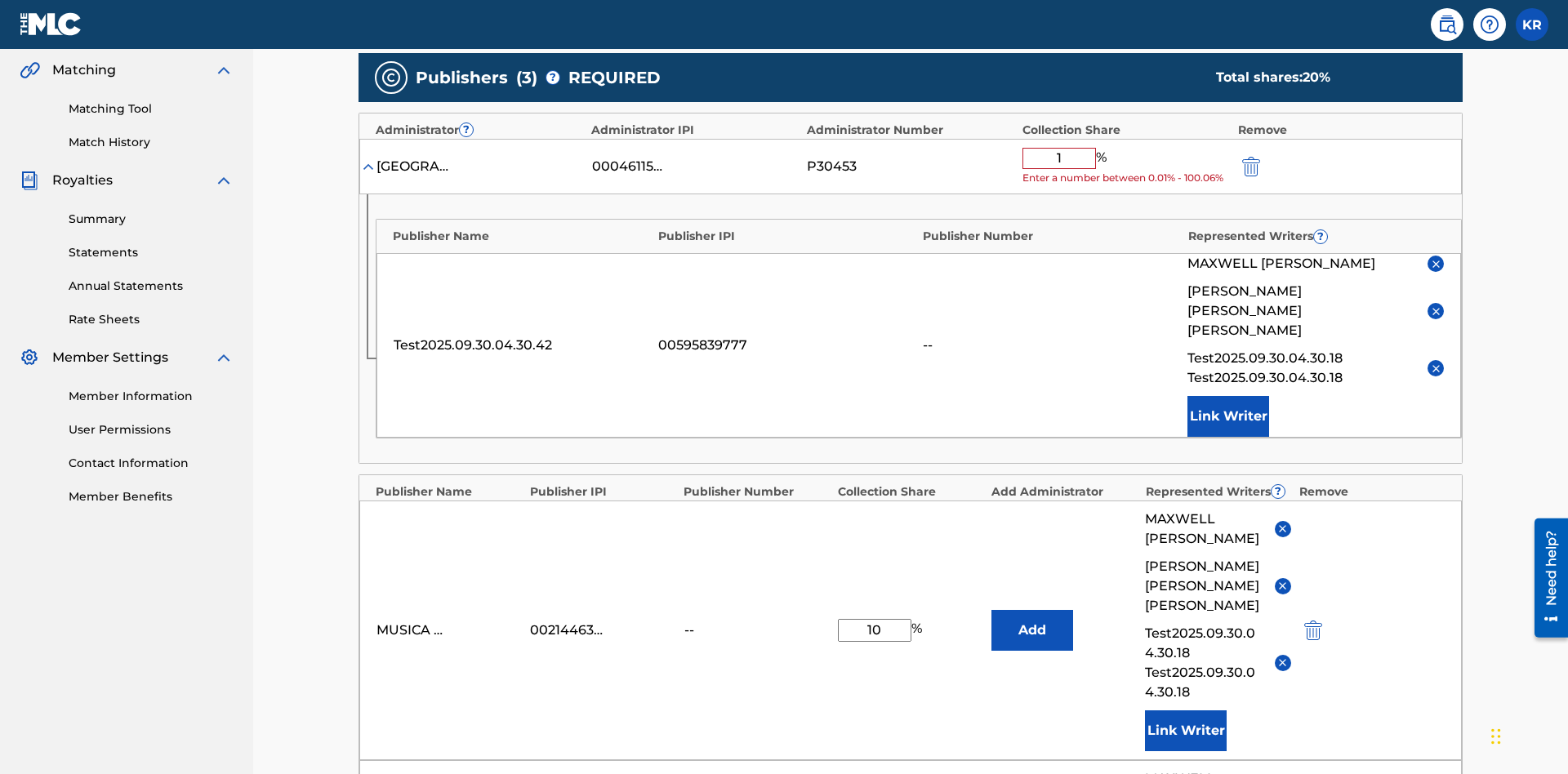
type input "10"
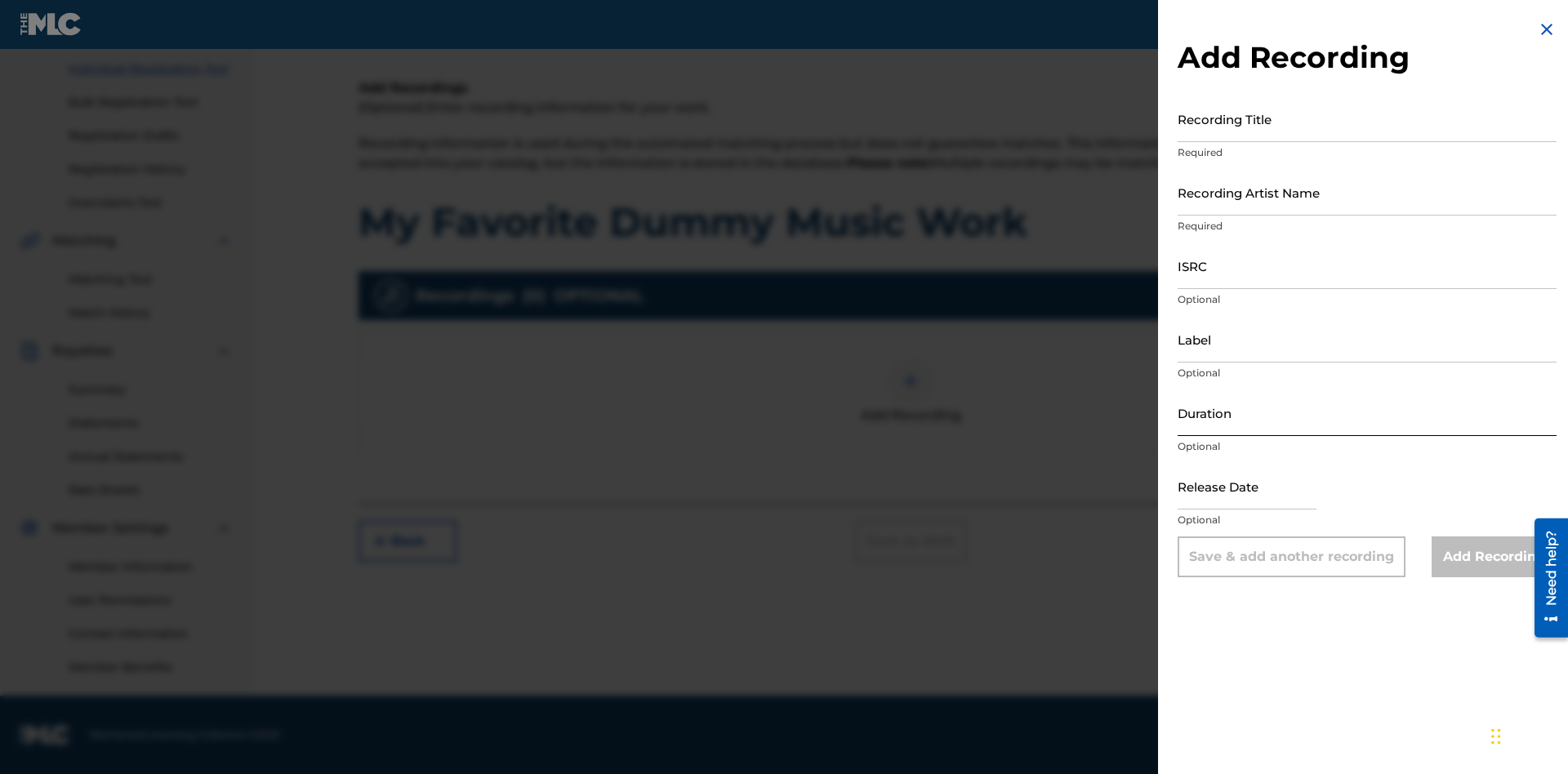
click at [1367, 118] on input "Recording Title" at bounding box center [1367, 118] width 379 height 46
click at [1367, 192] on input "Recording Artist Name" at bounding box center [1367, 191] width 379 height 46
click at [1367, 265] on input "ISRC" at bounding box center [1367, 265] width 379 height 46
click at [1367, 339] on input "Label" at bounding box center [1367, 338] width 379 height 46
click at [1367, 412] on input "Duration" at bounding box center [1367, 412] width 379 height 46
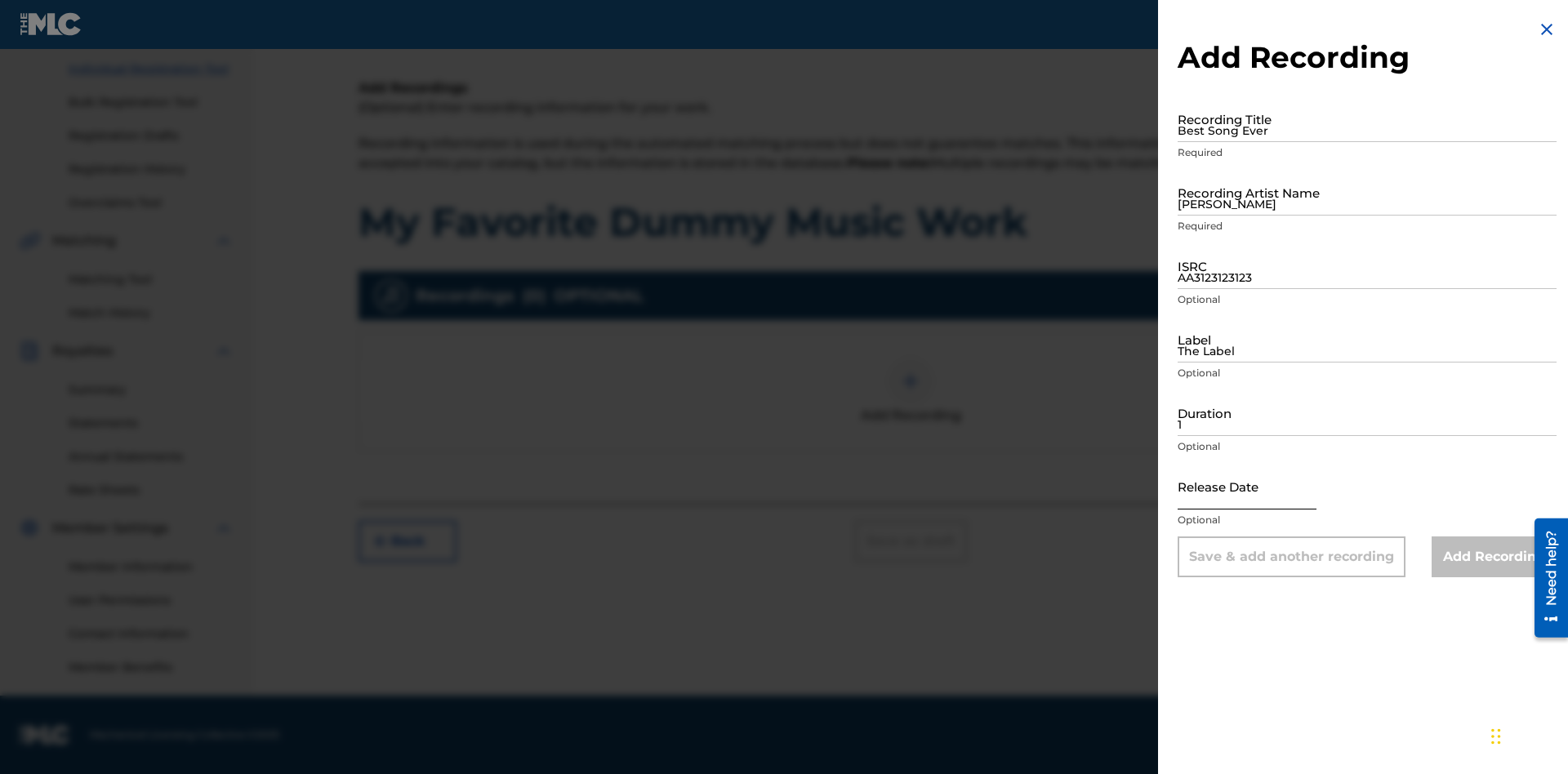
click at [1367, 412] on input "1" at bounding box center [1367, 412] width 379 height 46
click at [1260, 487] on input "text" at bounding box center [1247, 486] width 139 height 46
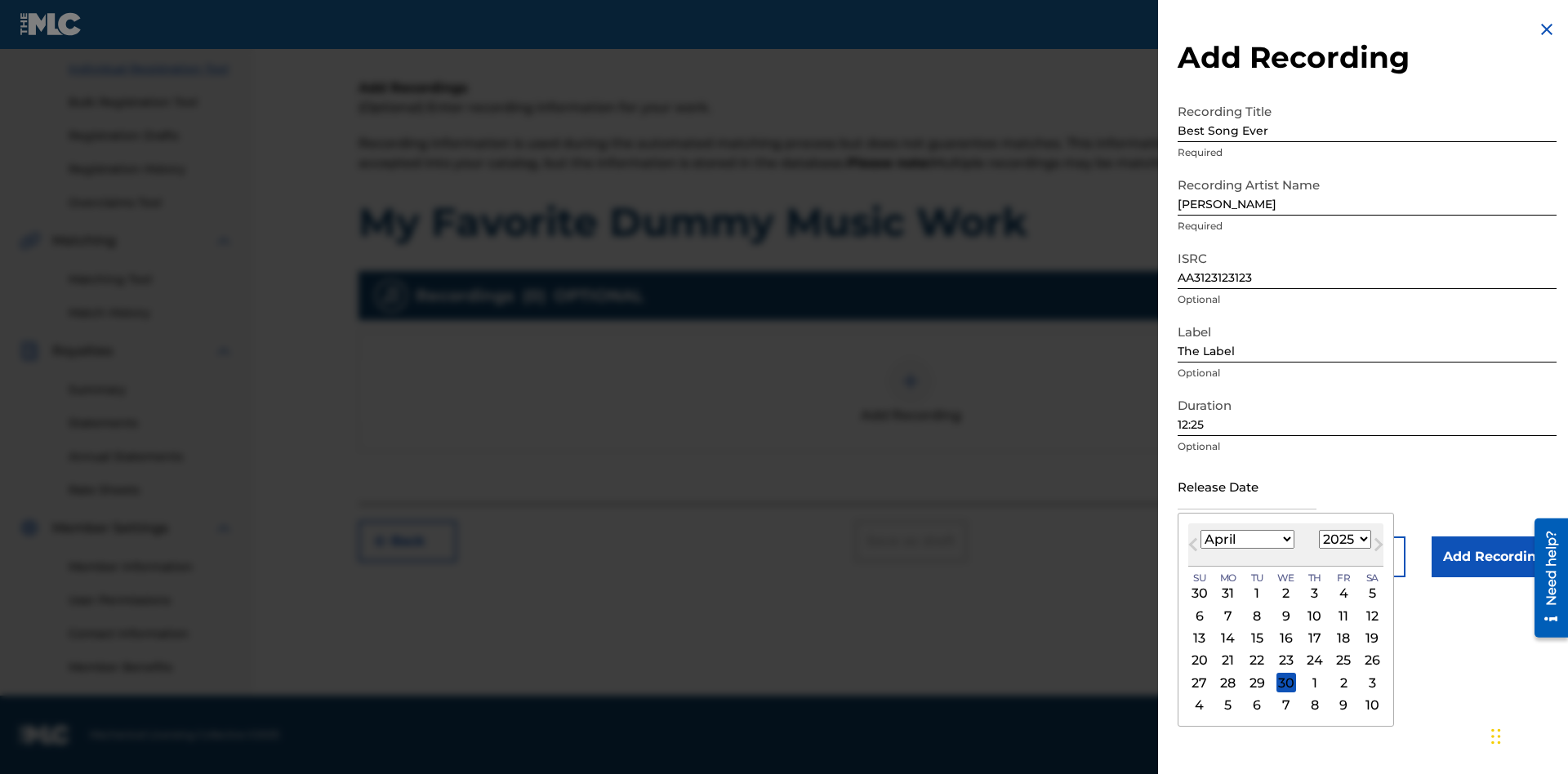
click at [1342, 539] on select "1900 1901 1902 1903 1904 1905 1906 1907 1908 1909 1910 1911 1912 1913 1914 1915…" at bounding box center [1344, 538] width 52 height 19
click at [1494, 557] on input "Add Recording" at bounding box center [1494, 556] width 125 height 40
click at [910, 406] on div at bounding box center [910, 382] width 49 height 49
